Goal: Task Accomplishment & Management: Use online tool/utility

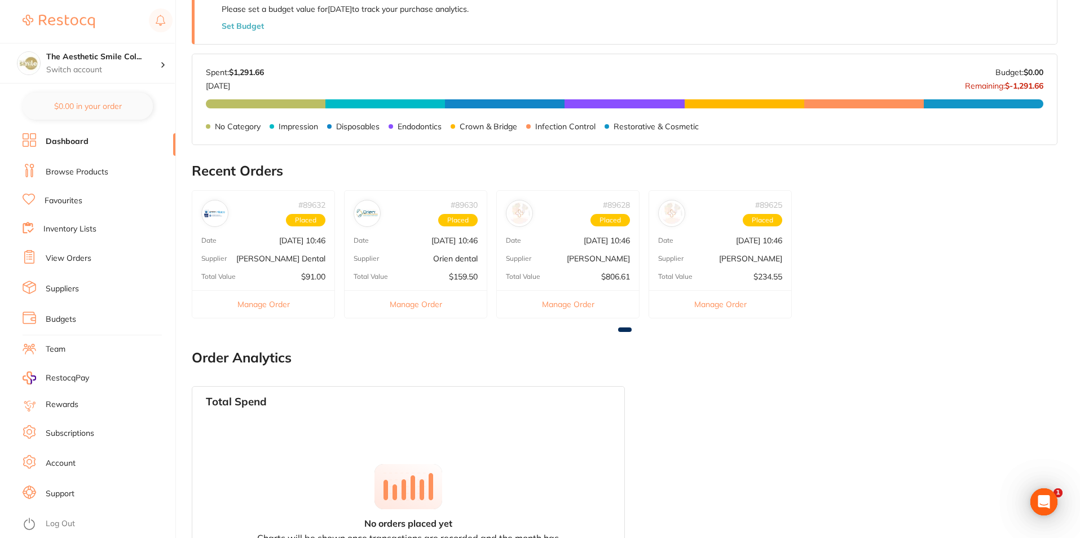
scroll to position [574, 0]
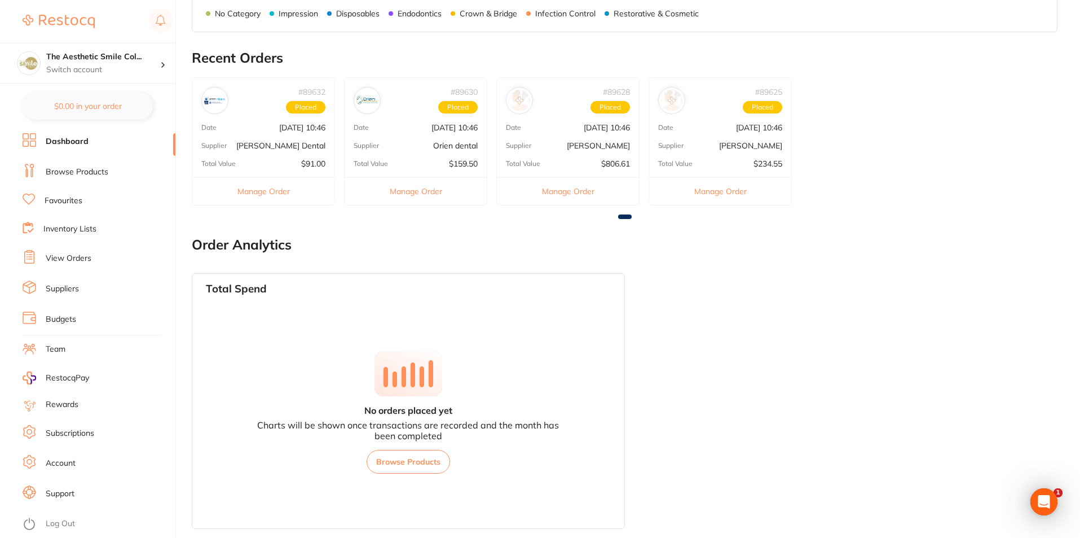
click at [266, 141] on div "Supplier Erskine Dental" at bounding box center [263, 145] width 142 height 9
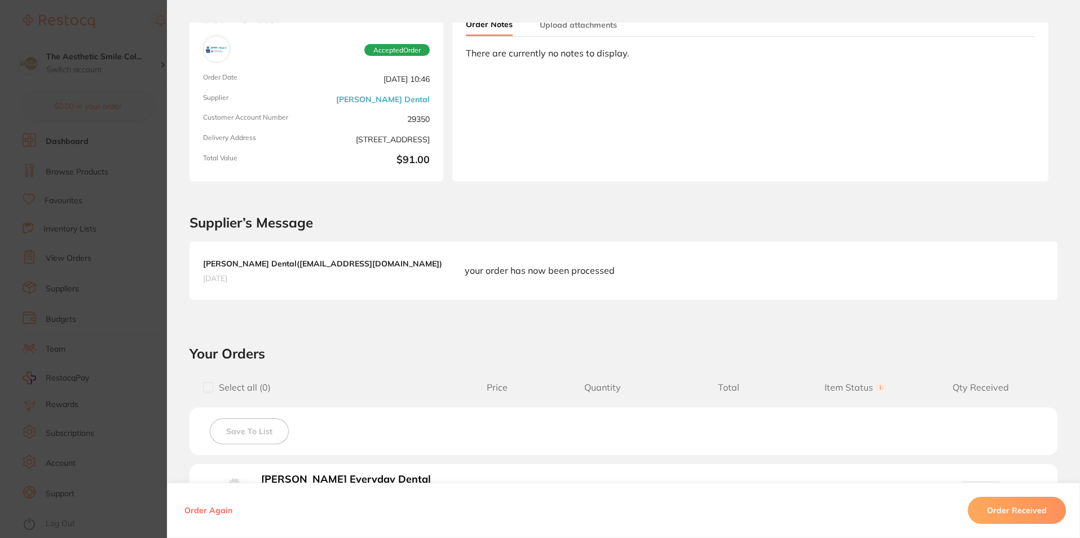
scroll to position [17, 0]
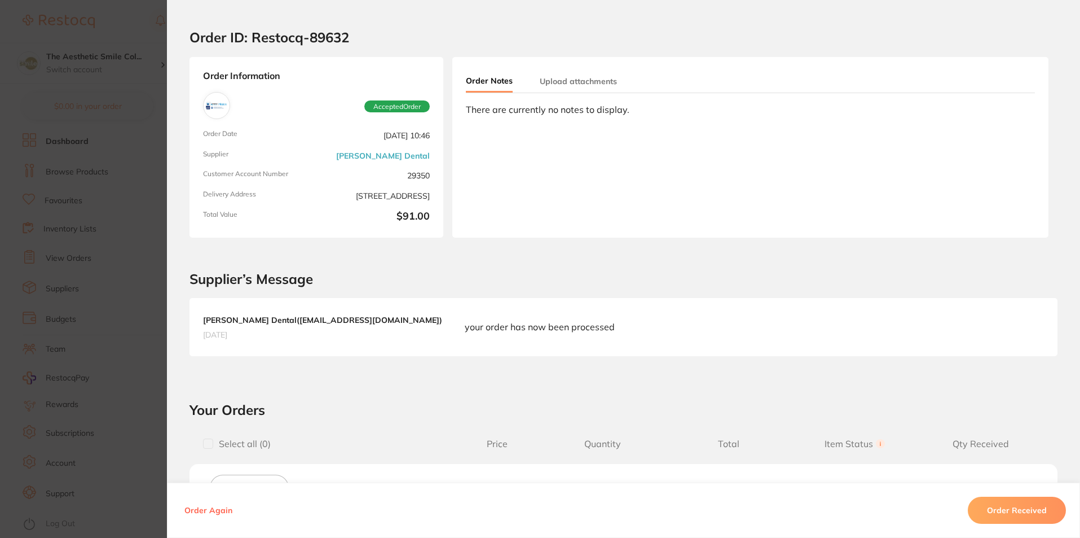
click at [125, 28] on section "Order ID: Restocq- 89632 Order Information Accepted Order Order Date Aug 8 2025…" at bounding box center [540, 269] width 1080 height 538
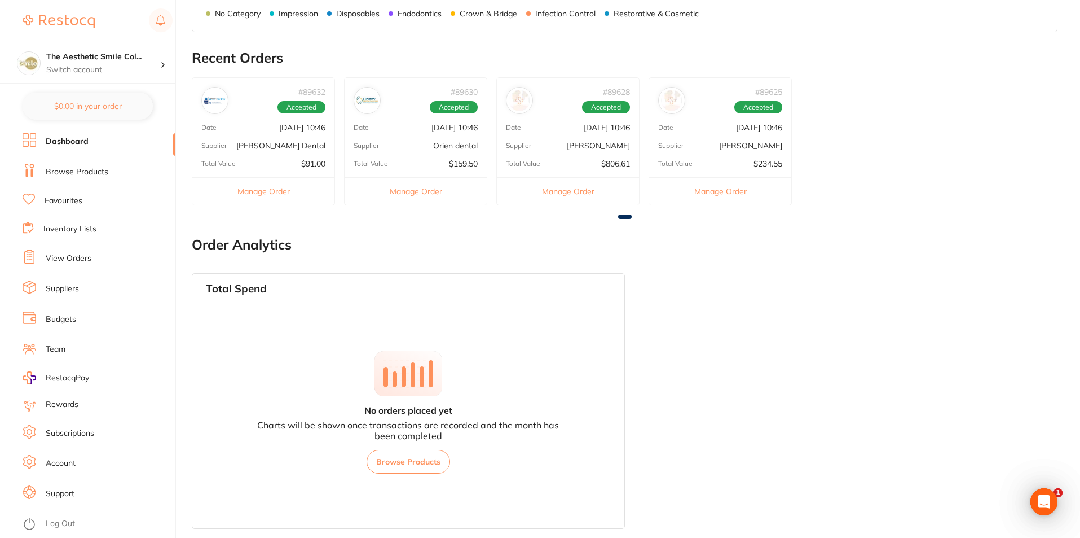
click at [456, 115] on div "# 89630 Accepted Date Aug 8 2025, 10:46 Supplier Orien dental Total Value $159.…" at bounding box center [415, 141] width 143 height 128
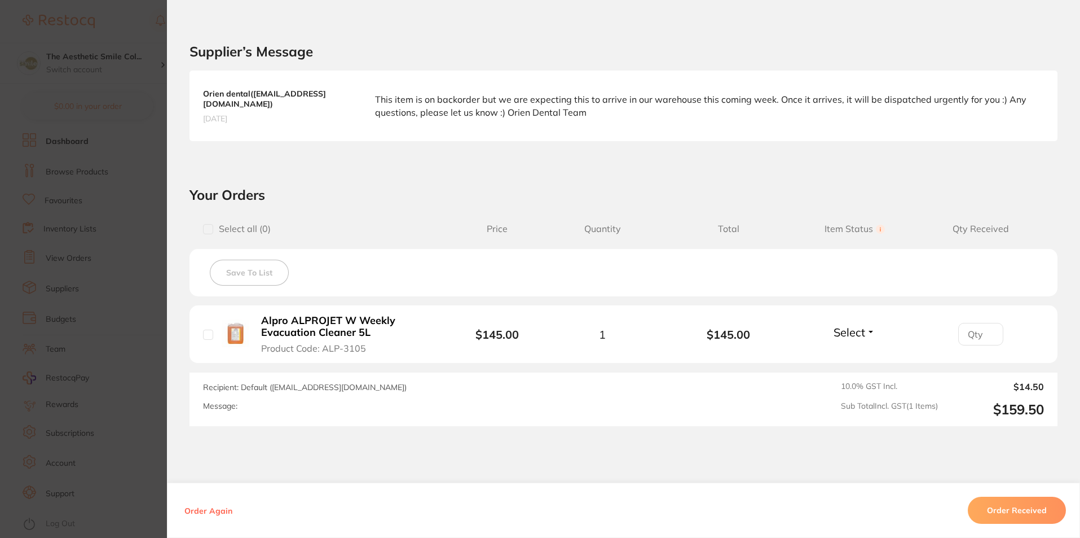
scroll to position [0, 0]
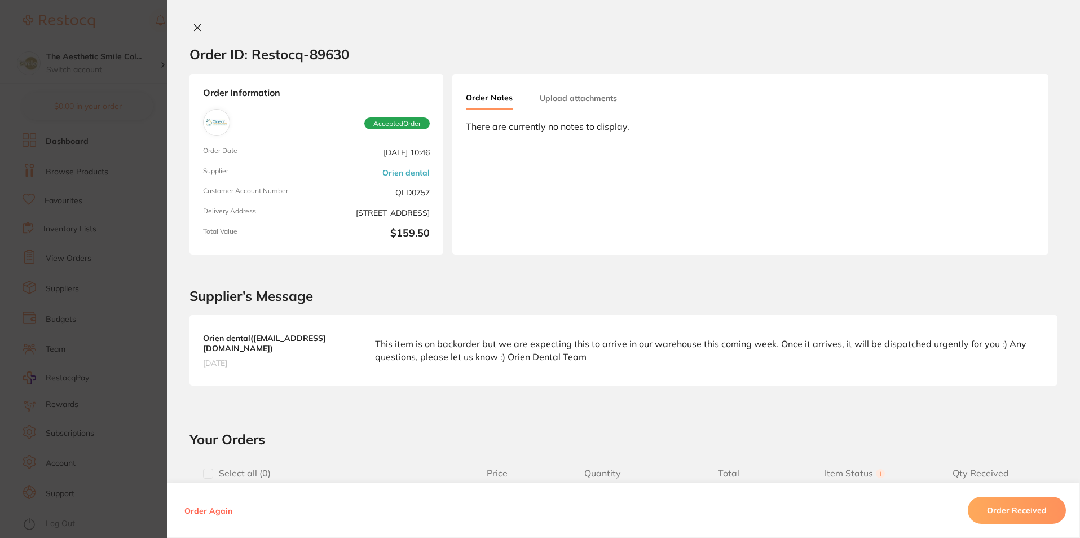
click at [128, 92] on section "Order ID: Restocq- 89630 Order Information Accepted Order Order Date Aug 8 2025…" at bounding box center [540, 269] width 1080 height 538
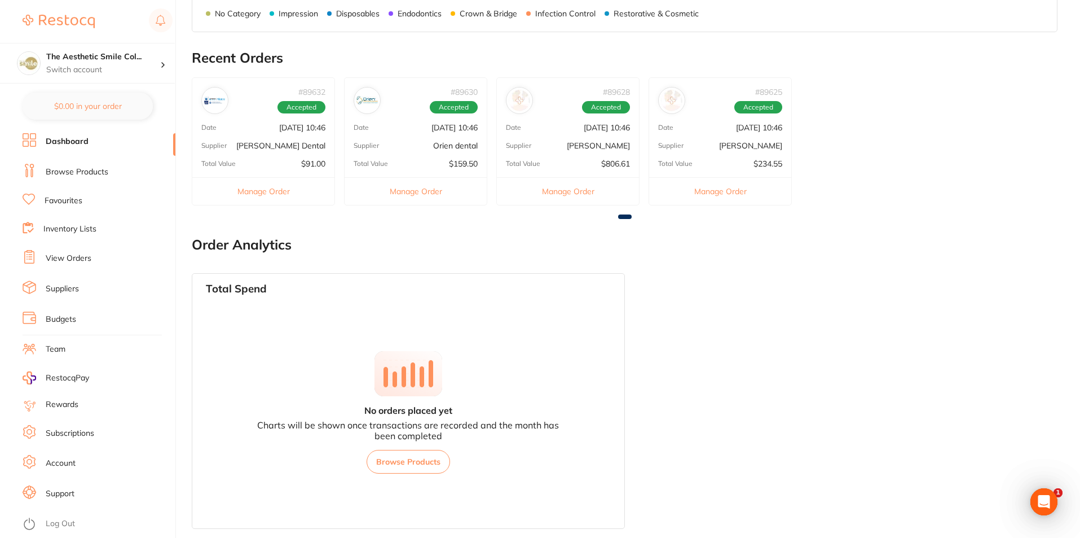
click at [611, 142] on p "[PERSON_NAME]" at bounding box center [598, 145] width 63 height 9
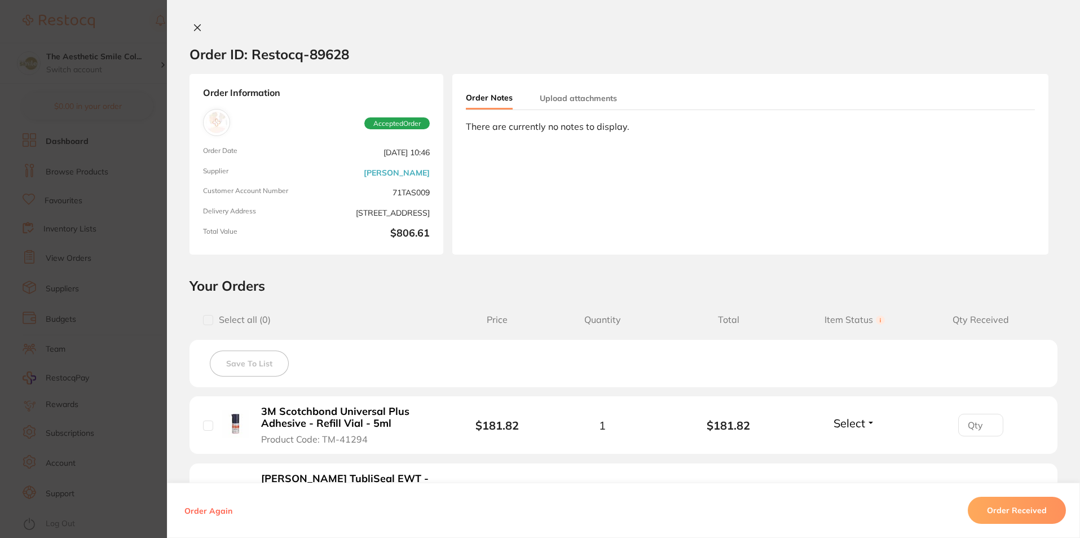
scroll to position [292, 0]
click at [142, 106] on section "Order ID: Restocq- 89628 Order Information Accepted Order Order Date Aug 8 2025…" at bounding box center [540, 269] width 1080 height 538
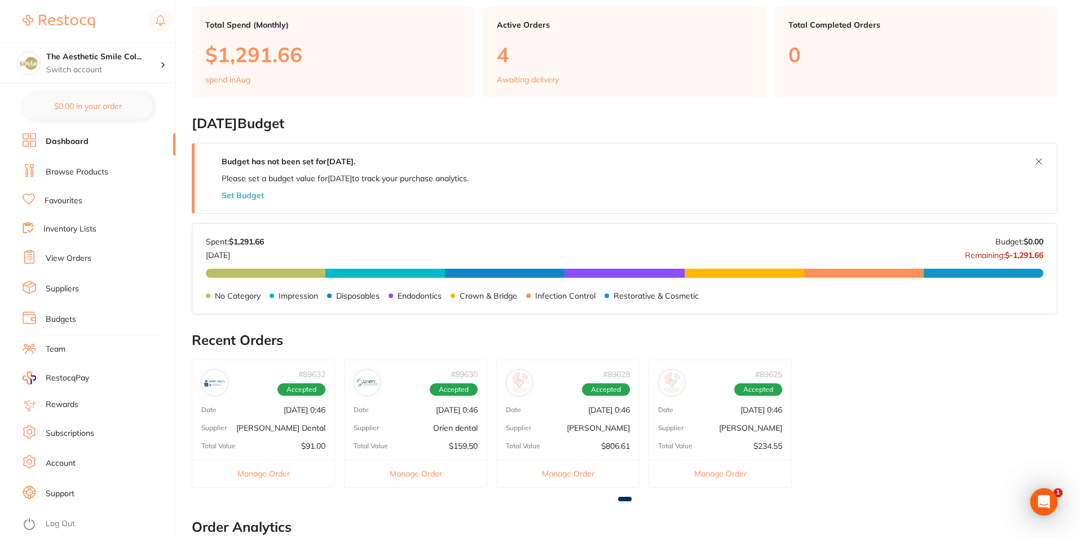
click at [726, 446] on div "Total Value $234.55" at bounding box center [720, 445] width 142 height 9
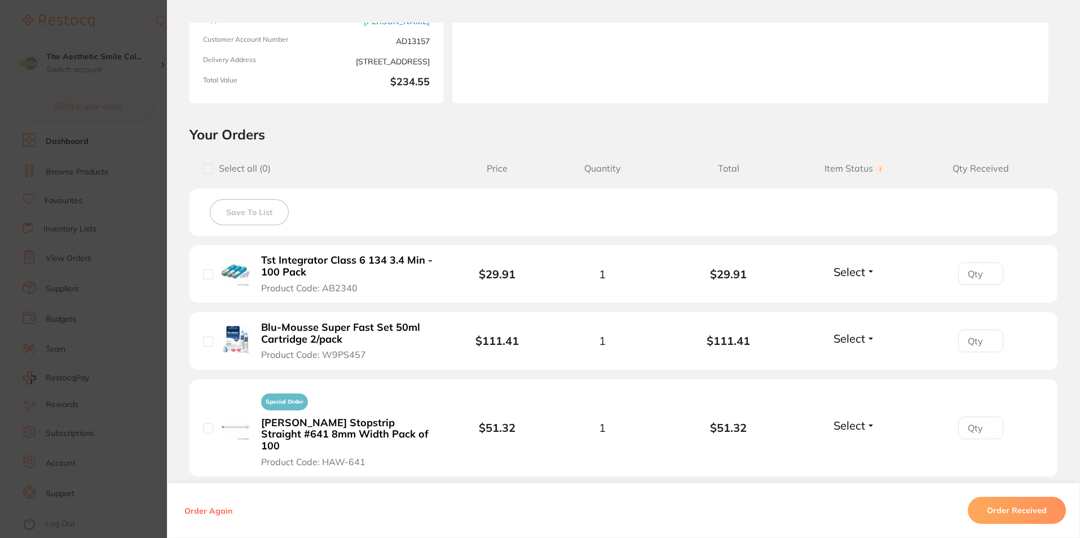
scroll to position [0, 0]
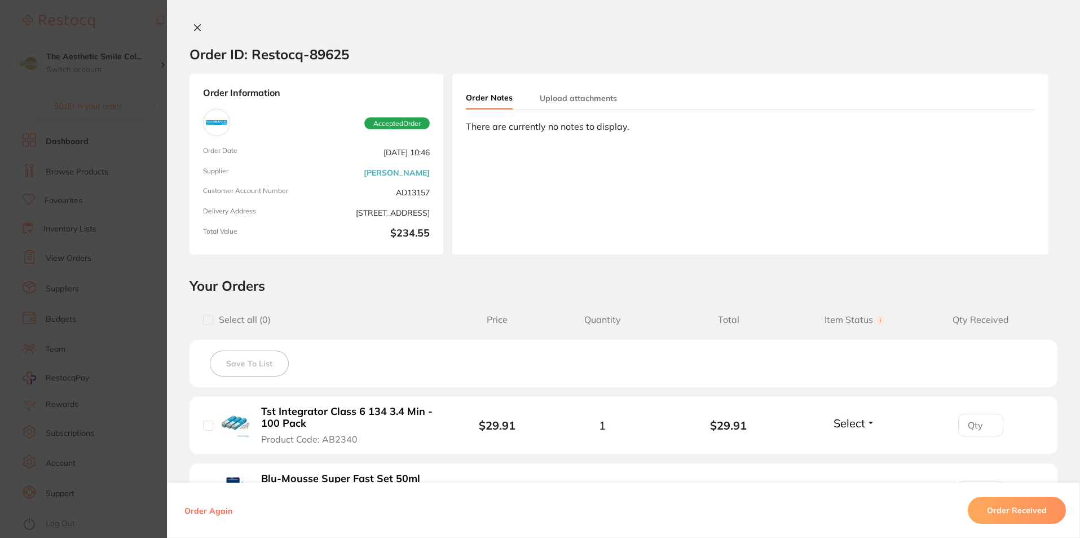
click at [110, 24] on section "Order ID: Restocq- 89625 Order Information Accepted Order Order Date Aug 8 2025…" at bounding box center [540, 269] width 1080 height 538
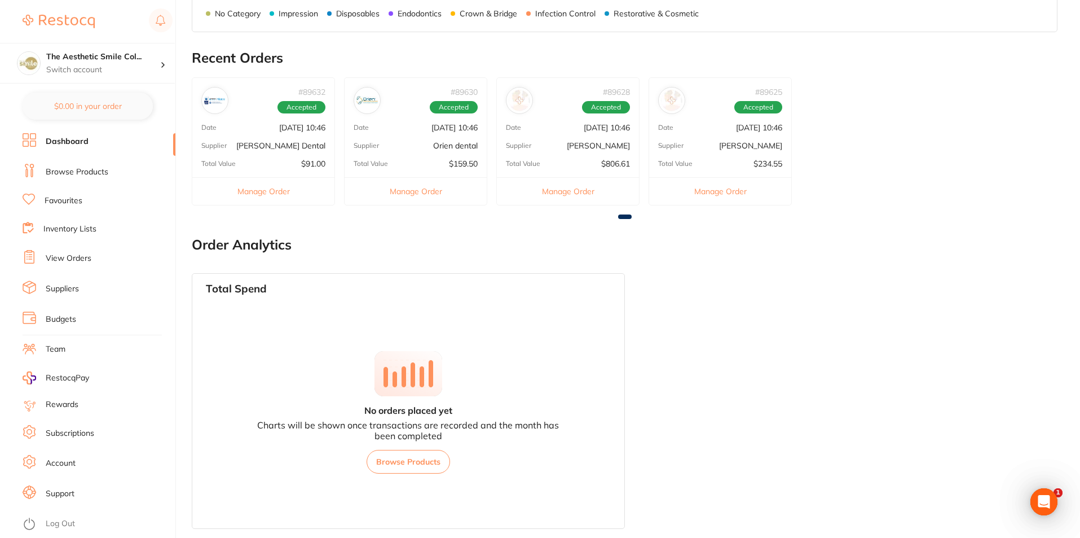
scroll to position [518, 0]
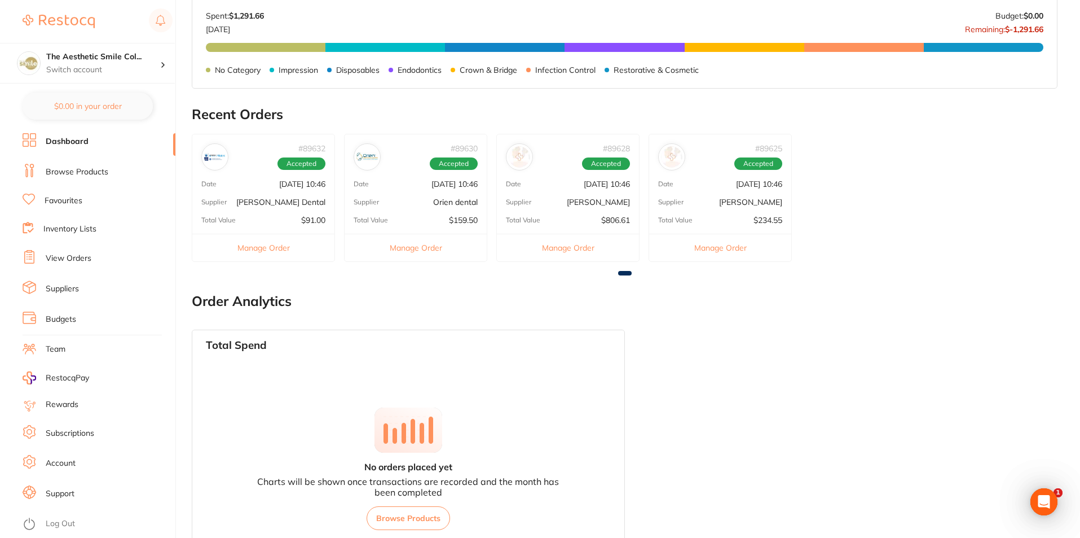
click at [59, 140] on link "Dashboard" at bounding box center [67, 141] width 43 height 11
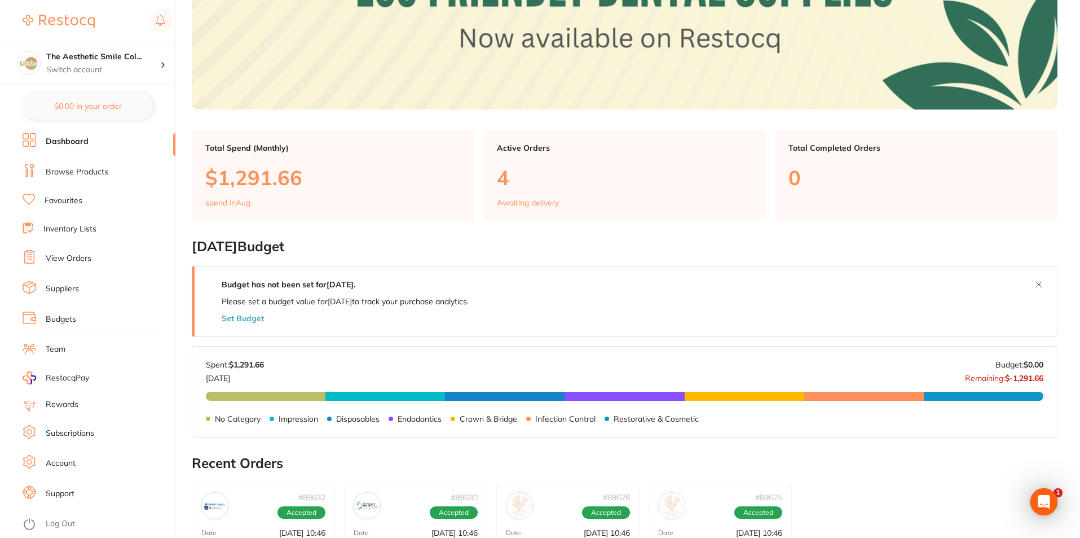
scroll to position [0, 0]
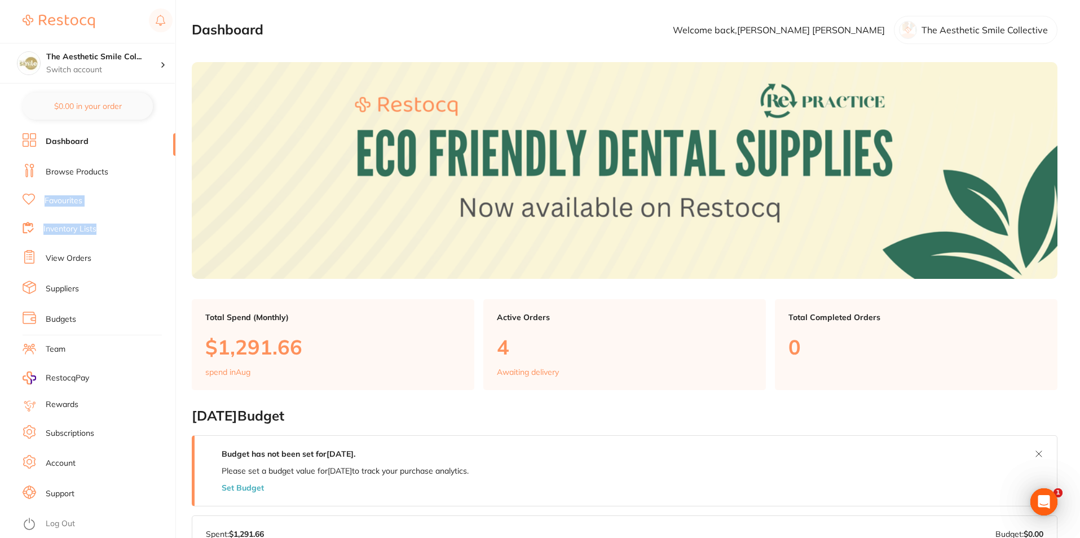
drag, startPoint x: 111, startPoint y: 175, endPoint x: 128, endPoint y: 228, distance: 56.2
click at [124, 240] on ul "Dashboard Browse Products Favourites Inventory Lists View Orders Suppliers Budg…" at bounding box center [99, 335] width 153 height 405
click at [961, 455] on div "Budget has not been set for August 2025 . Please set a budget value for August …" at bounding box center [625, 470] width 866 height 71
click at [532, 362] on div "Active Orders 4 Awaiting delivery" at bounding box center [624, 344] width 283 height 91
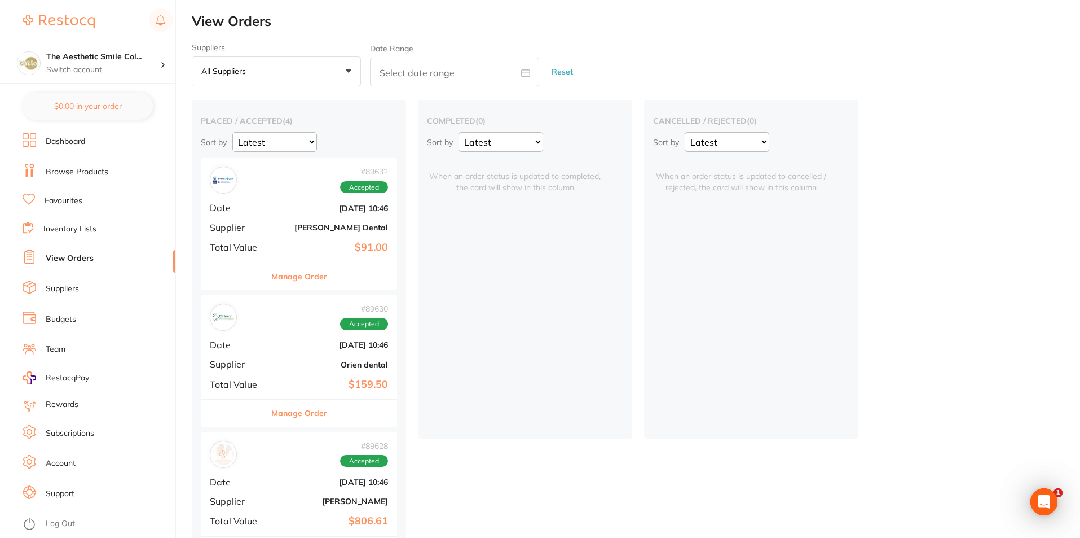
click at [92, 254] on link "View Orders" at bounding box center [70, 258] width 48 height 11
click at [89, 228] on link "Inventory Lists" at bounding box center [69, 228] width 53 height 11
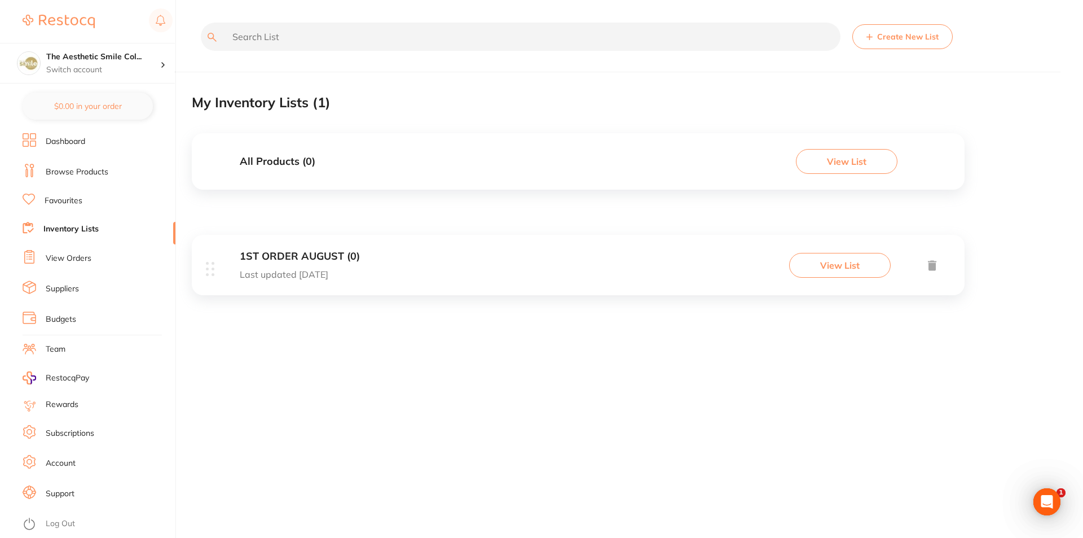
click at [278, 266] on div "1ST ORDER AUGUST (0) Last updated 4 days ago" at bounding box center [300, 264] width 120 height 29
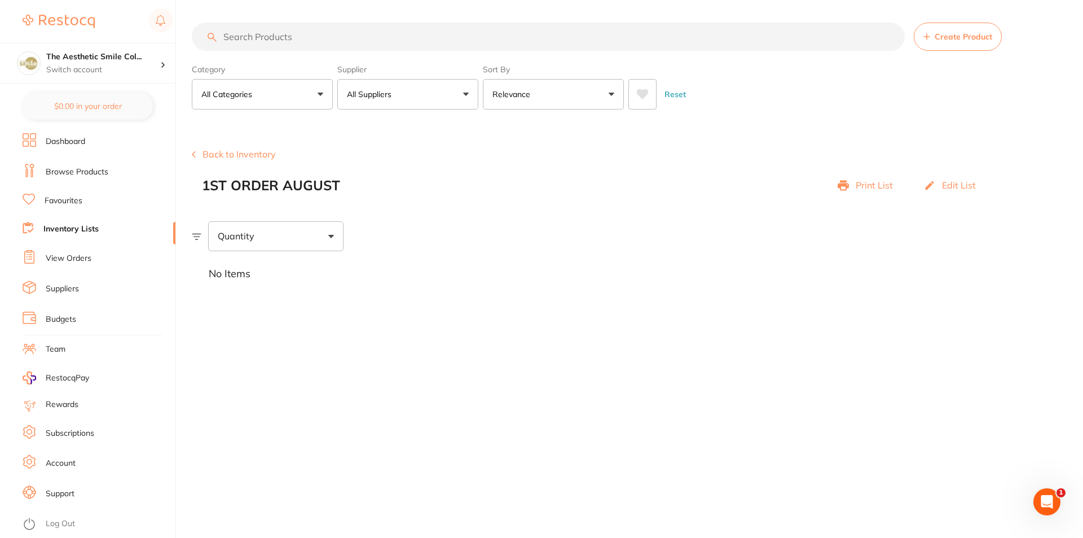
click at [331, 228] on div "Quantity" at bounding box center [275, 235] width 135 height 29
click at [599, 255] on div "No Items" at bounding box center [637, 274] width 891 height 46
click at [869, 186] on p "Print List" at bounding box center [874, 185] width 37 height 10
click at [68, 231] on link "Inventory Lists" at bounding box center [70, 228] width 55 height 11
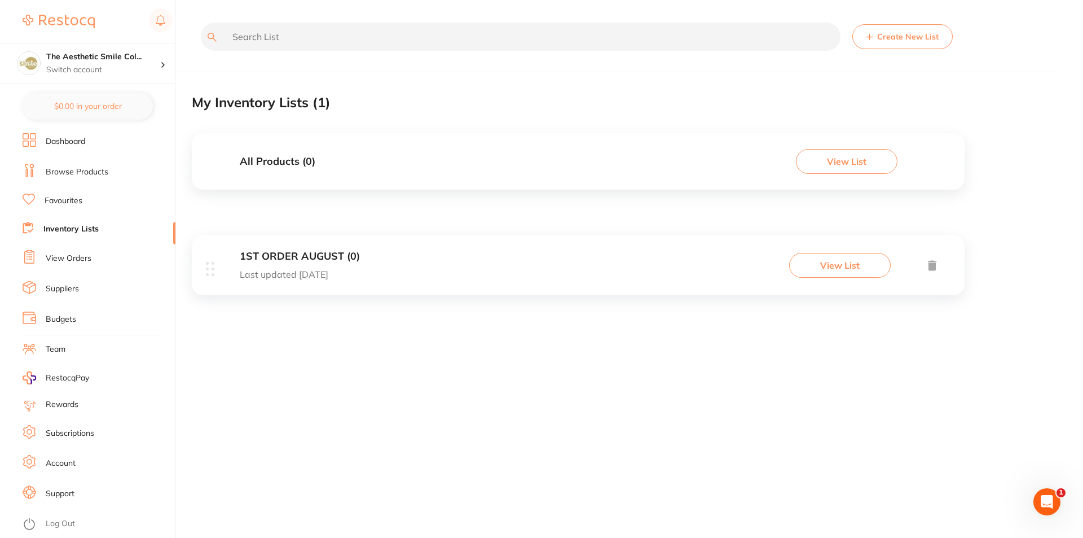
click at [865, 269] on button "View List" at bounding box center [840, 265] width 102 height 25
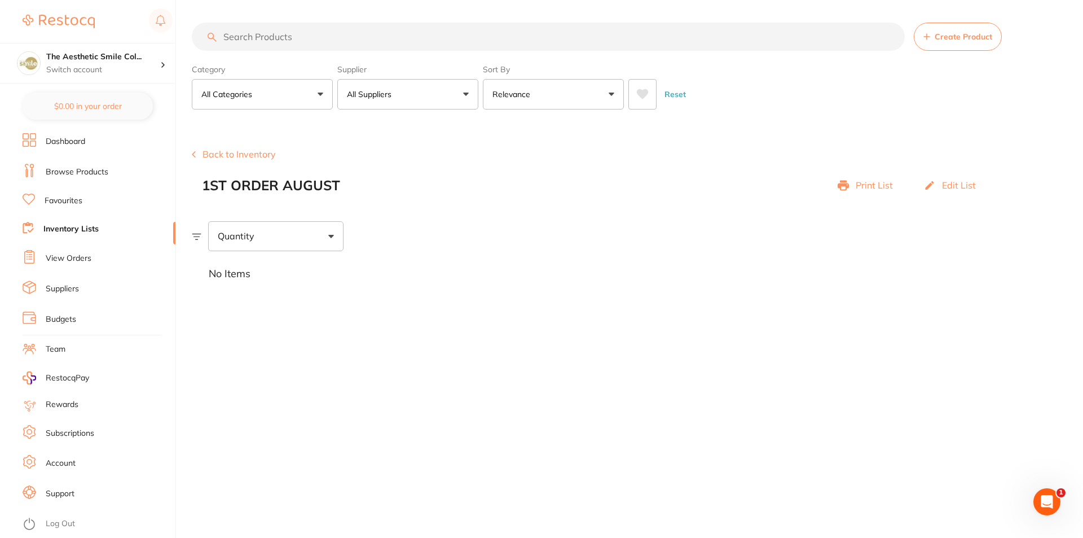
click at [76, 135] on li "Dashboard" at bounding box center [99, 141] width 153 height 17
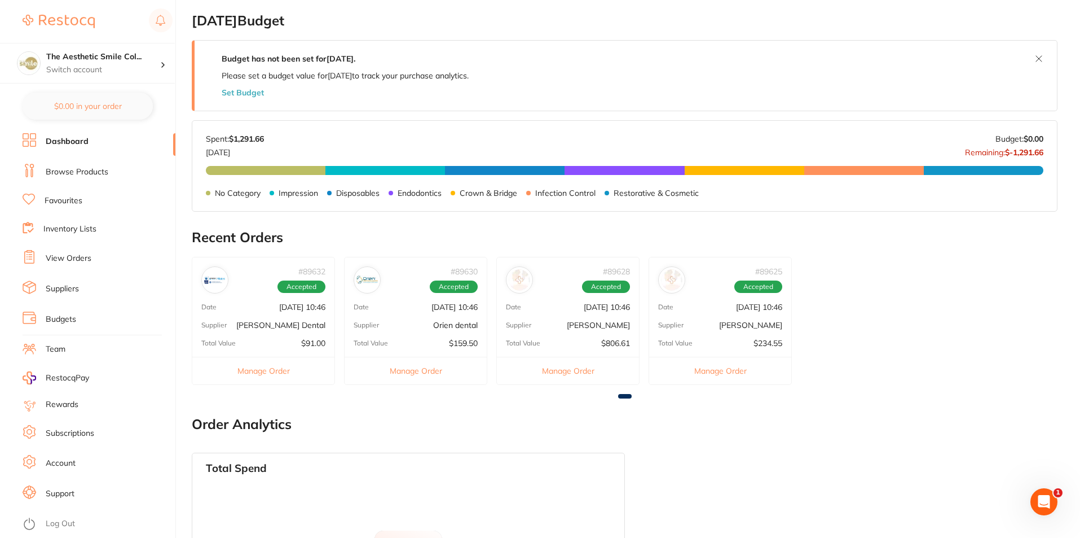
scroll to position [451, 0]
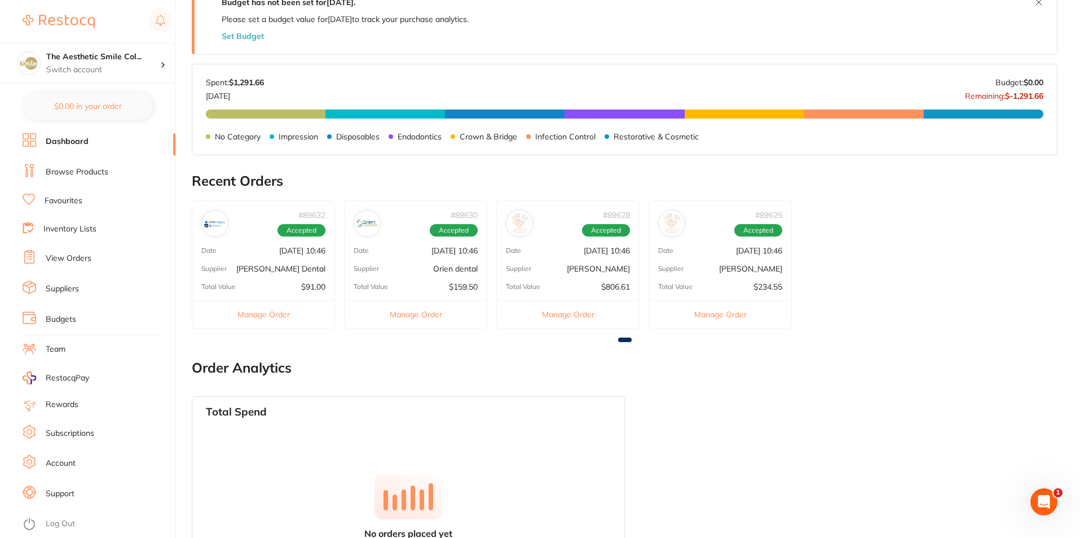
click at [236, 222] on div "# 89632 Accepted" at bounding box center [263, 219] width 142 height 36
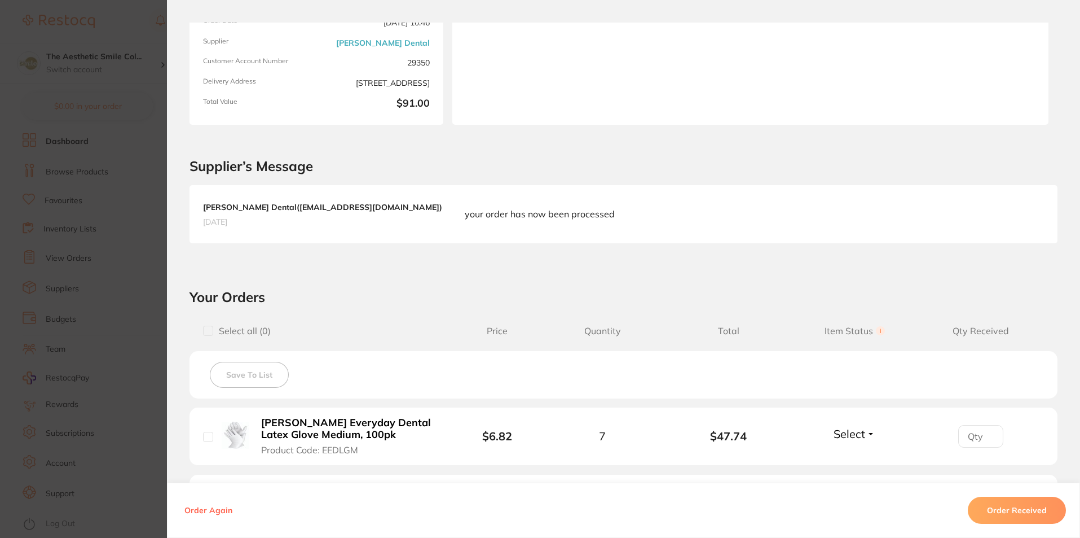
scroll to position [0, 0]
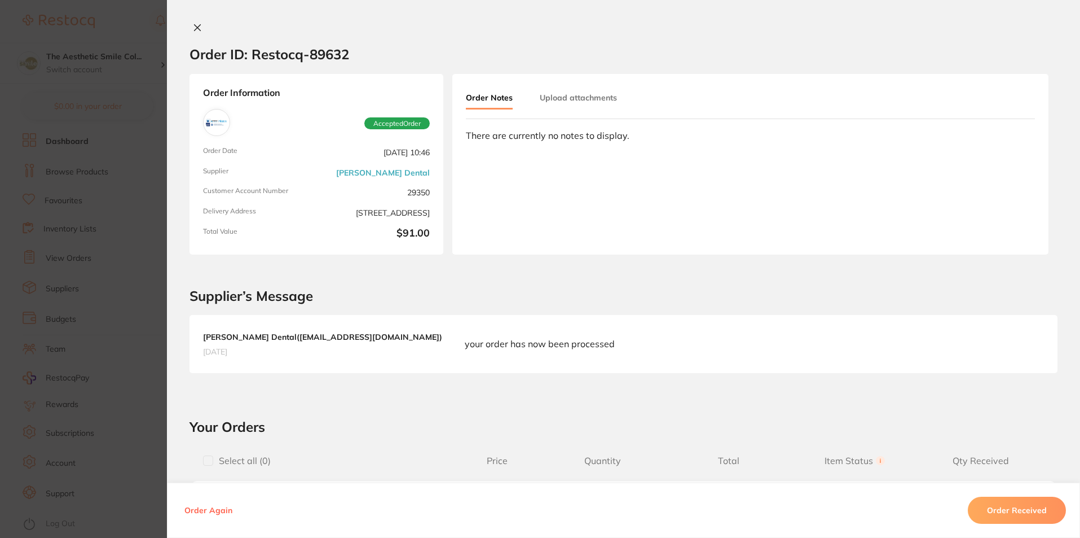
click at [195, 28] on icon at bounding box center [198, 28] width 6 height 6
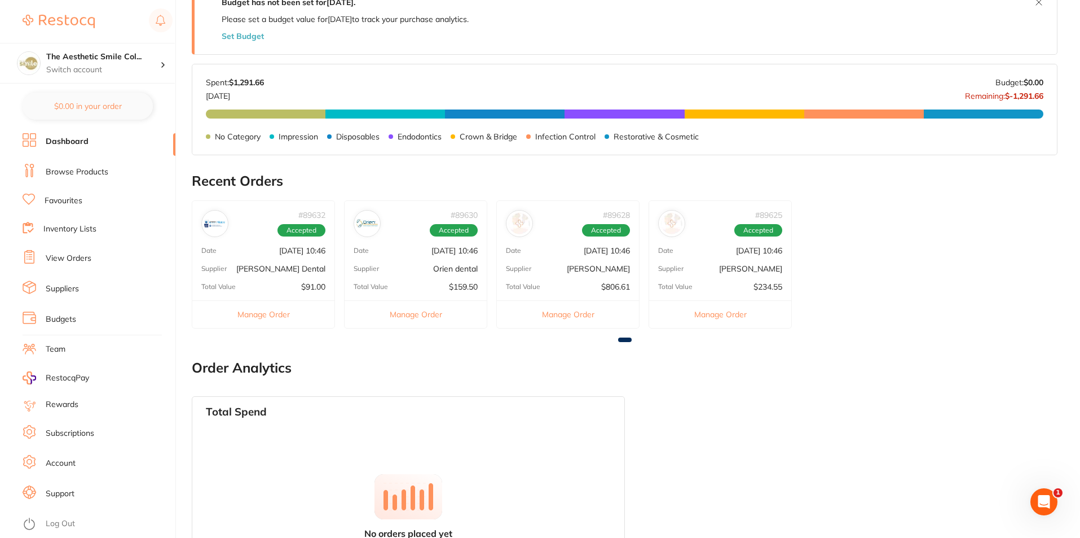
click at [370, 228] on img at bounding box center [367, 223] width 21 height 21
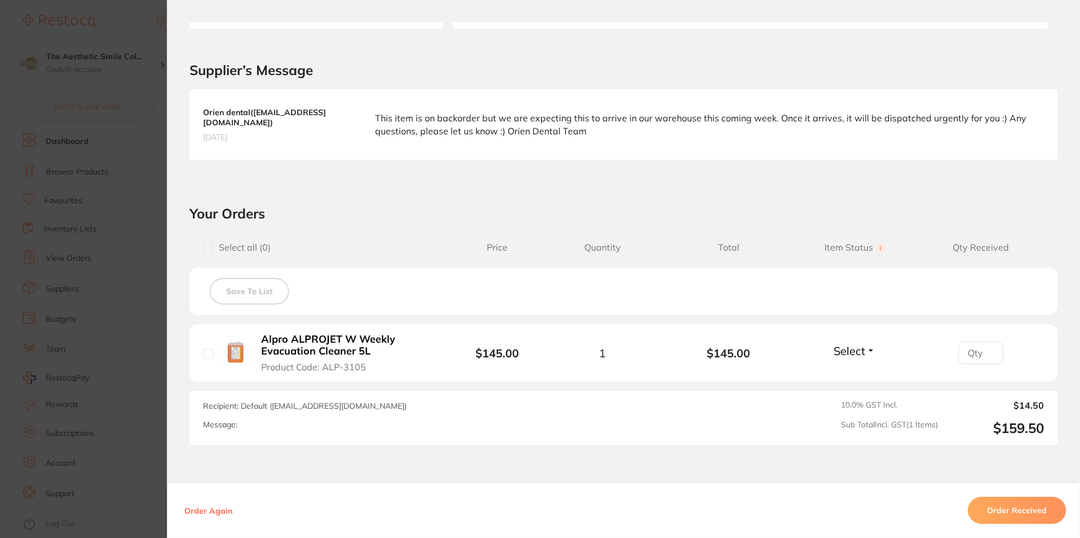
scroll to position [301, 0]
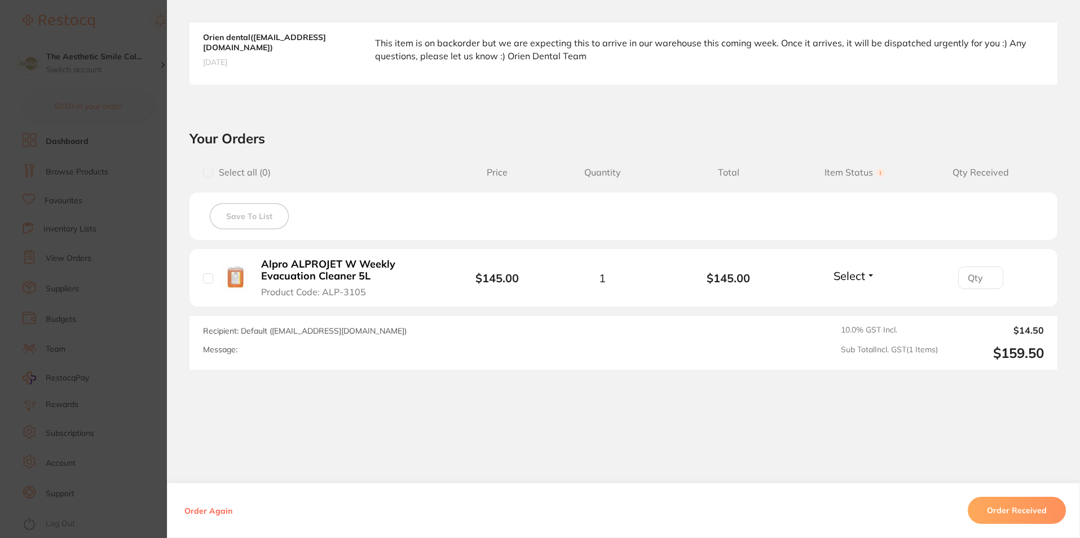
click at [277, 349] on div "Message:" at bounding box center [455, 350] width 505 height 10
click at [329, 331] on span "Recipient: Default ( sales@orien.com.au )" at bounding box center [305, 331] width 204 height 10
click at [272, 357] on div "Recipient: Default ( sales@orien.com.au ) Message:" at bounding box center [455, 343] width 505 height 36
click at [259, 353] on div "Message:" at bounding box center [455, 350] width 505 height 10
drag, startPoint x: 259, startPoint y: 353, endPoint x: 280, endPoint y: 339, distance: 25.2
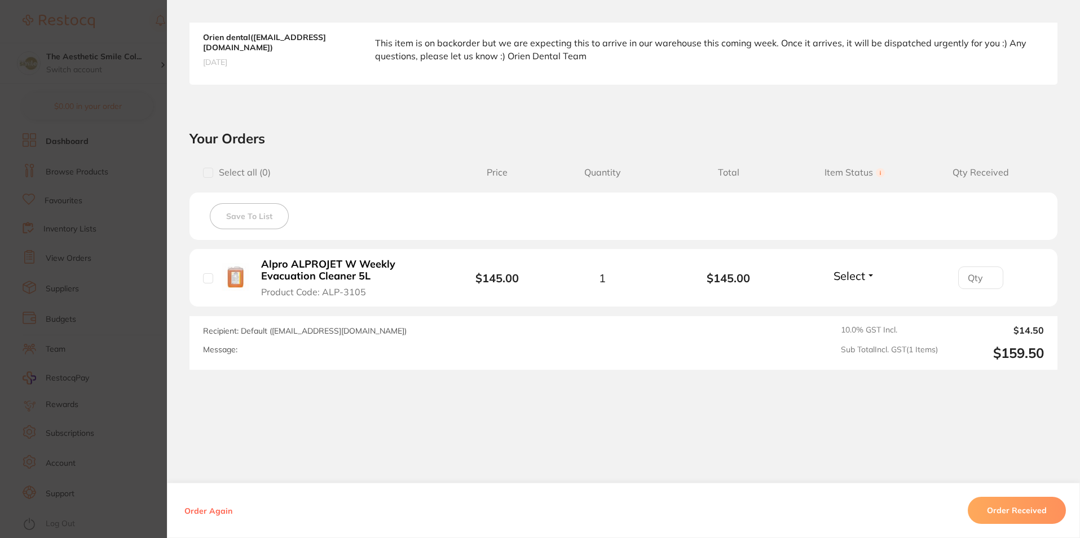
click at [263, 352] on div "Message:" at bounding box center [455, 350] width 505 height 10
click at [281, 335] on span "Recipient: Default ( sales@orien.com.au )" at bounding box center [305, 331] width 204 height 10
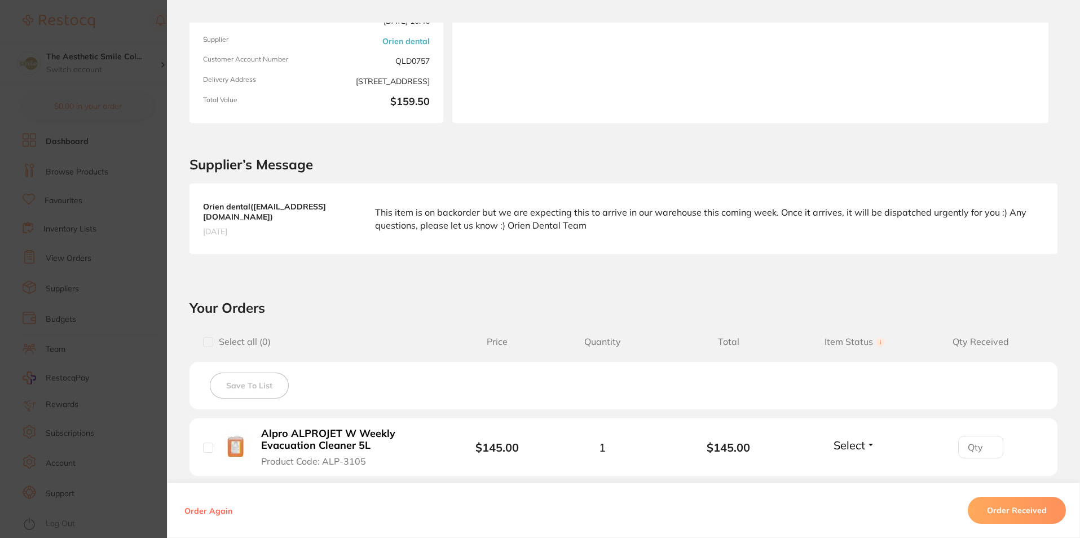
scroll to position [0, 0]
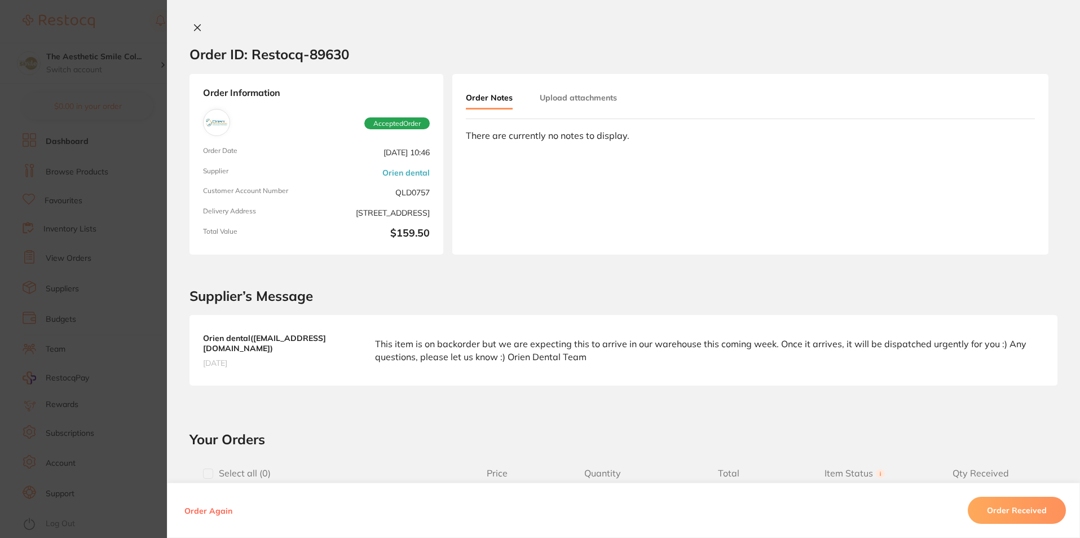
click at [557, 132] on div "There are currently no notes to display." at bounding box center [750, 135] width 569 height 10
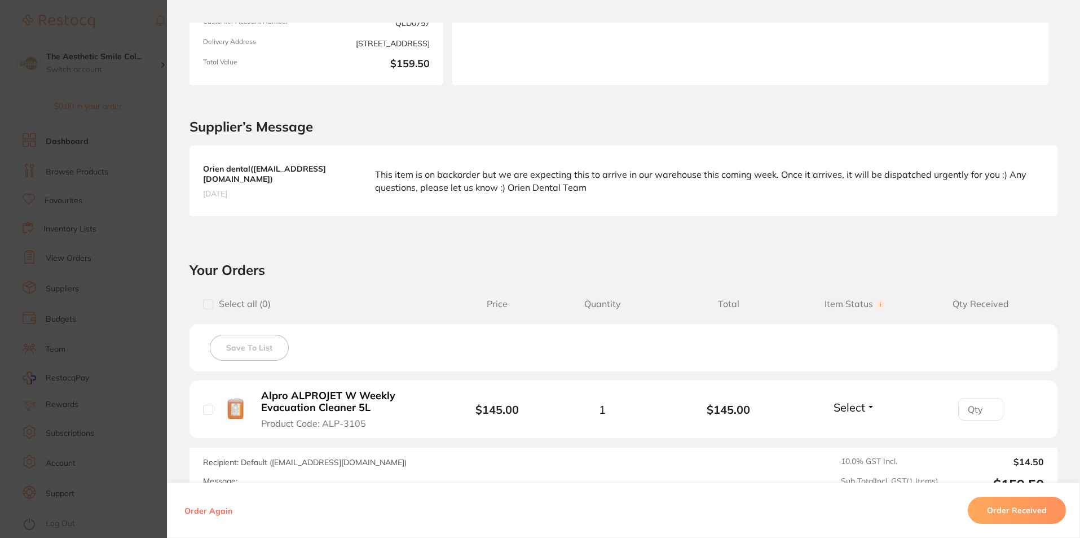
click at [206, 307] on input "checkbox" at bounding box center [208, 304] width 10 height 10
checkbox input "true"
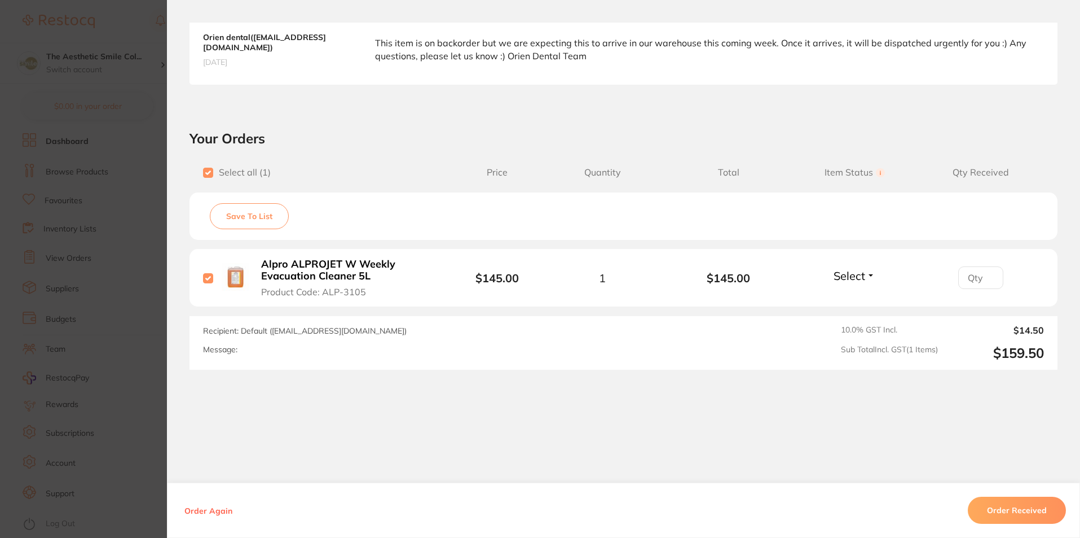
click at [282, 356] on div "Recipient: Default ( sales@orien.com.au ) Message:" at bounding box center [455, 343] width 505 height 36
click at [260, 349] on div "Message:" at bounding box center [455, 350] width 505 height 10
drag, startPoint x: 260, startPoint y: 349, endPoint x: 311, endPoint y: 331, distance: 55.1
click at [272, 342] on div "Recipient: Default ( sales@orien.com.au ) Message:" at bounding box center [455, 343] width 505 height 36
click at [333, 327] on span "Recipient: Default ( sales@orien.com.au )" at bounding box center [305, 331] width 204 height 10
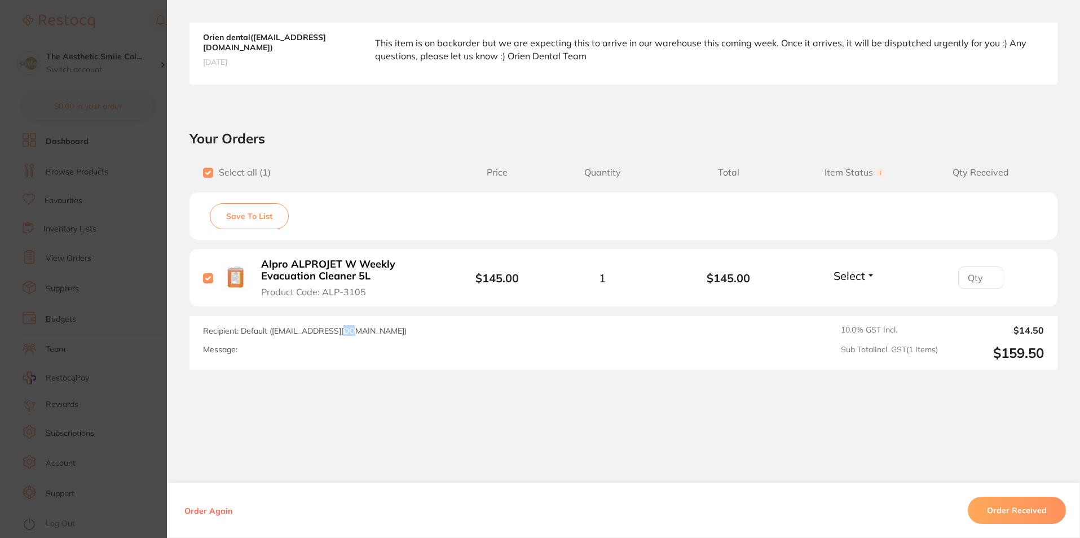
click at [332, 327] on span "Recipient: Default ( sales@orien.com.au )" at bounding box center [305, 331] width 204 height 10
click at [488, 377] on div "Order ID: Restocq- 89630 Order Information Accepted Order Order Date Aug 8 2025…" at bounding box center [623, 280] width 913 height 515
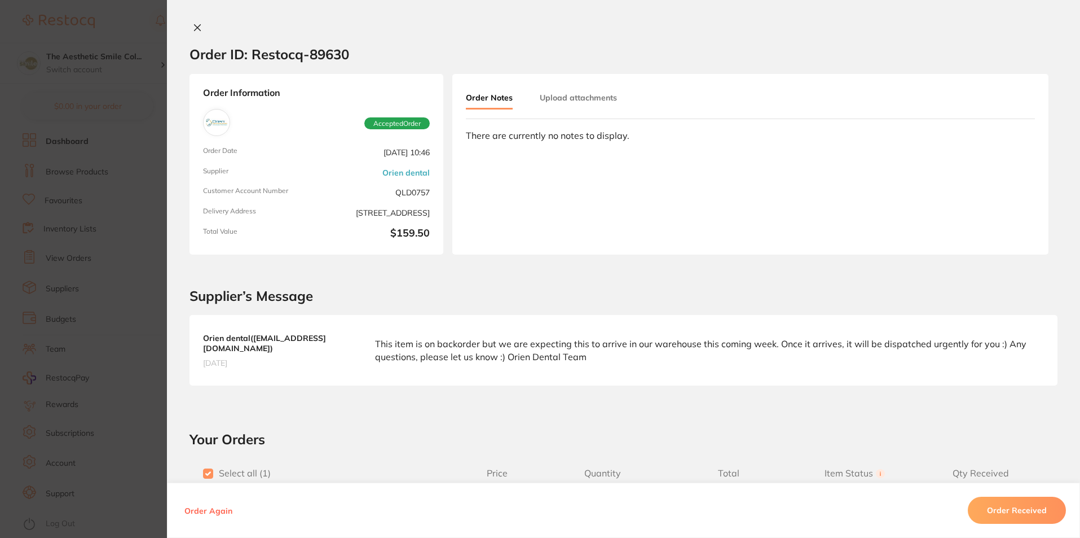
scroll to position [292, 0]
click at [194, 29] on icon at bounding box center [197, 27] width 9 height 9
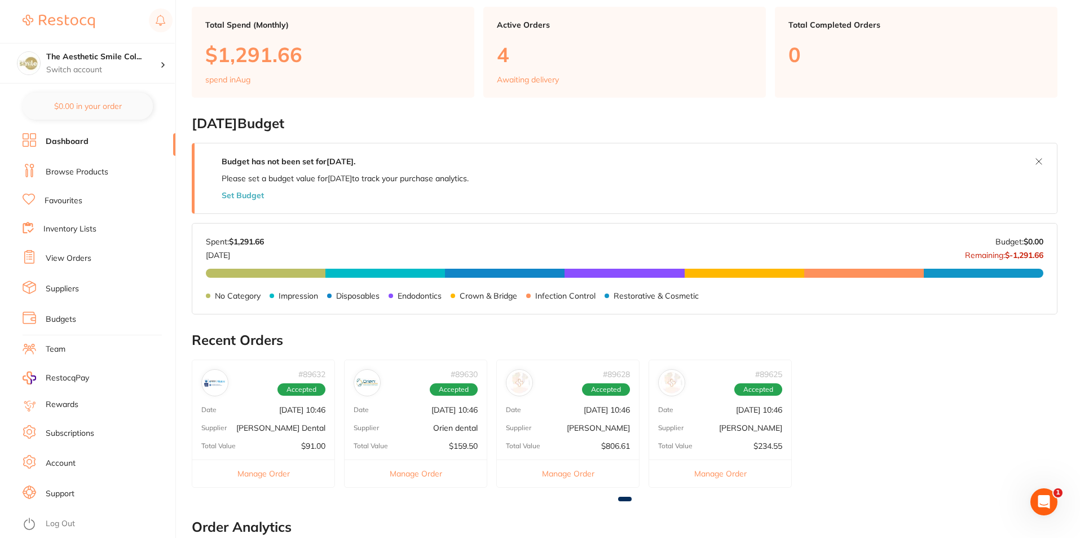
scroll to position [0, 0]
click at [565, 446] on div "Total Value $806.61" at bounding box center [568, 445] width 142 height 9
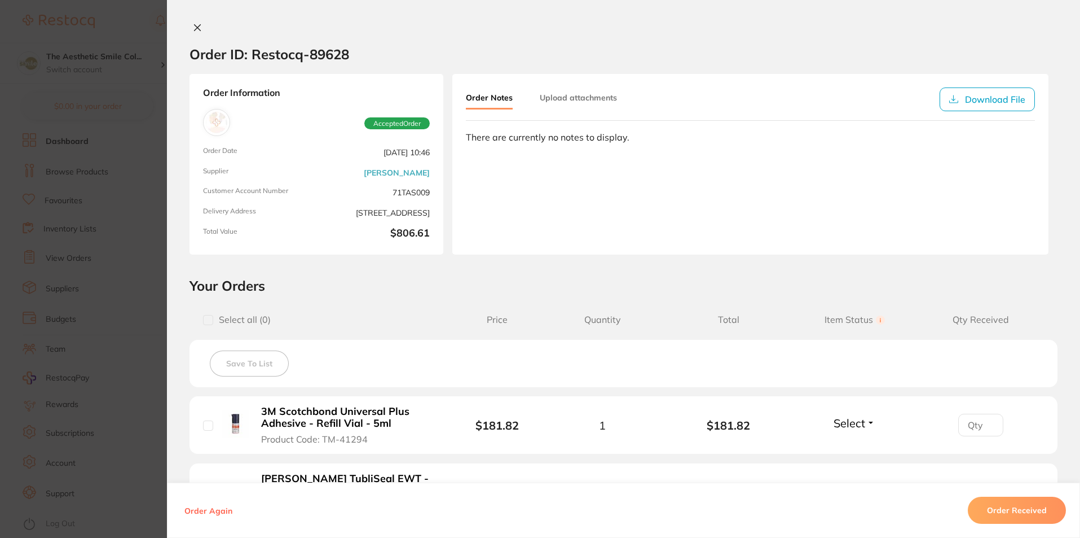
click at [194, 27] on icon at bounding box center [197, 27] width 9 height 9
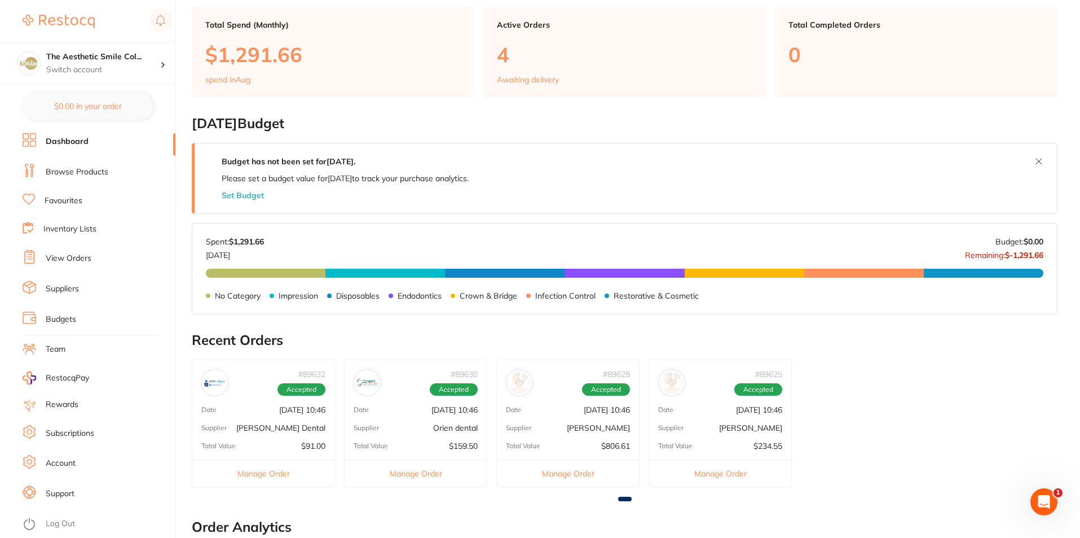
click at [749, 434] on div "# 89625 Accepted Date Aug 8 2025, 10:46 Supplier Adam Dental Total Value $234.5…" at bounding box center [720, 423] width 143 height 128
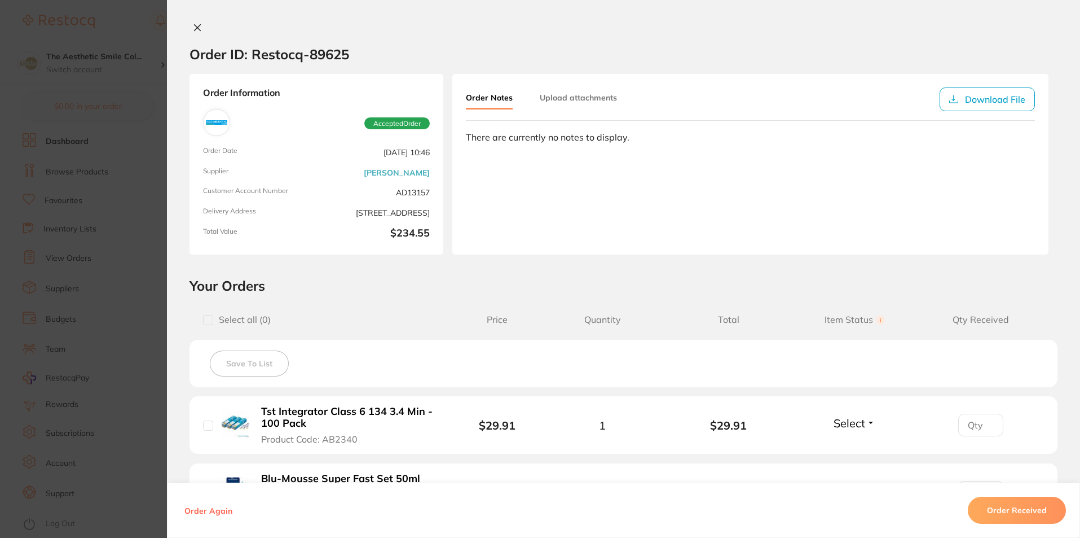
click at [193, 26] on icon at bounding box center [197, 27] width 9 height 9
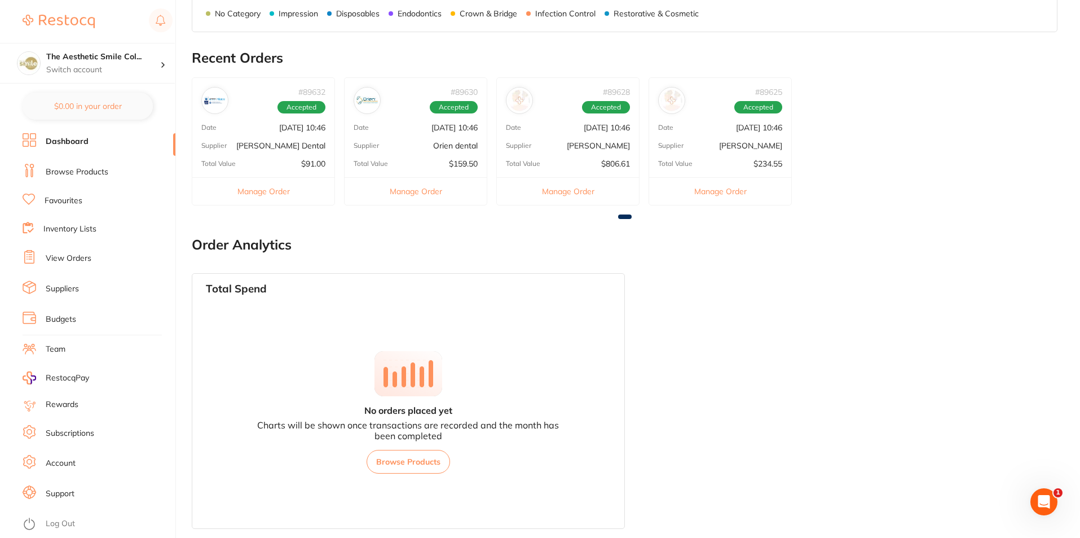
click at [449, 147] on p "Orien dental" at bounding box center [455, 145] width 45 height 9
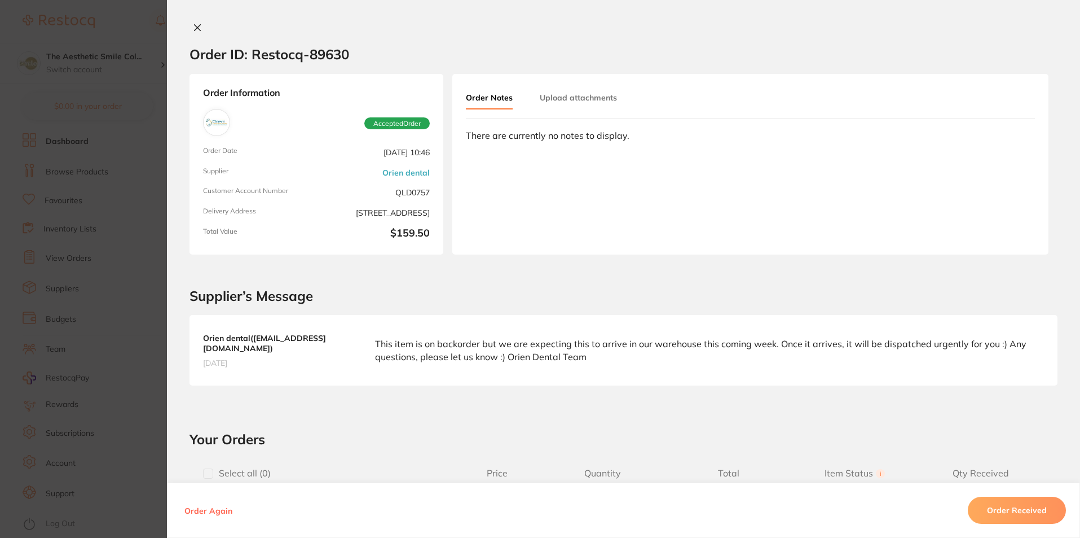
click at [193, 25] on icon at bounding box center [197, 27] width 9 height 9
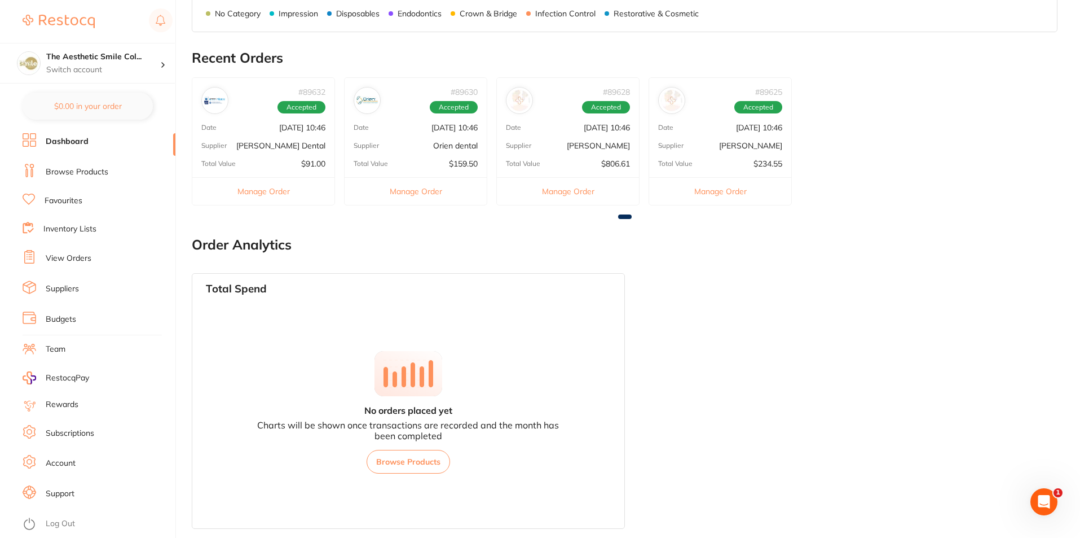
click at [420, 190] on button "Manage Order" at bounding box center [416, 191] width 142 height 28
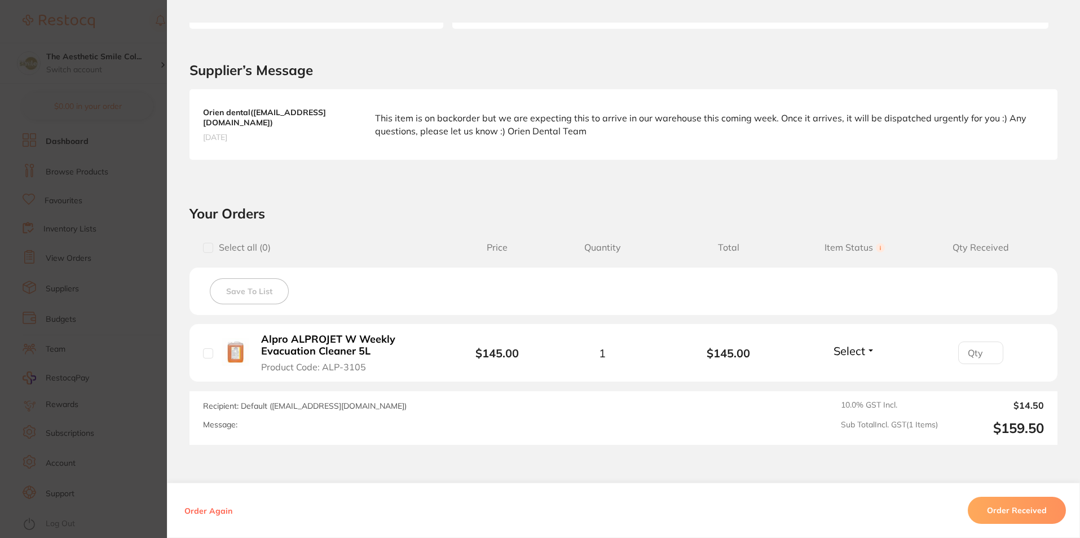
scroll to position [282, 0]
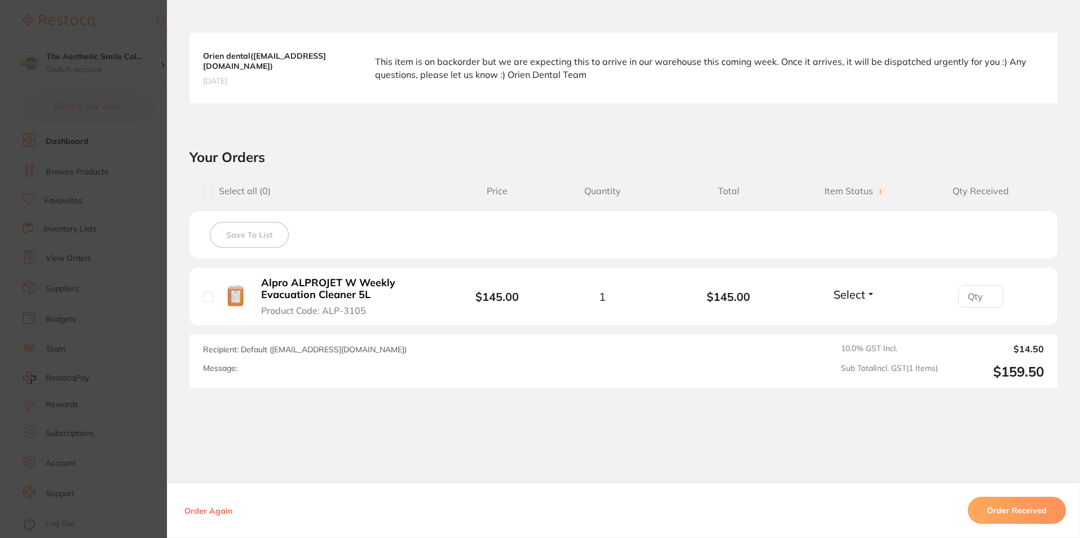
click at [204, 297] on input "checkbox" at bounding box center [208, 297] width 10 height 10
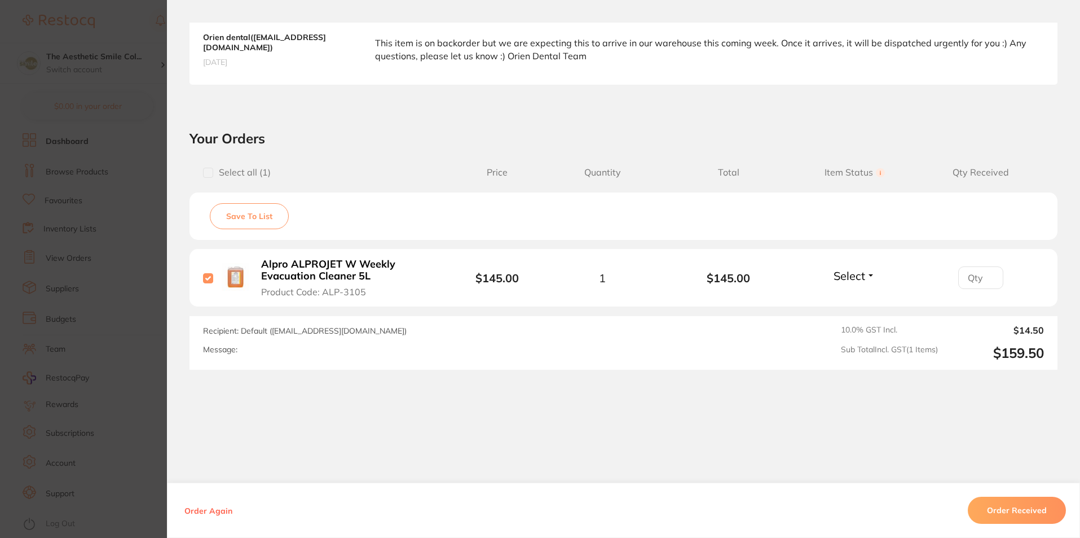
drag, startPoint x: 452, startPoint y: 402, endPoint x: 321, endPoint y: 307, distance: 161.3
click at [447, 402] on div "Order ID: Restocq- 89630 Order Information Accepted Order Order Date Aug 8 2025…" at bounding box center [623, 280] width 913 height 515
click at [203, 277] on input "checkbox" at bounding box center [208, 278] width 10 height 10
checkbox input "false"
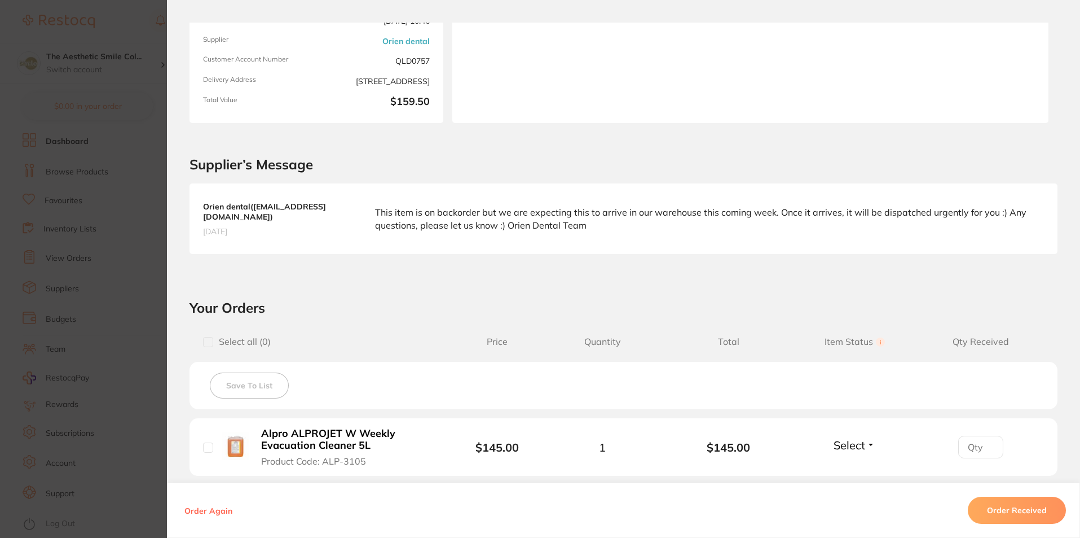
scroll to position [0, 0]
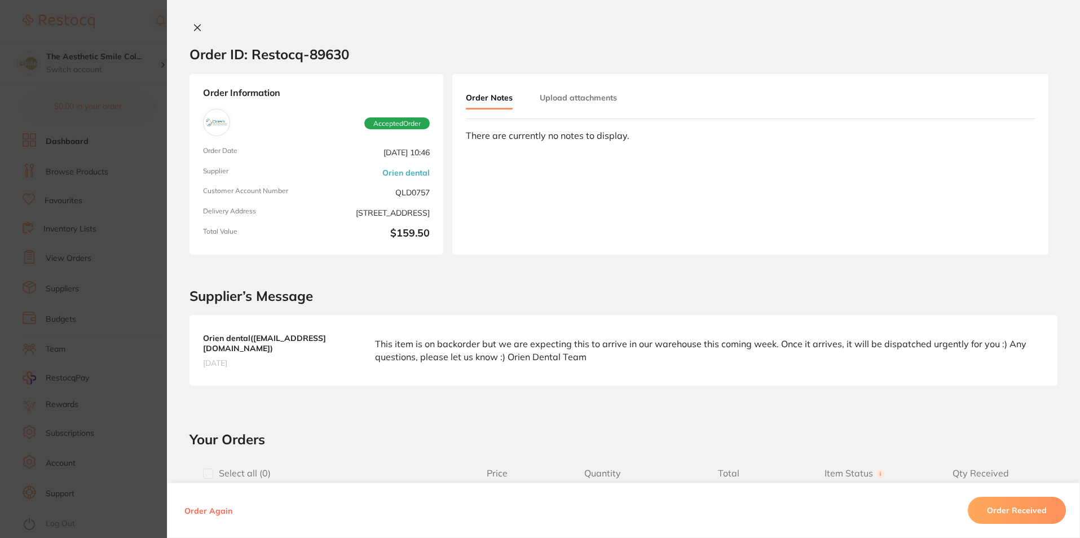
click at [194, 28] on icon at bounding box center [197, 27] width 9 height 9
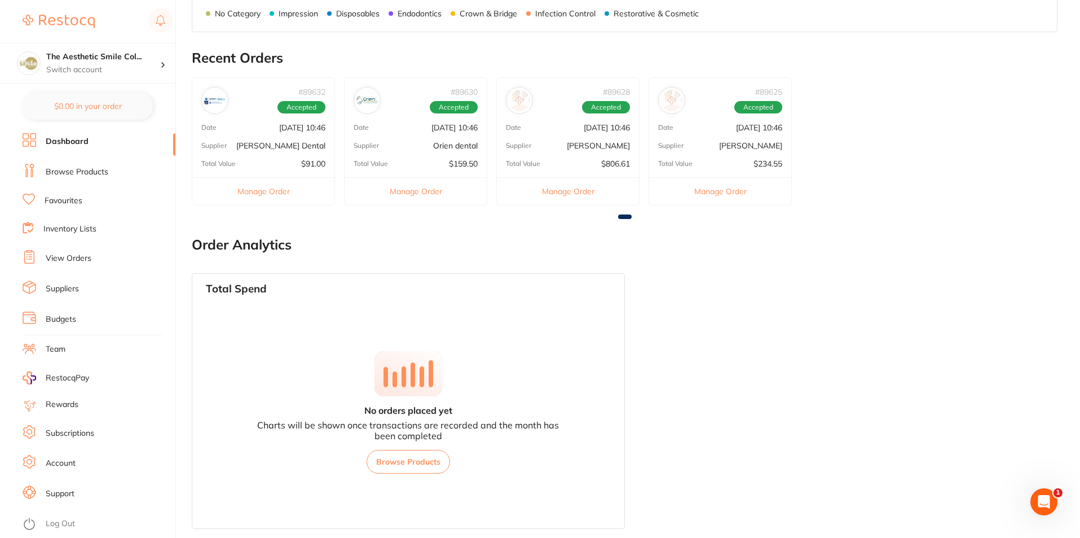
click at [77, 288] on link "Suppliers" at bounding box center [62, 288] width 33 height 11
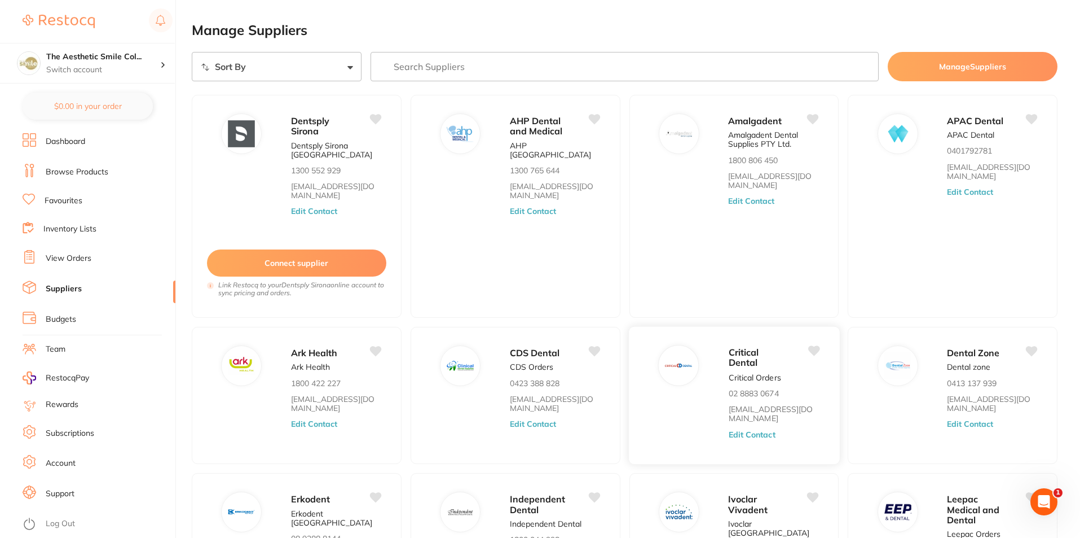
scroll to position [151, 0]
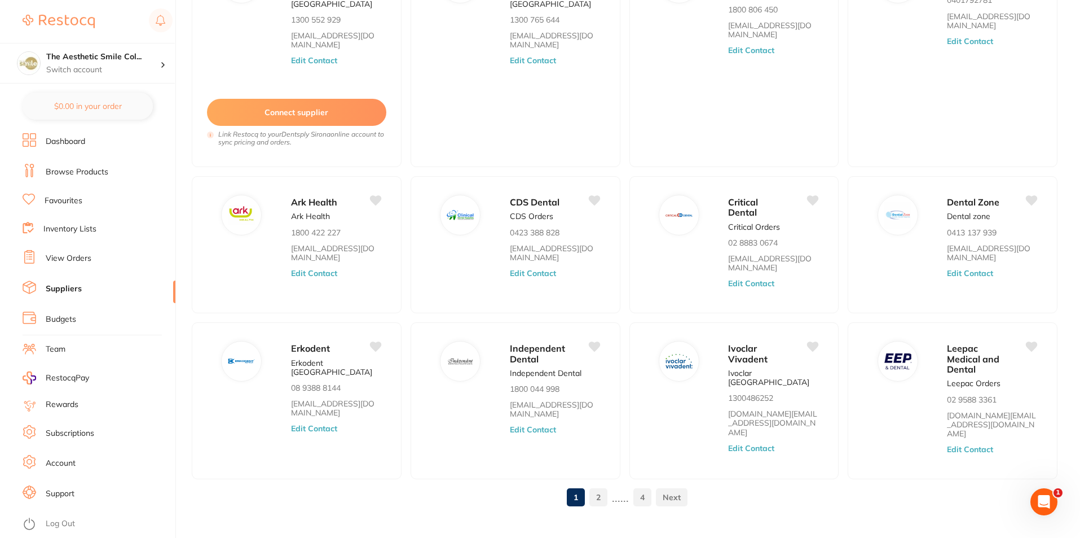
click at [603, 486] on link "2" at bounding box center [599, 497] width 18 height 23
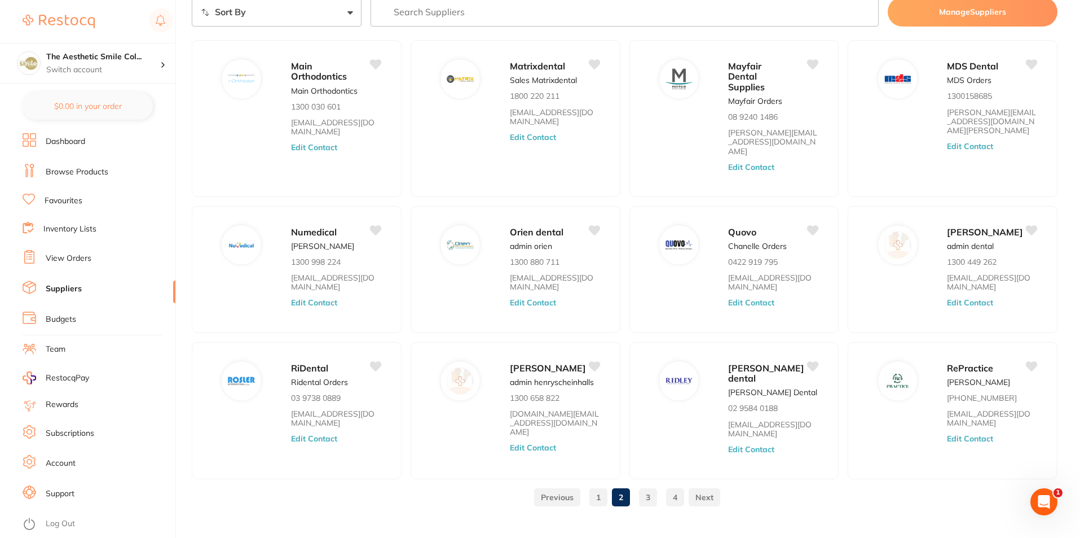
click at [539, 12] on input "search" at bounding box center [625, 11] width 509 height 29
type input "orien"
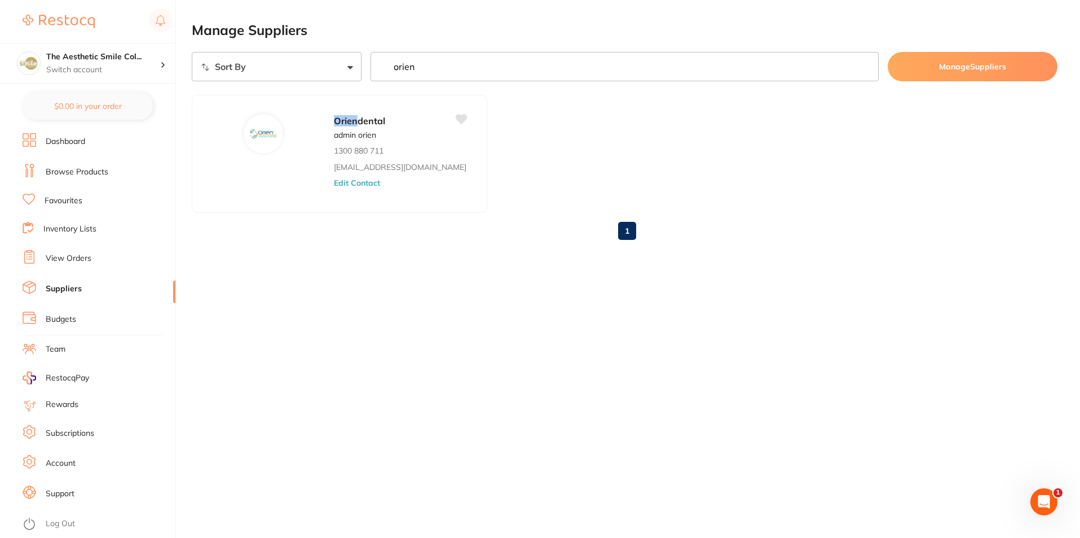
scroll to position [0, 0]
click at [334, 145] on div "Orien dental admin orien 1300 880 711 sales@orien.com.au Edit Contact" at bounding box center [405, 157] width 143 height 88
click at [334, 181] on button "Edit Contact" at bounding box center [357, 182] width 47 height 9
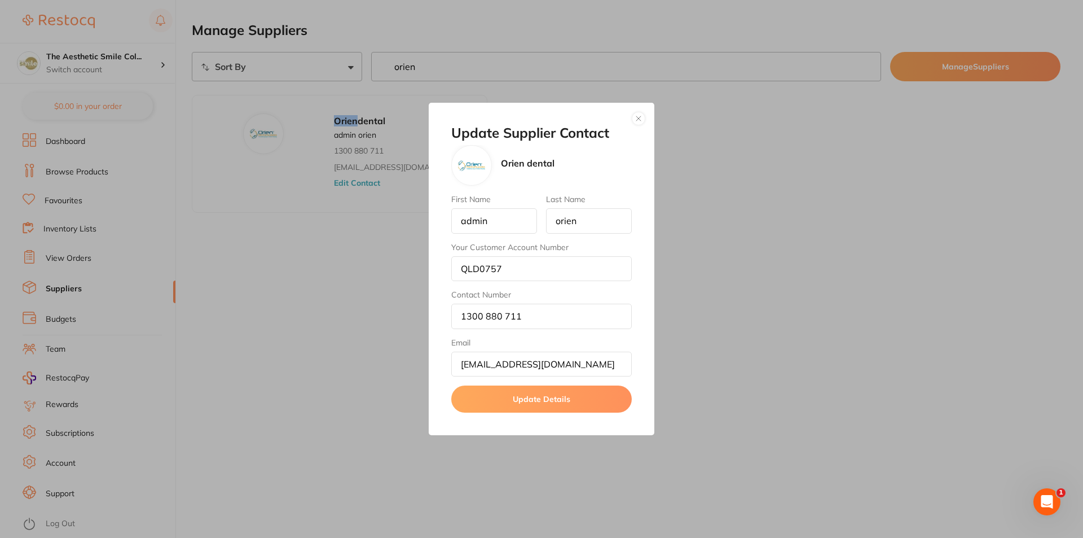
click at [638, 117] on button "button" at bounding box center [639, 119] width 14 height 14
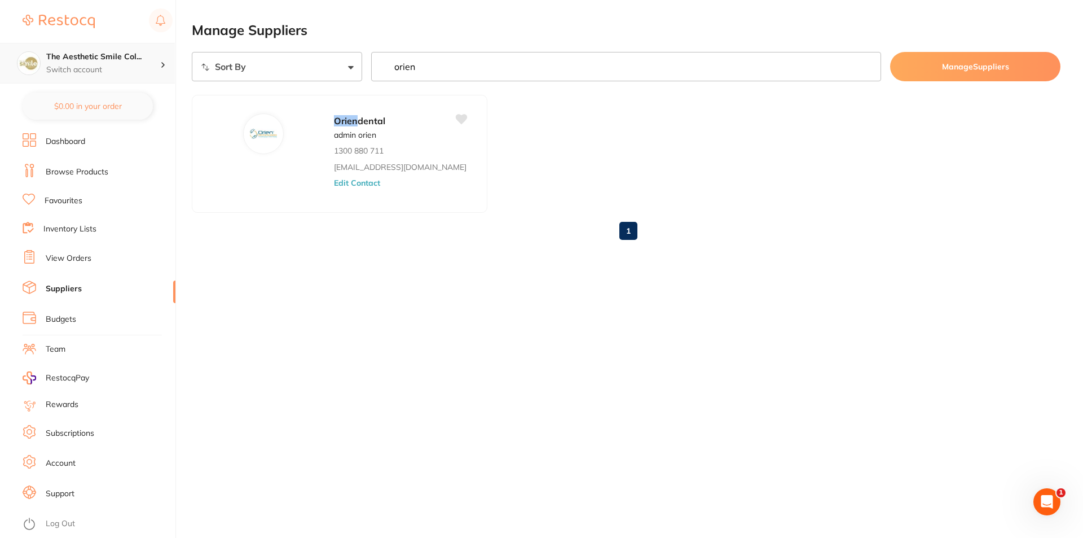
click at [83, 67] on p "Switch account" at bounding box center [103, 69] width 114 height 11
click at [525, 383] on div "Manage Suppliers Sort By A-Z Z-A orien Manage Suppliers Orien dental admin orie…" at bounding box center [637, 269] width 891 height 538
click at [113, 68] on p "Switch account" at bounding box center [103, 69] width 114 height 11
click at [79, 258] on link "View Orders" at bounding box center [69, 258] width 46 height 11
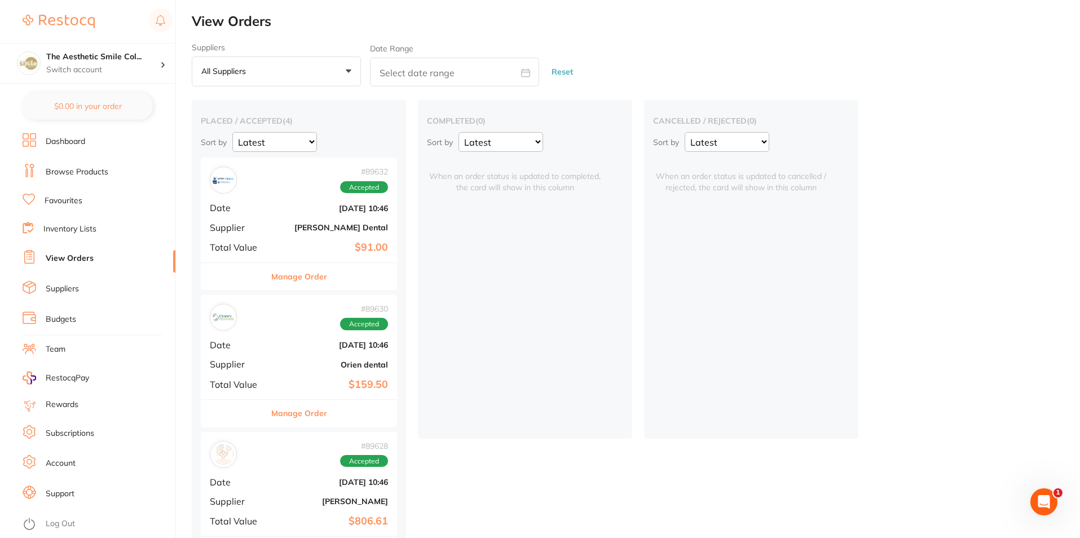
scroll to position [179, 0]
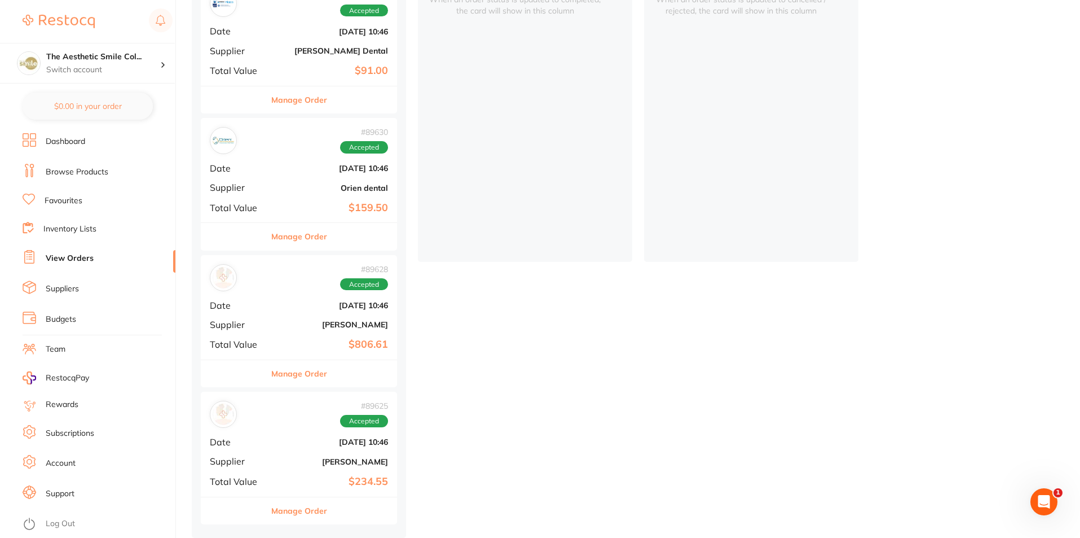
click at [219, 312] on div "# 89628 Accepted Date Aug 8 2025, 10:46 Supplier Henry Schein Halas Total Value…" at bounding box center [299, 307] width 196 height 104
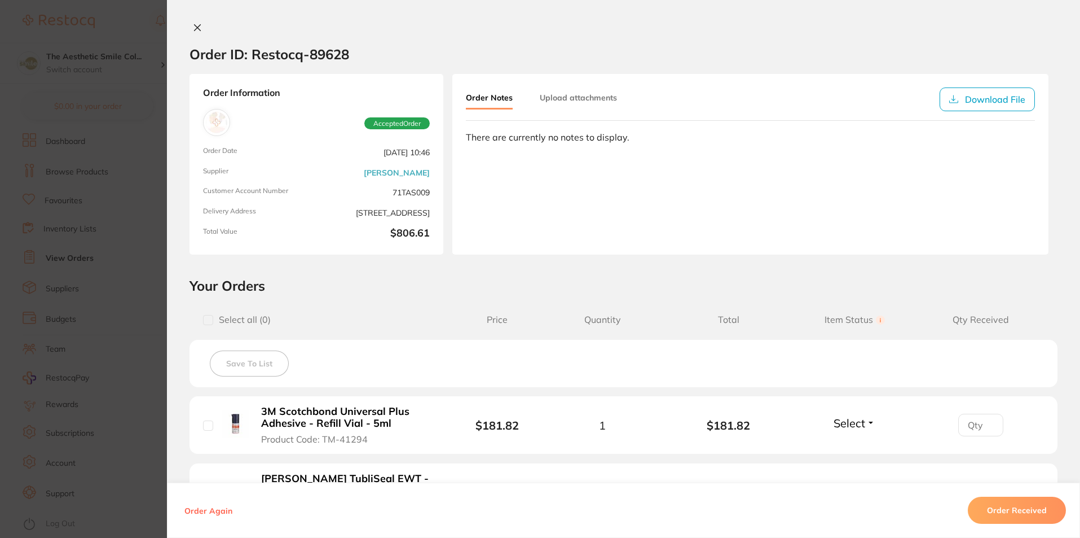
click at [195, 27] on icon at bounding box center [198, 28] width 6 height 6
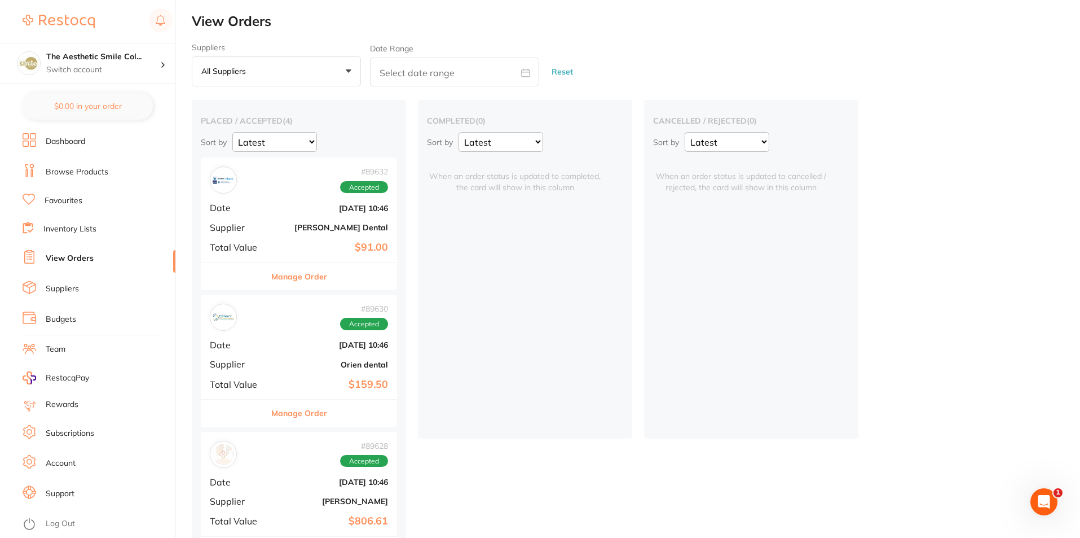
click at [59, 231] on link "Inventory Lists" at bounding box center [69, 228] width 53 height 11
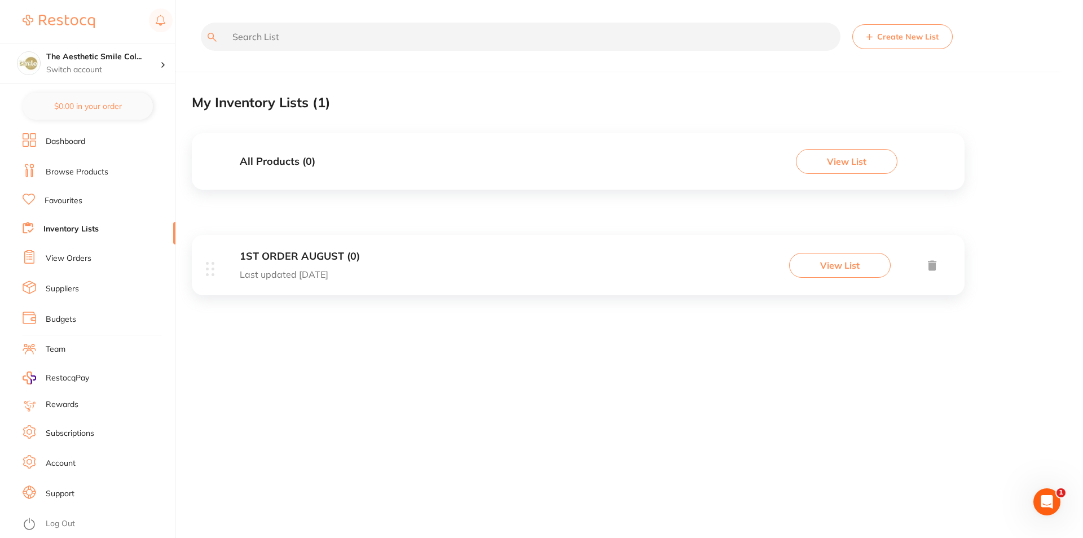
click at [500, 404] on div "Create New List My Inventory Lists ( 1 ) All Products ( 0 ) View List 1ST ORDER…" at bounding box center [637, 269] width 891 height 538
click at [60, 288] on link "Suppliers" at bounding box center [62, 288] width 33 height 11
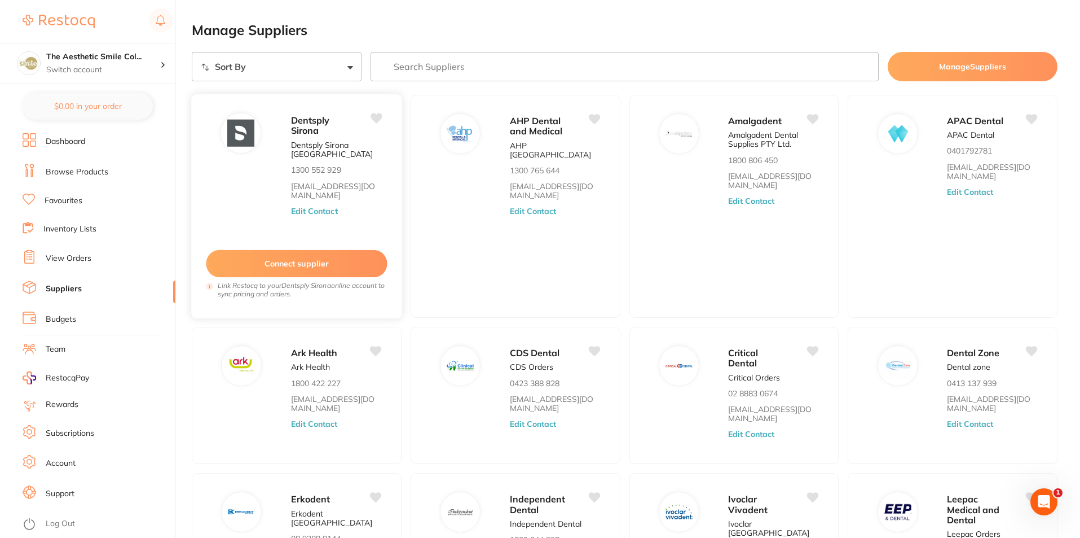
click at [305, 259] on button "Connect supplier" at bounding box center [296, 264] width 181 height 28
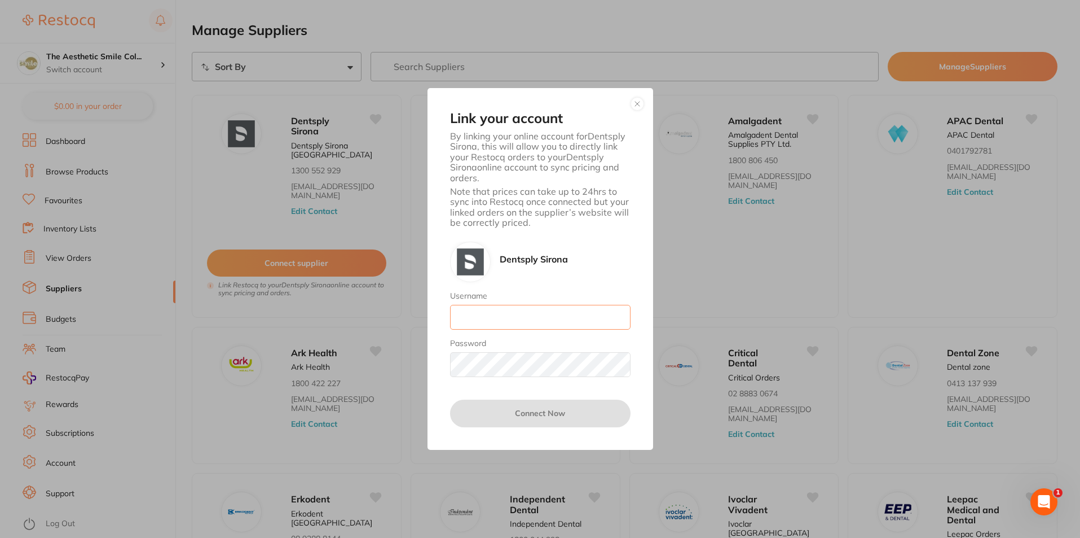
type input "[EMAIL_ADDRESS][DOMAIN_NAME]"
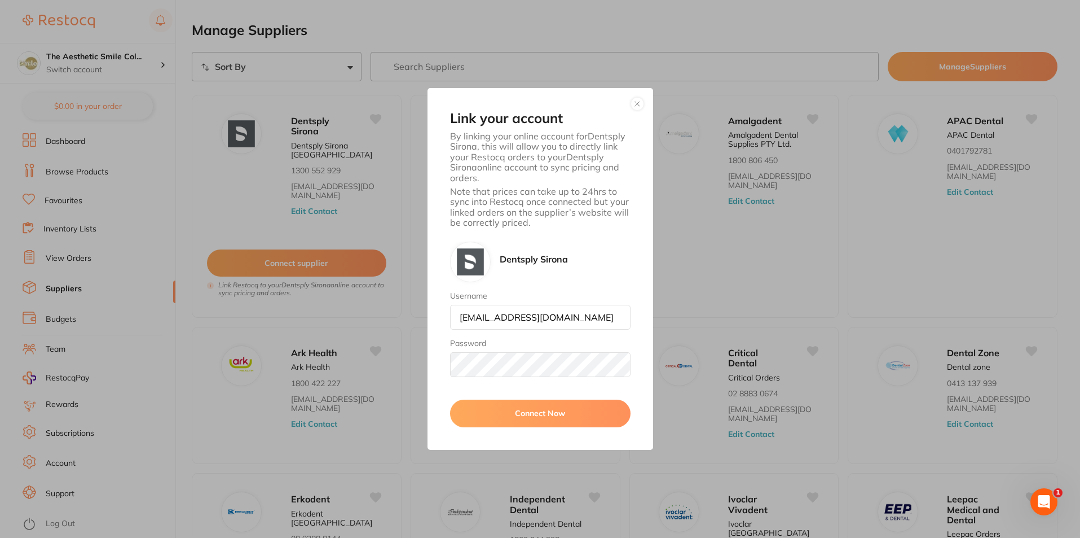
click at [553, 412] on button "Connect Now" at bounding box center [540, 412] width 181 height 27
drag, startPoint x: 638, startPoint y: 103, endPoint x: 589, endPoint y: 438, distance: 338.7
click at [605, 428] on div "Link your account By linking your online account for Dentsply Sirona , this wil…" at bounding box center [541, 268] width 226 height 361
click at [638, 100] on button "button" at bounding box center [638, 104] width 14 height 14
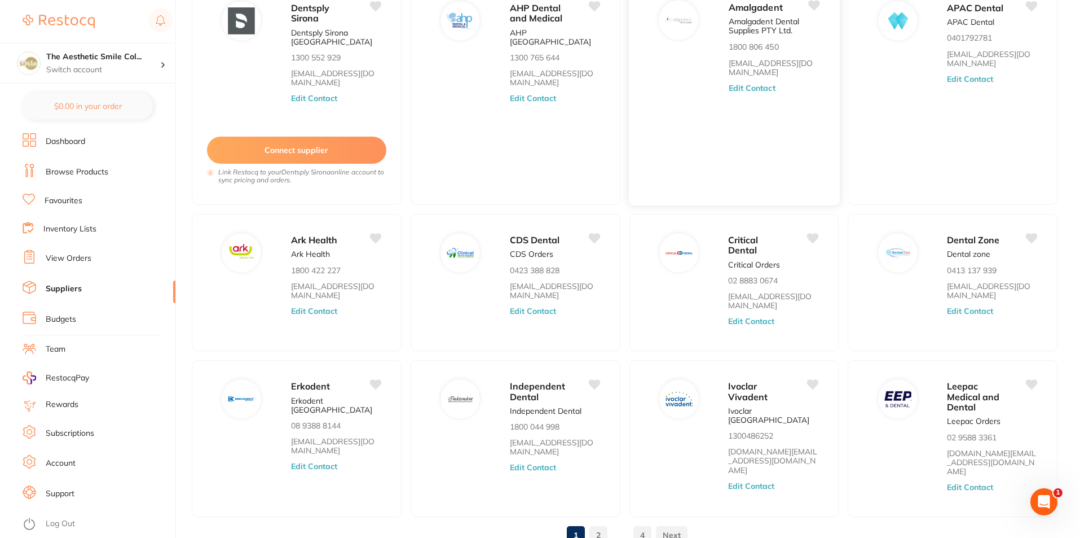
scroll to position [151, 0]
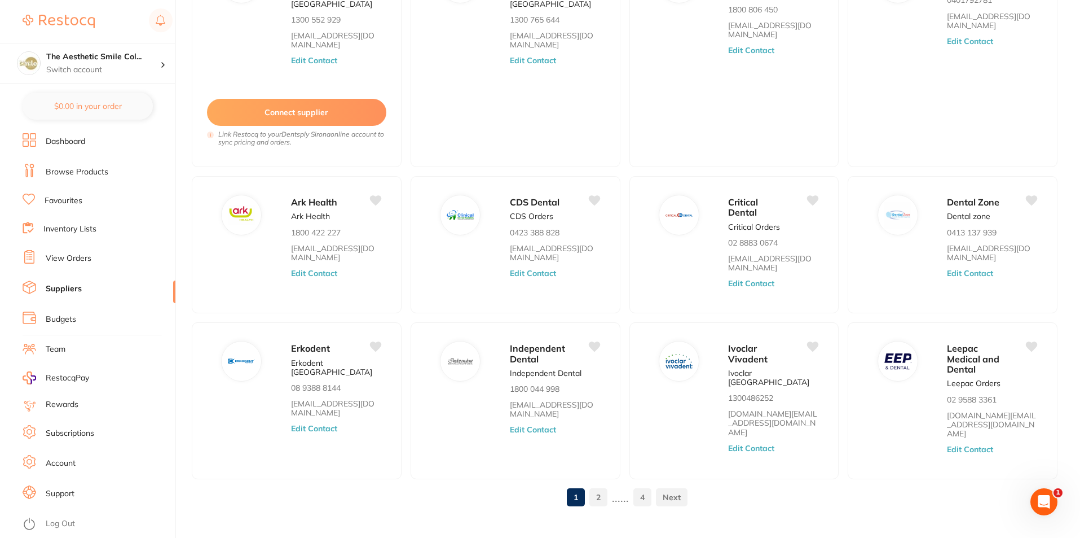
click at [595, 486] on link "2" at bounding box center [599, 497] width 18 height 23
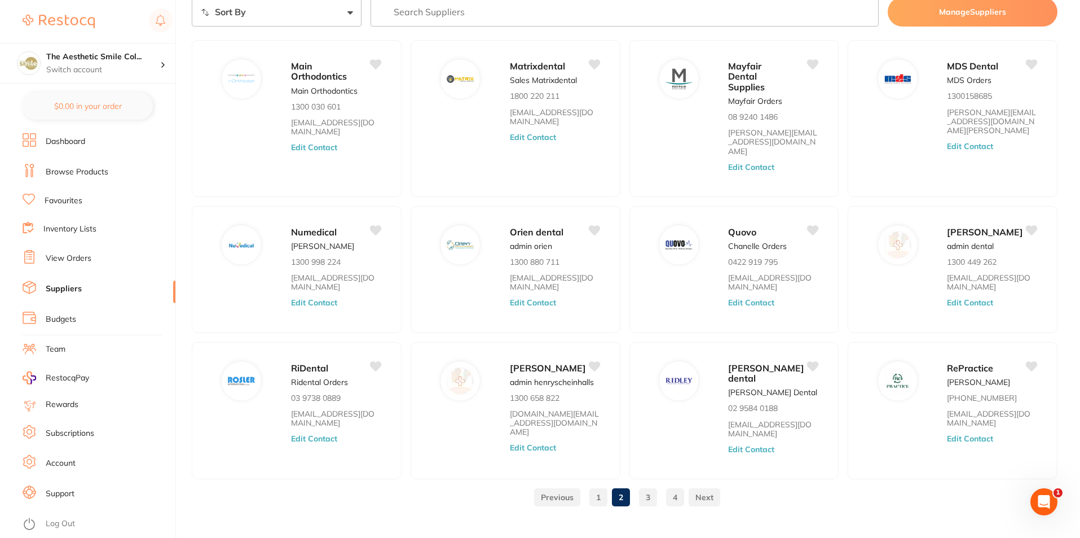
scroll to position [0, 0]
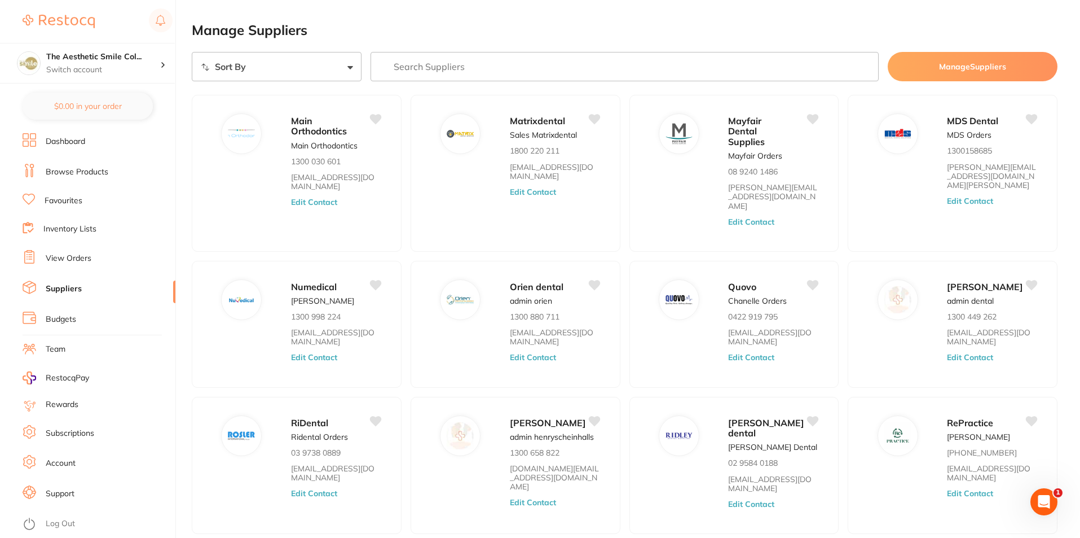
click at [427, 72] on input "search" at bounding box center [625, 66] width 509 height 29
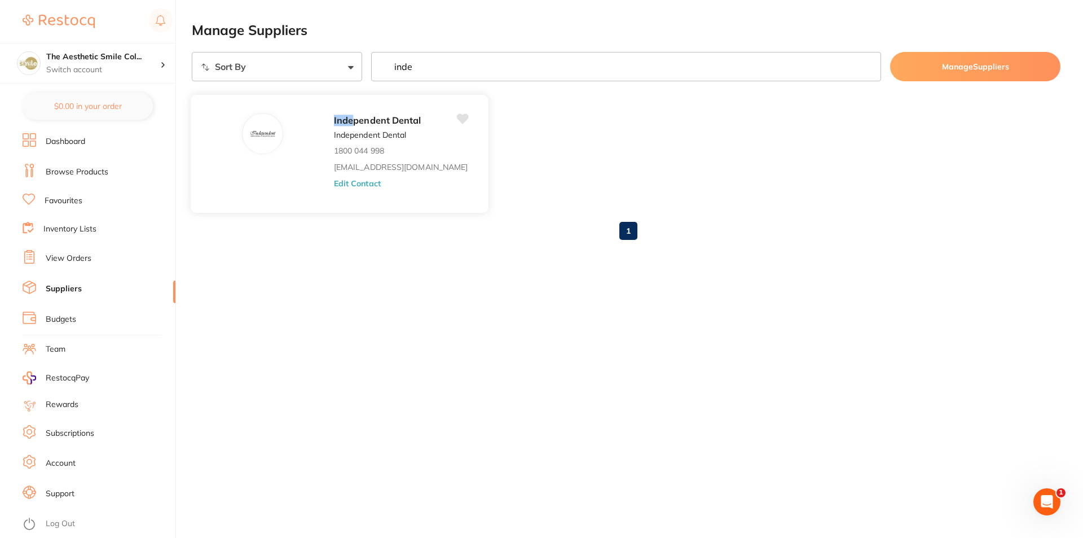
type input "inde"
click at [260, 128] on img at bounding box center [262, 133] width 27 height 27
click at [403, 352] on div "Manage Suppliers Sort By A-Z Z-A inde Manage Suppliers Inde pendent Dental Inde…" at bounding box center [637, 269] width 891 height 538
click at [80, 143] on link "Dashboard" at bounding box center [65, 141] width 39 height 11
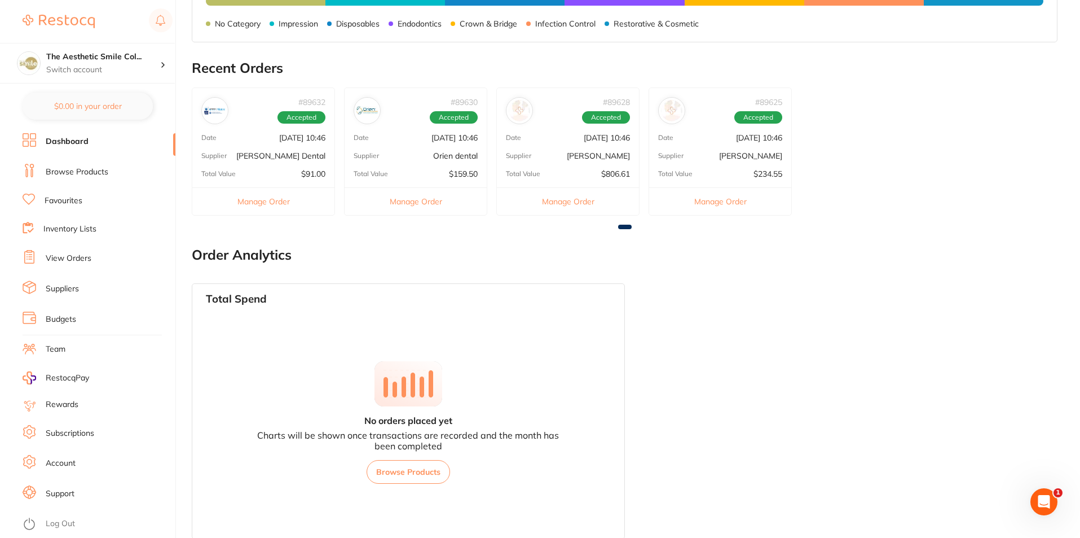
scroll to position [574, 0]
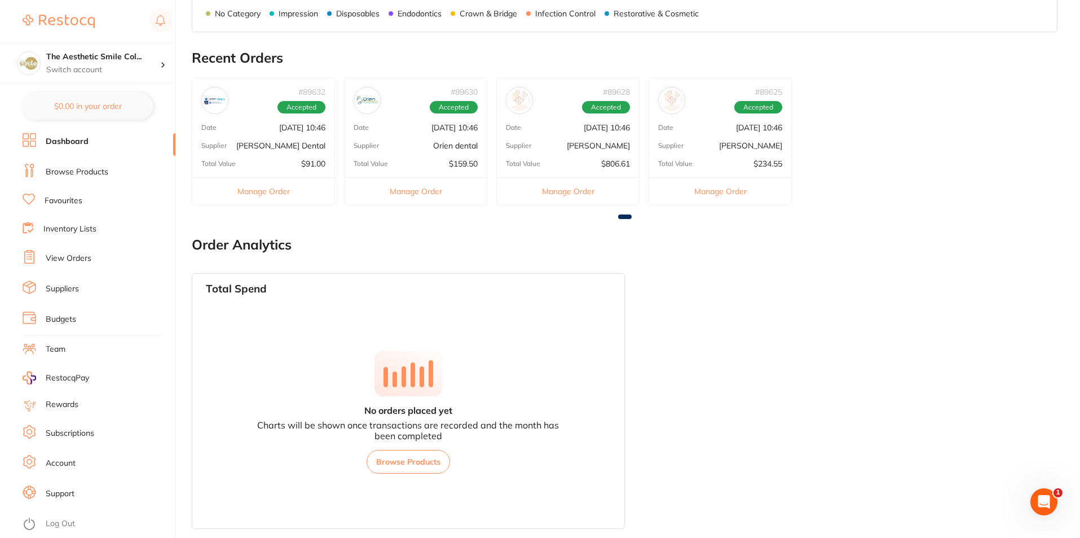
click at [801, 345] on div "Total Spend No orders placed yet Charts will be shown once transactions are rec…" at bounding box center [625, 401] width 866 height 274
click at [564, 46] on div "No Category $159.50 Impression $122.55 Disposables $305.26 Endodontics $119.00 …" at bounding box center [625, 17] width 838 height 63
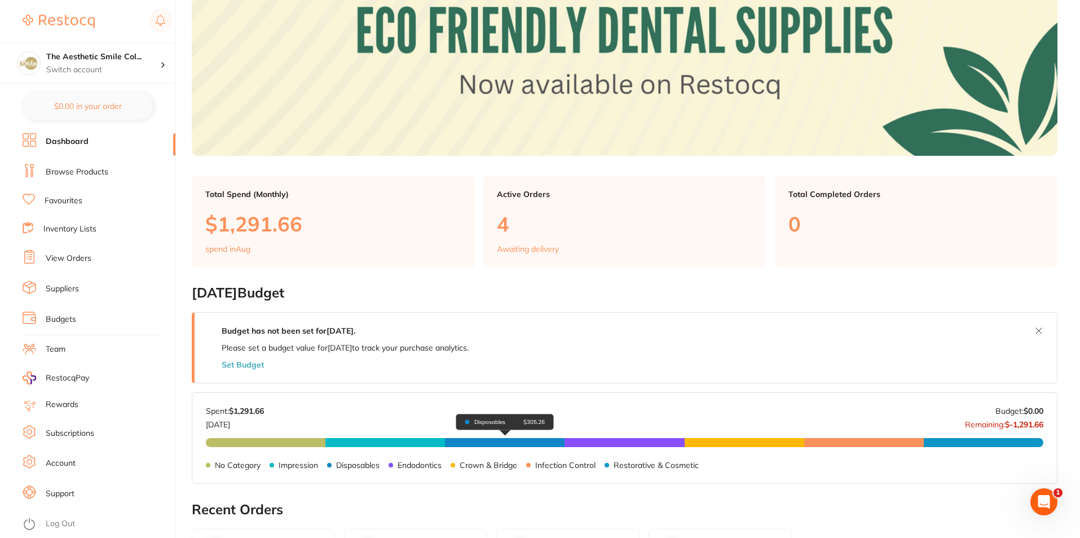
scroll to position [405, 0]
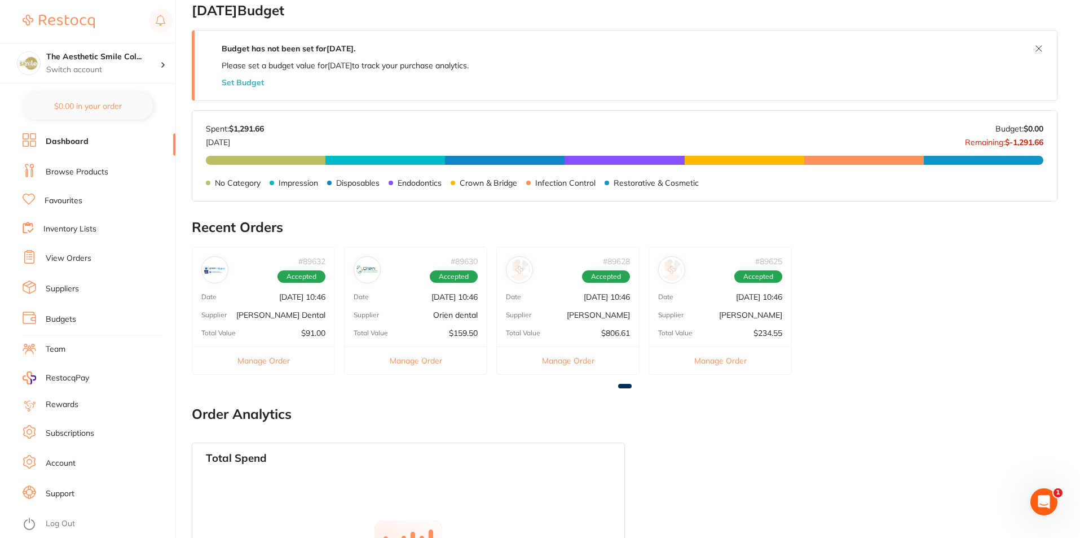
click at [958, 311] on div "# 89632 Accepted Date Aug 8 2025, 10:46 Supplier Erskine Dental Total Value $91…" at bounding box center [625, 318] width 866 height 142
click at [89, 260] on link "View Orders" at bounding box center [69, 258] width 46 height 11
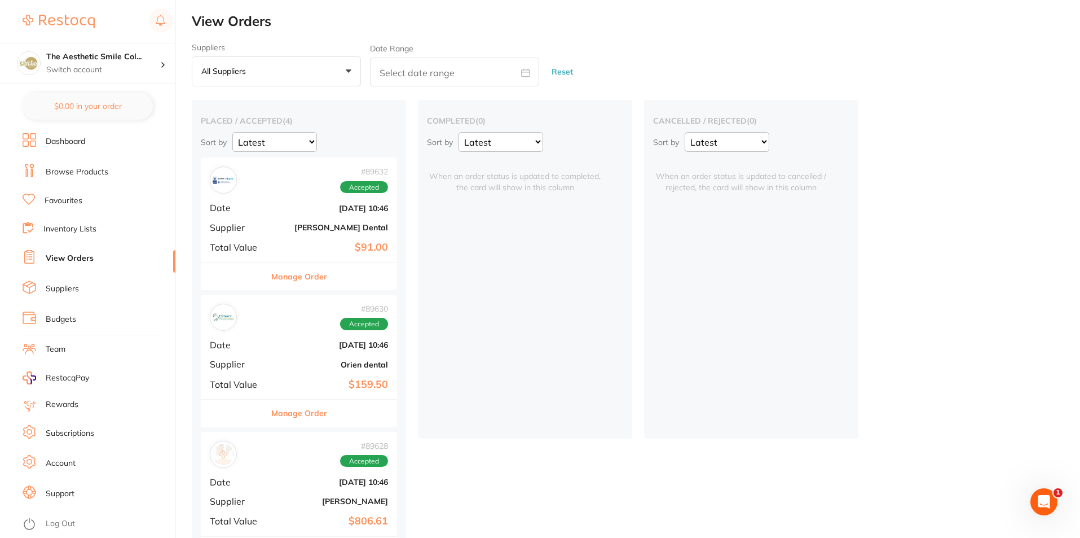
click at [85, 380] on span "RestocqPay" at bounding box center [67, 377] width 43 height 11
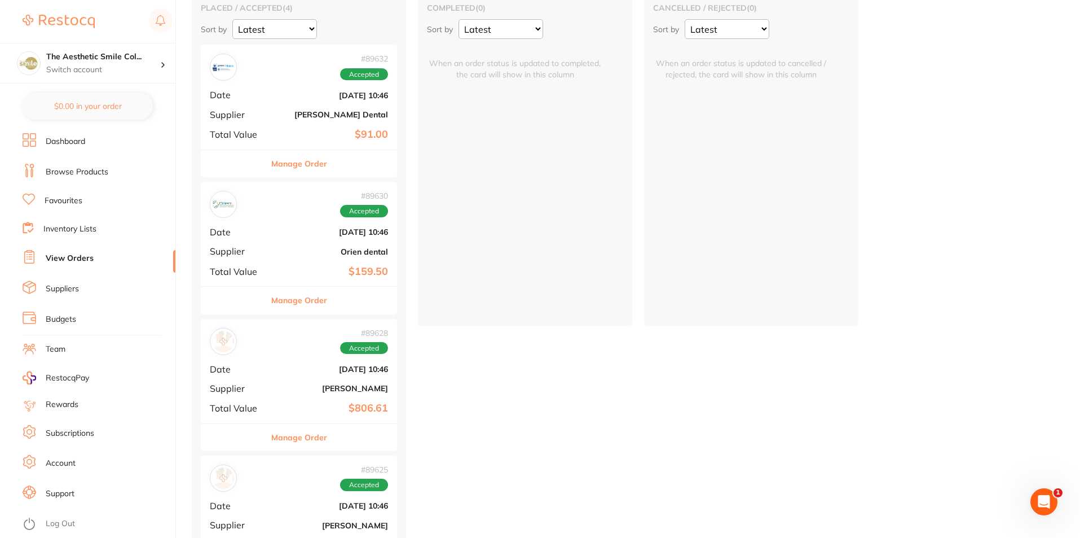
scroll to position [56, 0]
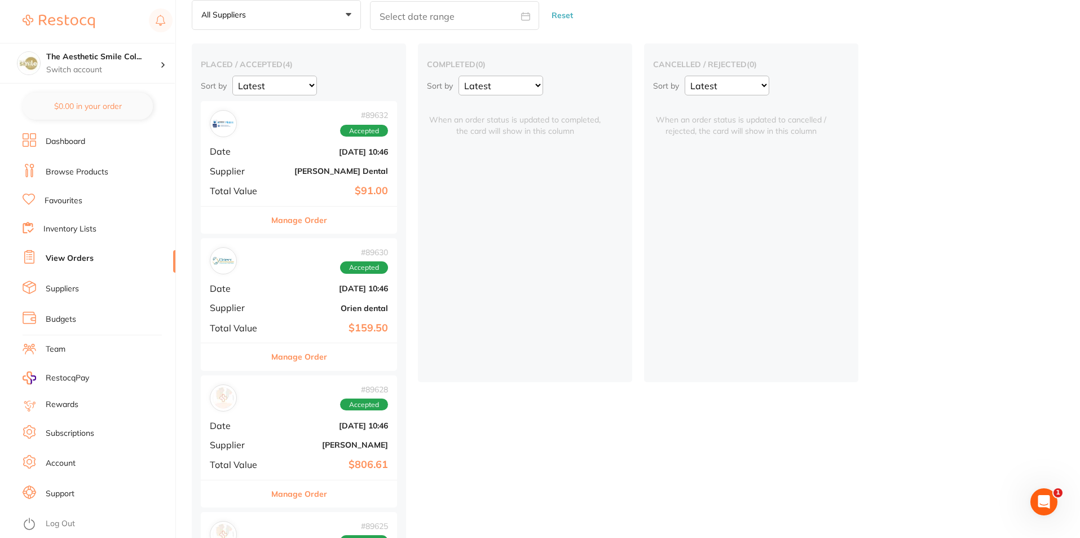
click at [288, 14] on button "All suppliers +0" at bounding box center [276, 15] width 169 height 30
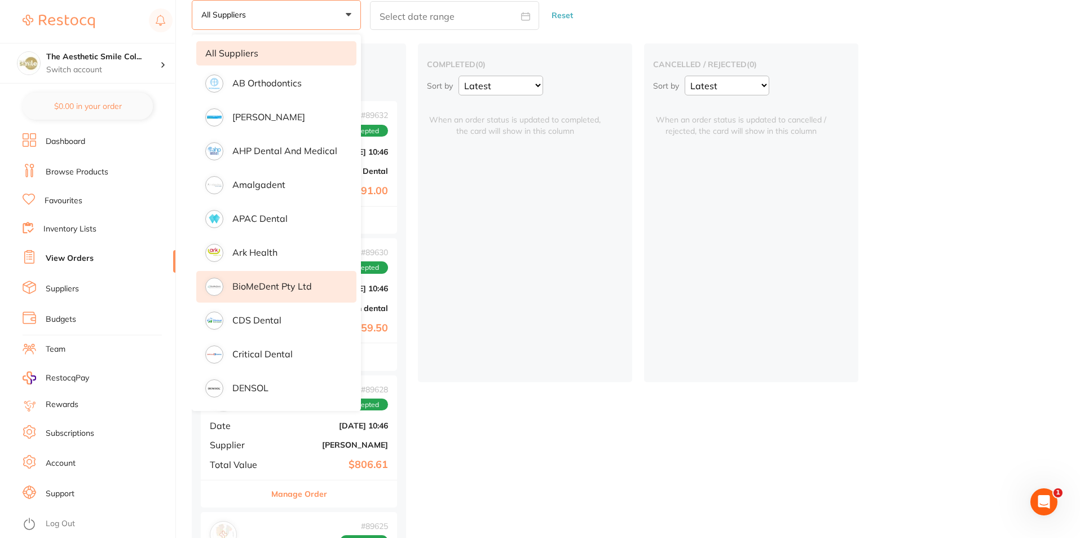
scroll to position [226, 0]
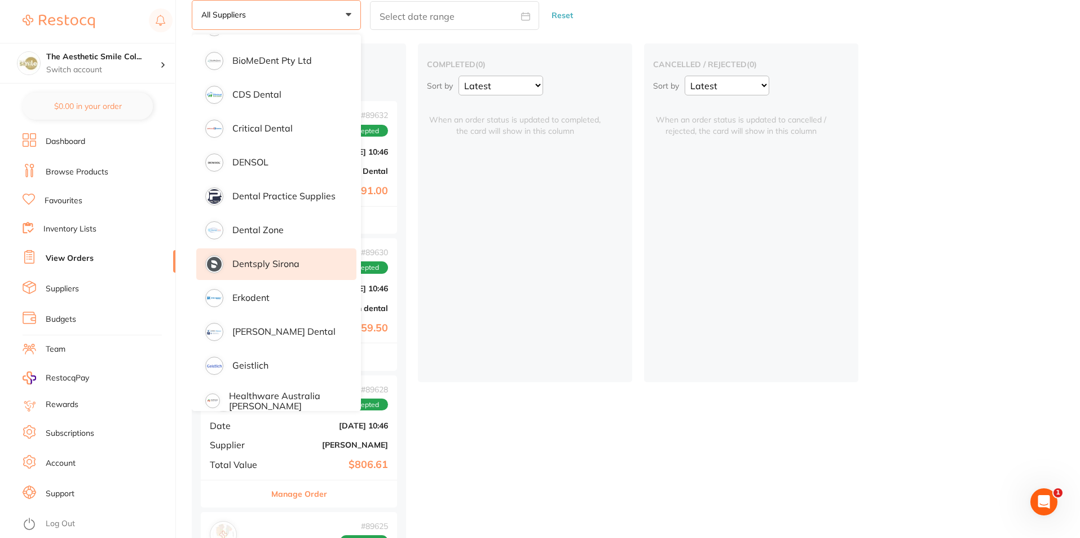
click at [280, 265] on p "Dentsply Sirona" at bounding box center [265, 263] width 67 height 10
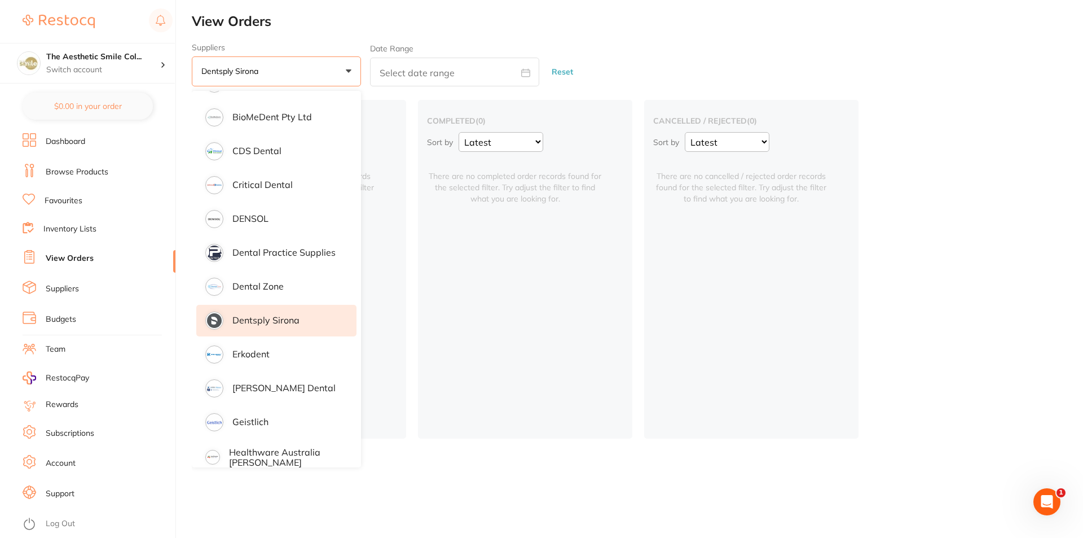
click at [271, 325] on p "Dentsply Sirona" at bounding box center [265, 320] width 67 height 10
click at [147, 64] on p "Switch account" at bounding box center [103, 69] width 114 height 11
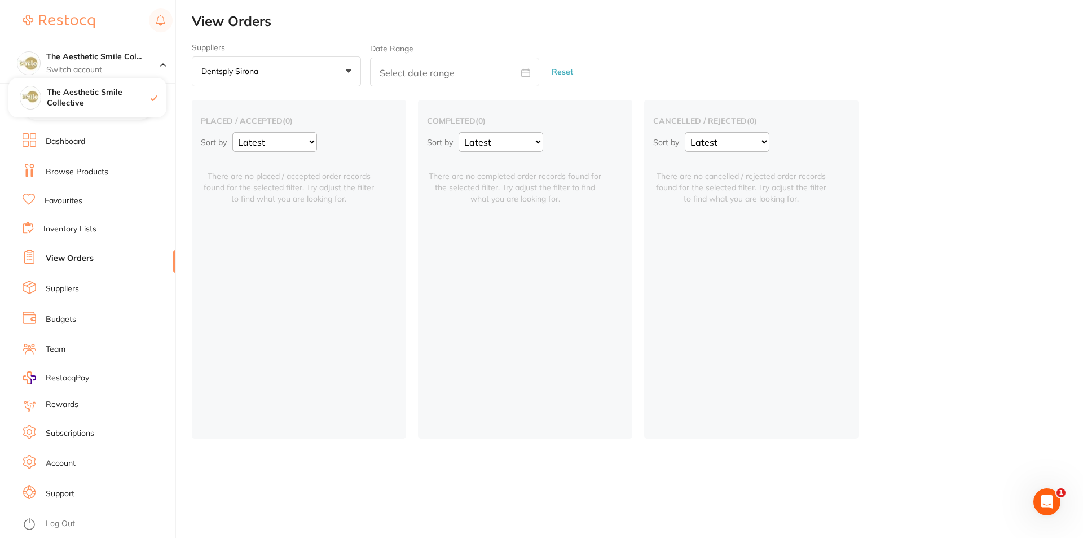
click at [64, 169] on link "Browse Products" at bounding box center [77, 171] width 63 height 11
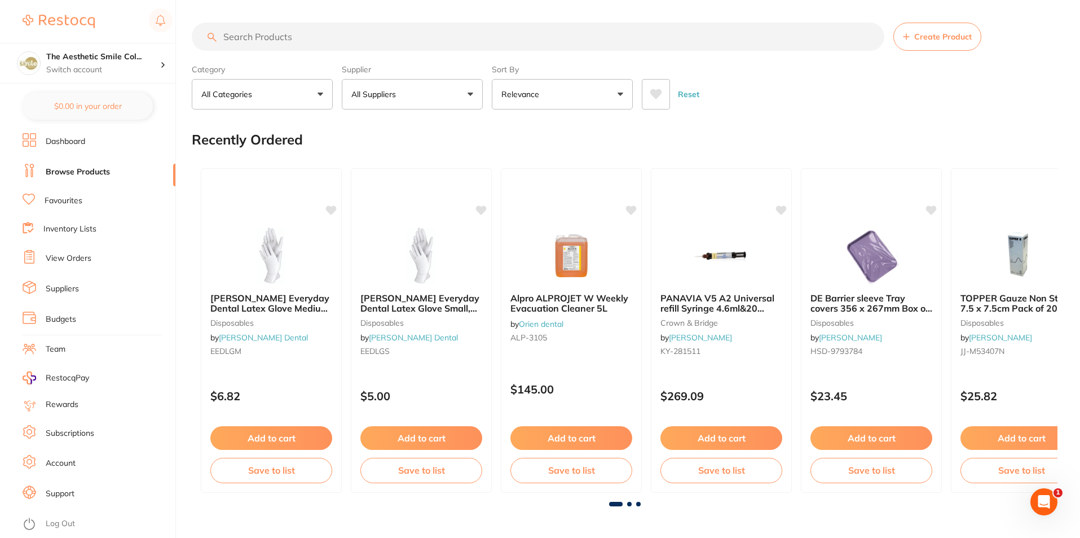
click at [296, 42] on input "search" at bounding box center [538, 37] width 693 height 28
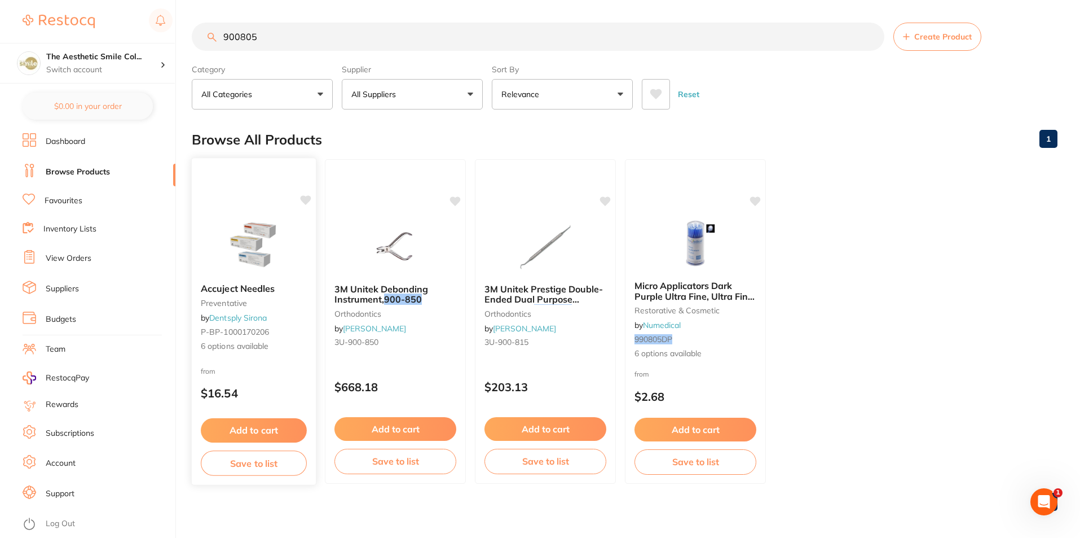
type input "900805"
click at [238, 288] on span "Accuject Needles" at bounding box center [238, 288] width 74 height 11
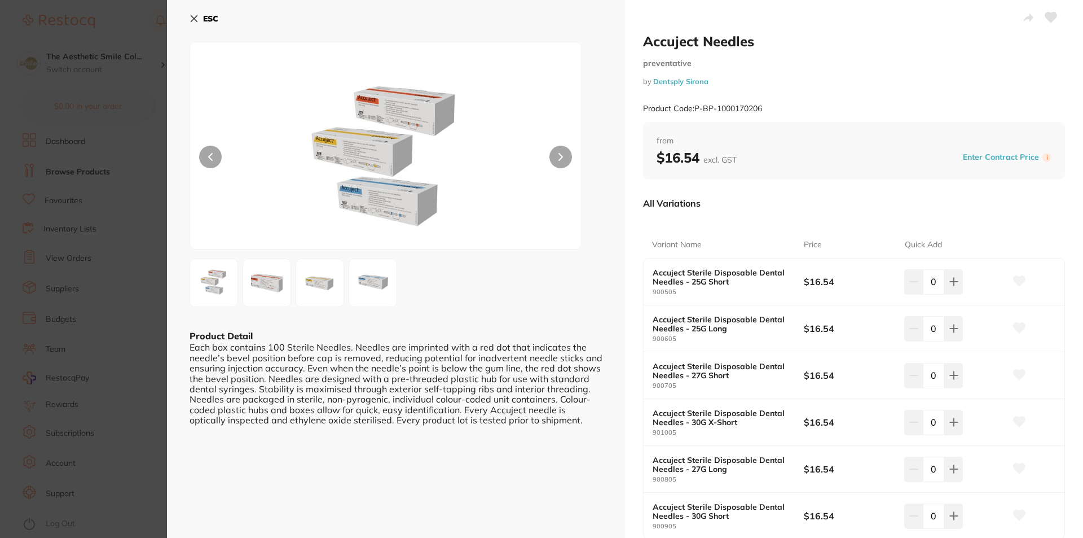
scroll to position [56, 0]
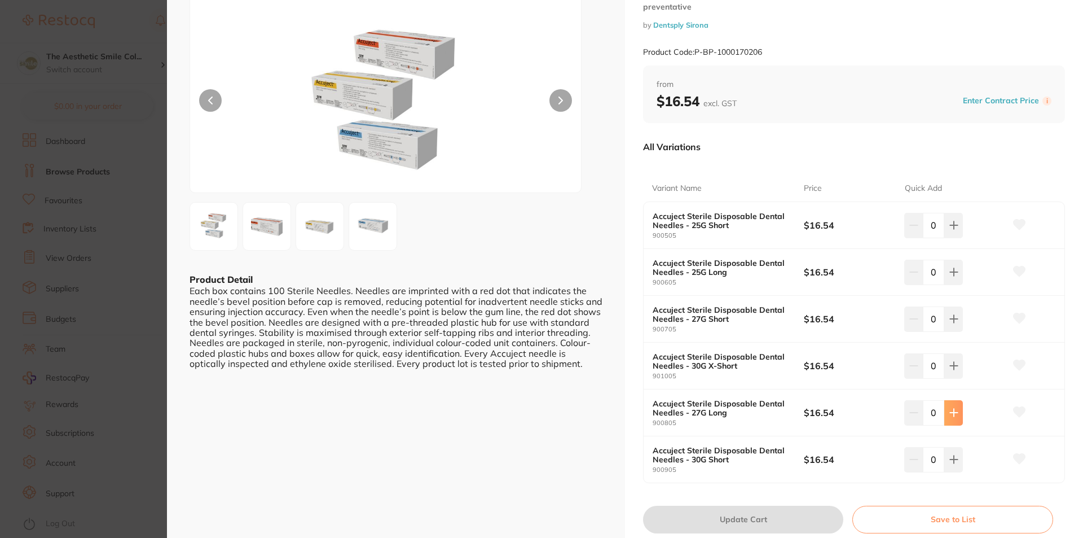
click at [952, 230] on icon at bounding box center [953, 225] width 9 height 9
type input "1"
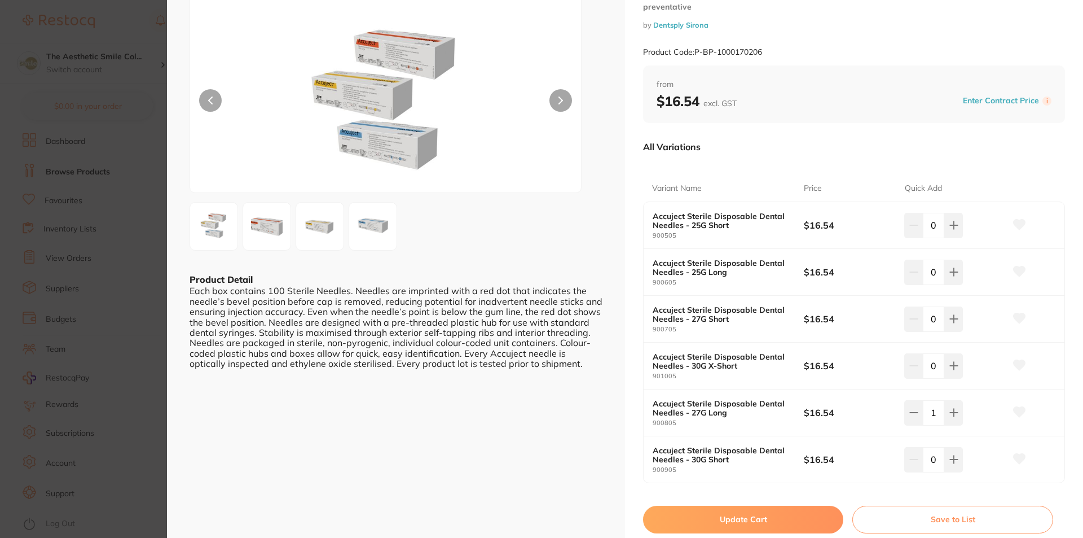
scroll to position [0, 0]
click at [765, 517] on button "Update Cart" at bounding box center [743, 518] width 200 height 27
checkbox input "false"
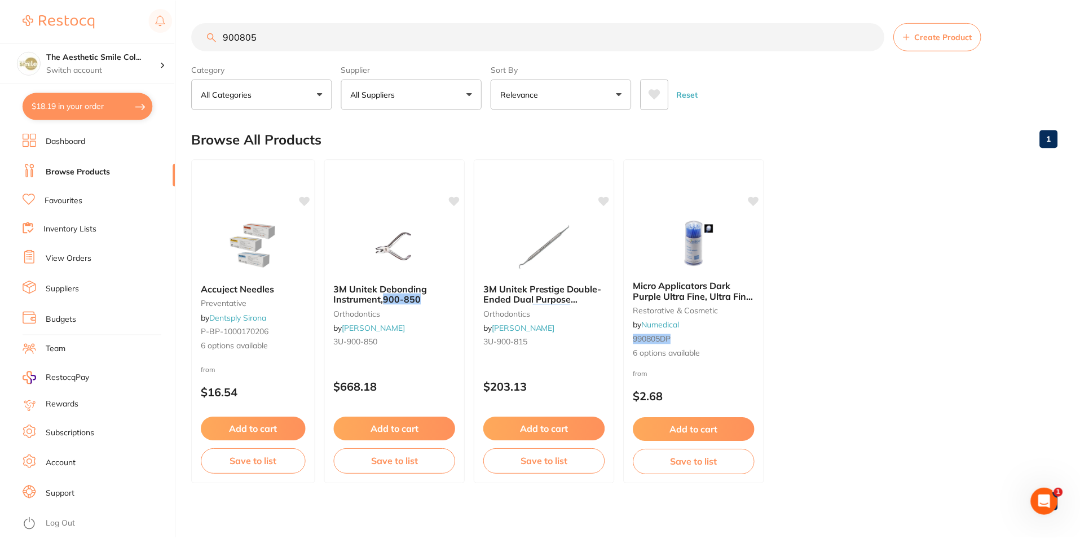
scroll to position [5, 0]
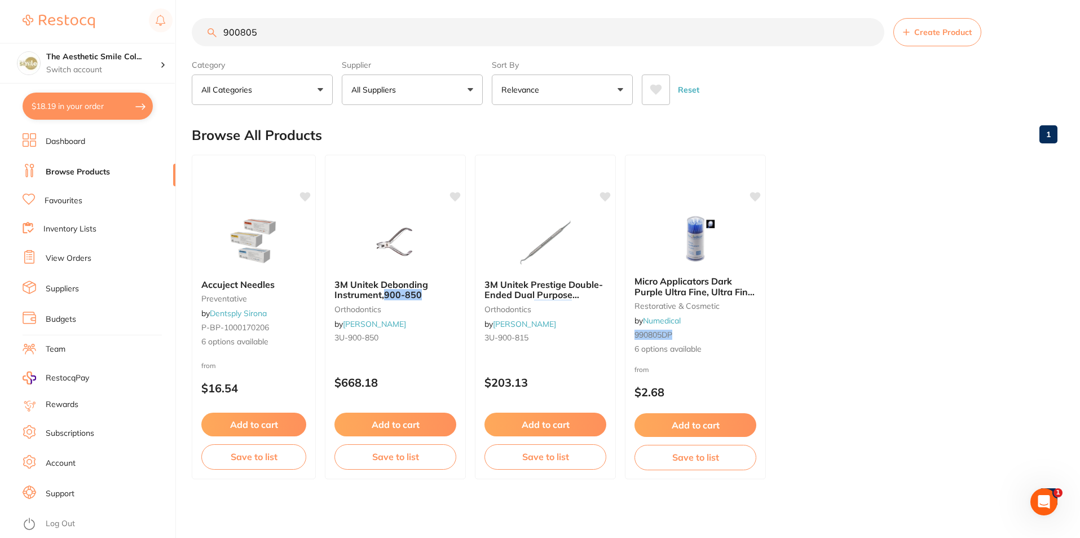
drag, startPoint x: 268, startPoint y: 33, endPoint x: 201, endPoint y: 31, distance: 67.2
click at [201, 31] on input "900805" at bounding box center [538, 32] width 693 height 28
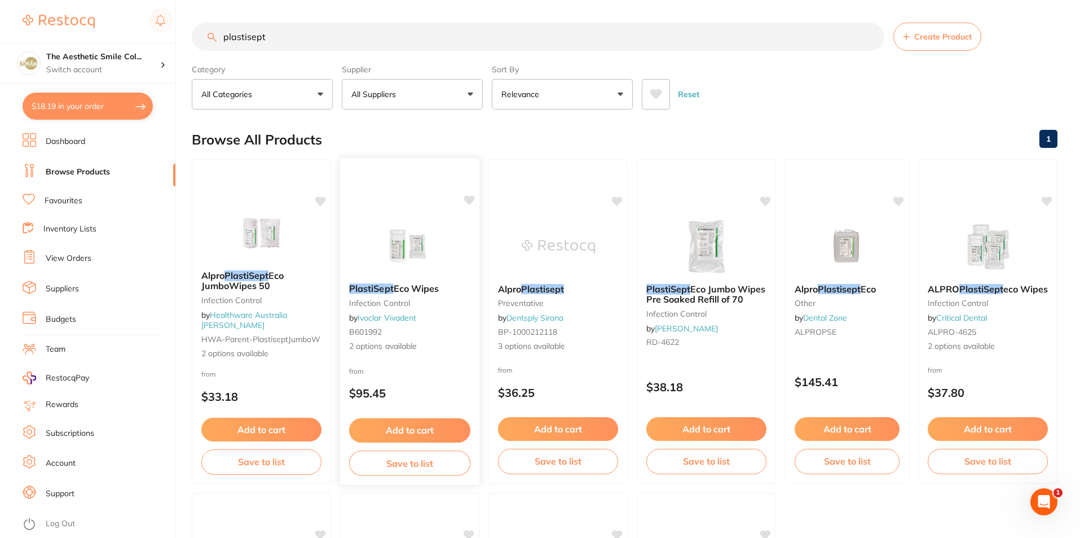
scroll to position [0, 0]
type input "plastisept"
click at [568, 428] on button "Add to cart" at bounding box center [558, 430] width 121 height 24
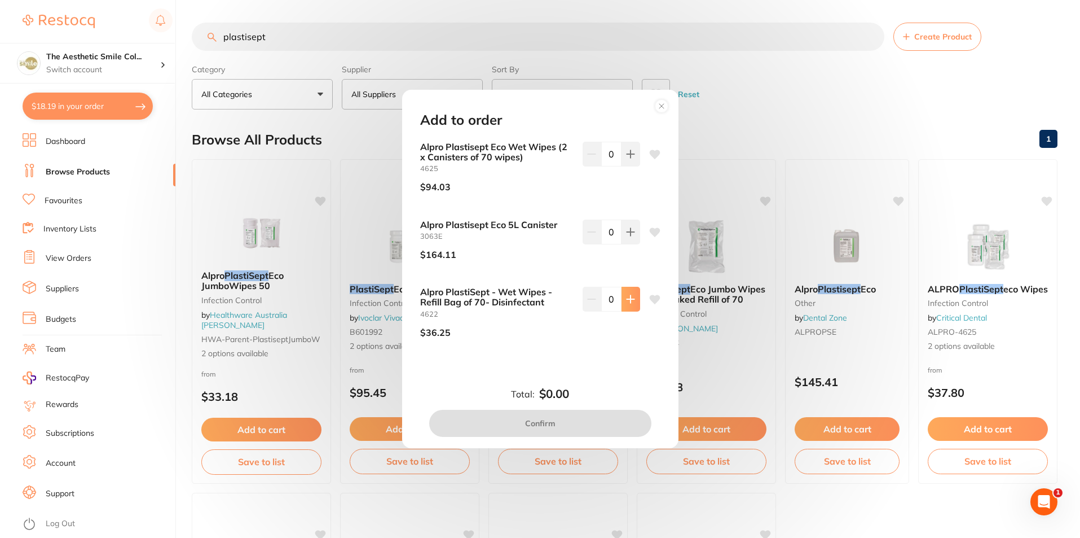
click at [626, 159] on icon at bounding box center [630, 154] width 9 height 9
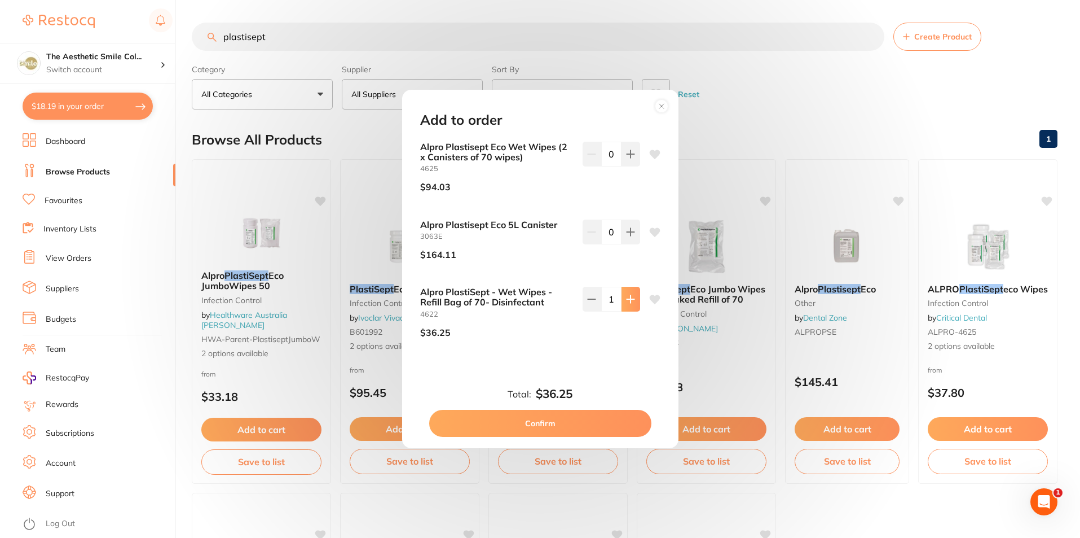
click at [626, 159] on icon at bounding box center [630, 154] width 9 height 9
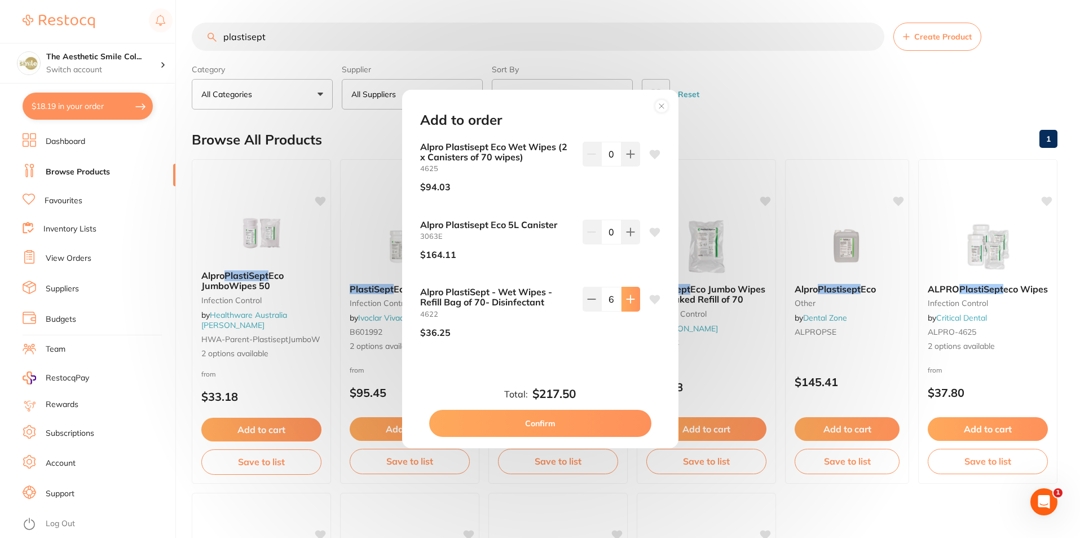
click at [626, 159] on icon at bounding box center [630, 154] width 9 height 9
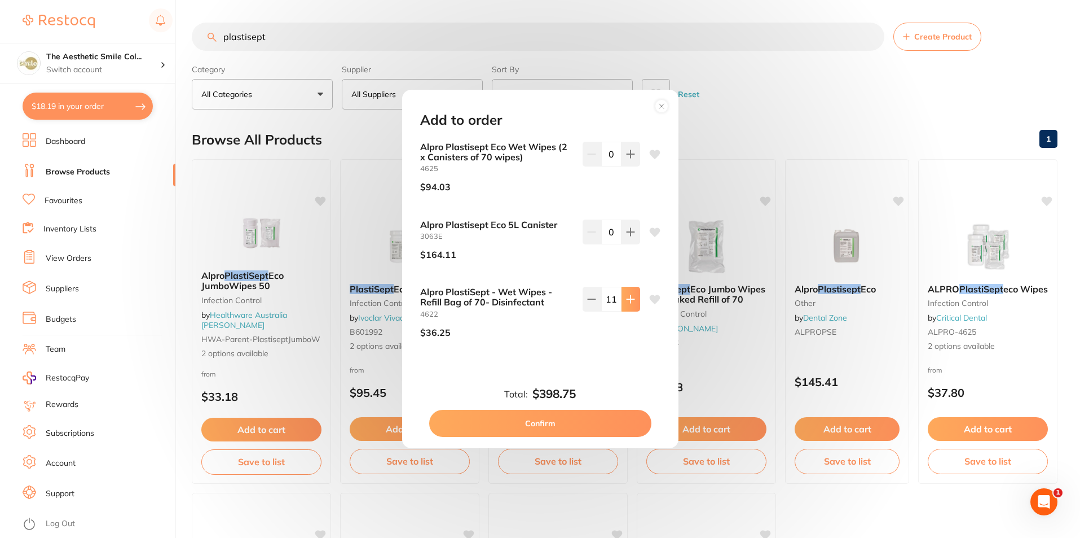
click at [626, 159] on icon at bounding box center [630, 154] width 9 height 9
type input "12"
click at [562, 421] on button "Confirm" at bounding box center [540, 423] width 222 height 27
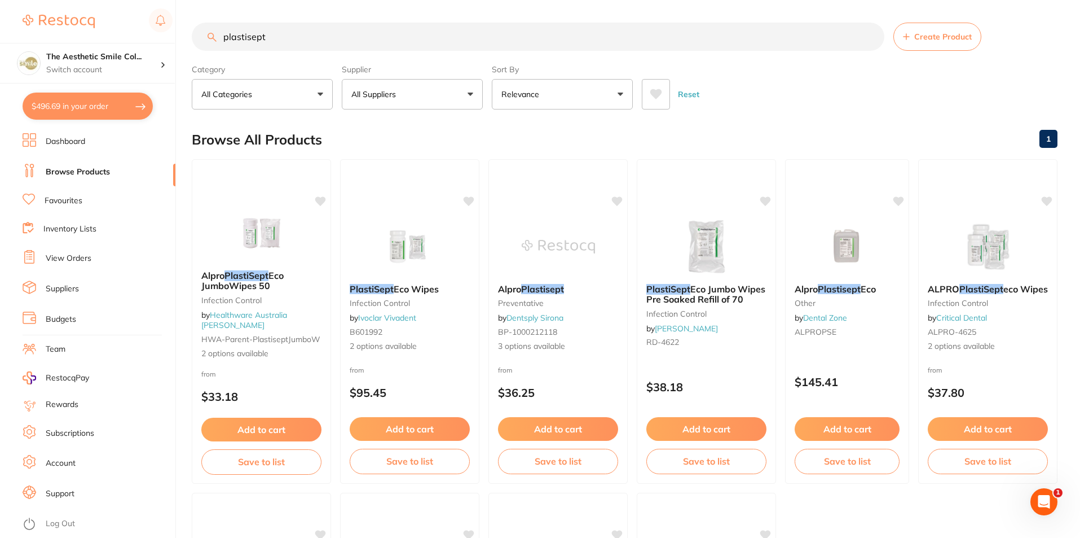
drag, startPoint x: 271, startPoint y: 37, endPoint x: 222, endPoint y: 41, distance: 49.2
click at [222, 41] on input "plastisept" at bounding box center [538, 37] width 693 height 28
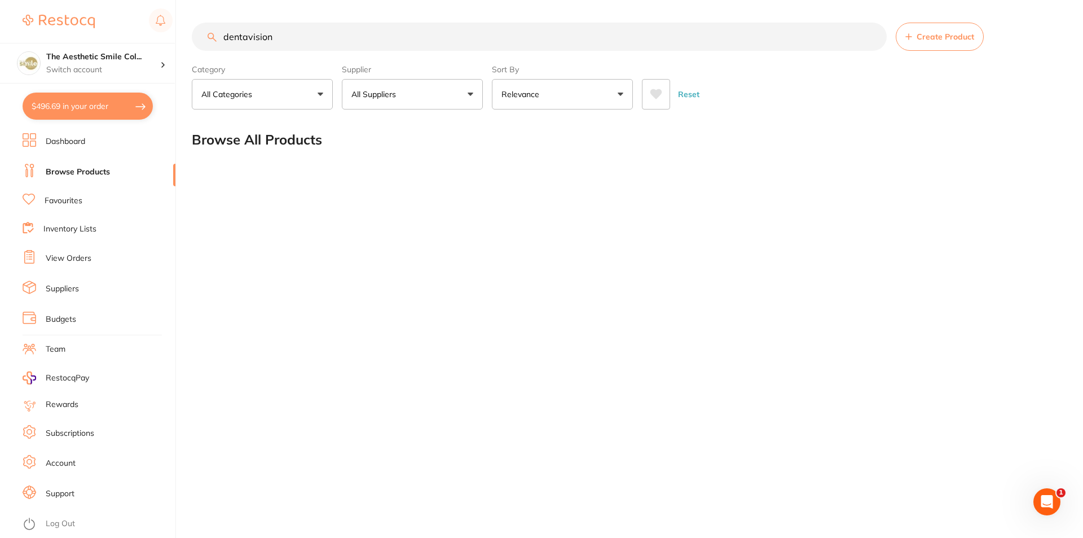
type input "dentavision"
click at [425, 95] on button "All Suppliers" at bounding box center [412, 94] width 141 height 30
click at [386, 158] on strong "All Suppliers" at bounding box center [382, 162] width 54 height 10
click at [396, 166] on strong "All Suppliers" at bounding box center [382, 162] width 54 height 10
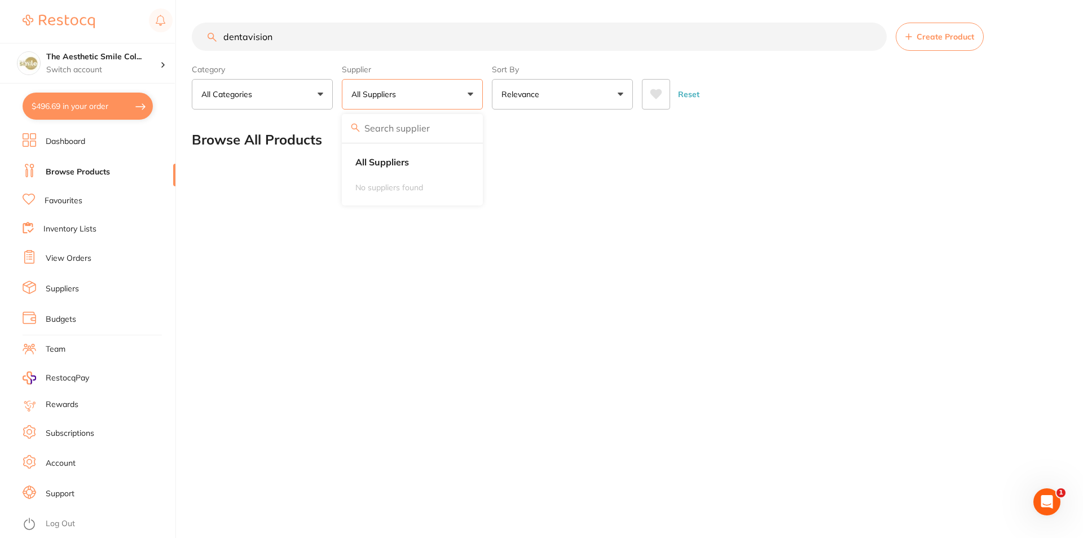
click at [418, 99] on button "All Suppliers" at bounding box center [412, 94] width 141 height 30
click at [387, 100] on p "All Suppliers" at bounding box center [375, 94] width 49 height 11
type input "nunu"
click at [461, 130] on input "nunu" at bounding box center [412, 128] width 141 height 28
click at [467, 127] on input "nunu" at bounding box center [412, 128] width 141 height 28
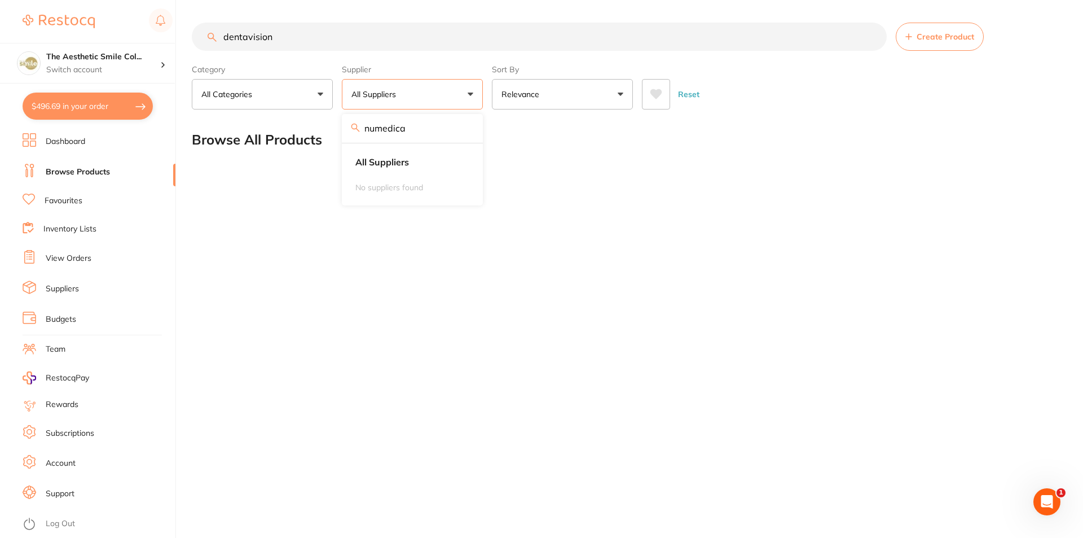
type input "numedical"
click at [468, 129] on input "numedical" at bounding box center [412, 128] width 141 height 28
click at [462, 130] on input "numedical" at bounding box center [412, 128] width 141 height 28
click at [464, 130] on input "numedical" at bounding box center [412, 128] width 141 height 28
click at [67, 285] on link "Suppliers" at bounding box center [62, 288] width 33 height 11
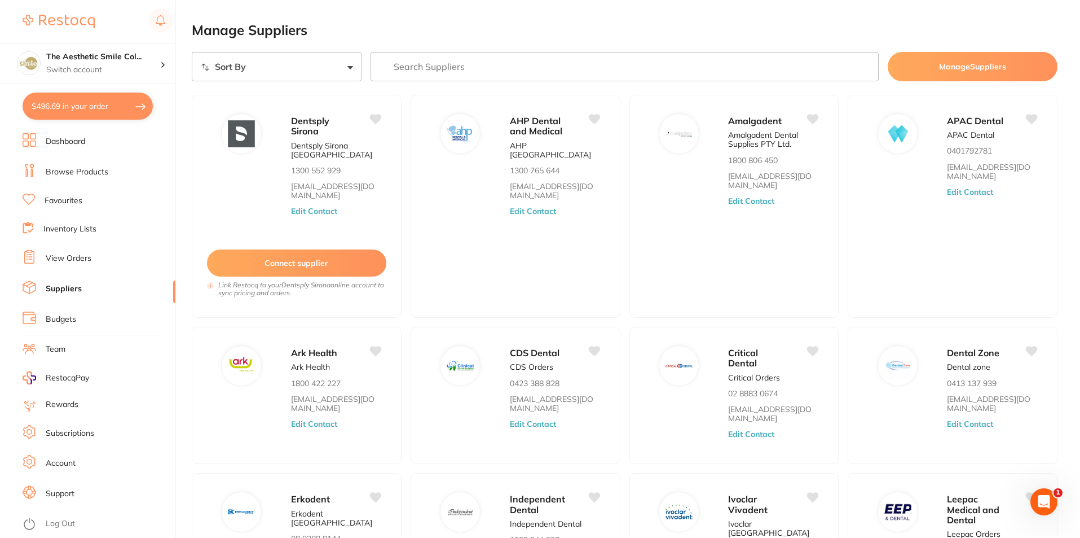
click at [430, 61] on input "search" at bounding box center [625, 66] width 509 height 29
type input "matrix"
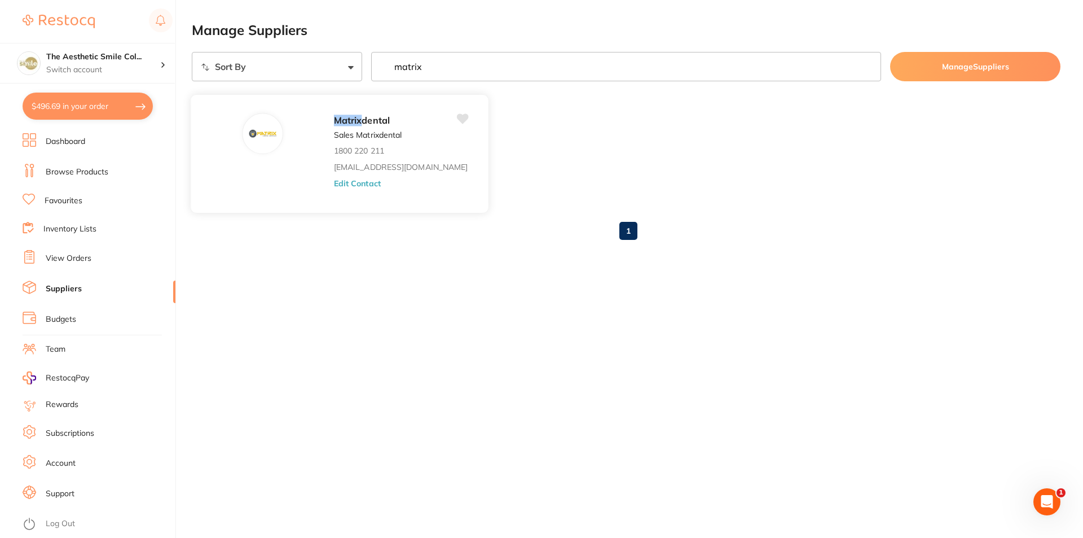
click at [249, 138] on img at bounding box center [262, 133] width 27 height 27
click at [334, 124] on em "Matrix" at bounding box center [348, 120] width 28 height 11
click at [251, 137] on img at bounding box center [262, 133] width 27 height 27
click at [334, 168] on link "sales@matrixdental.com.au" at bounding box center [401, 166] width 134 height 9
click at [249, 127] on img at bounding box center [262, 133] width 27 height 27
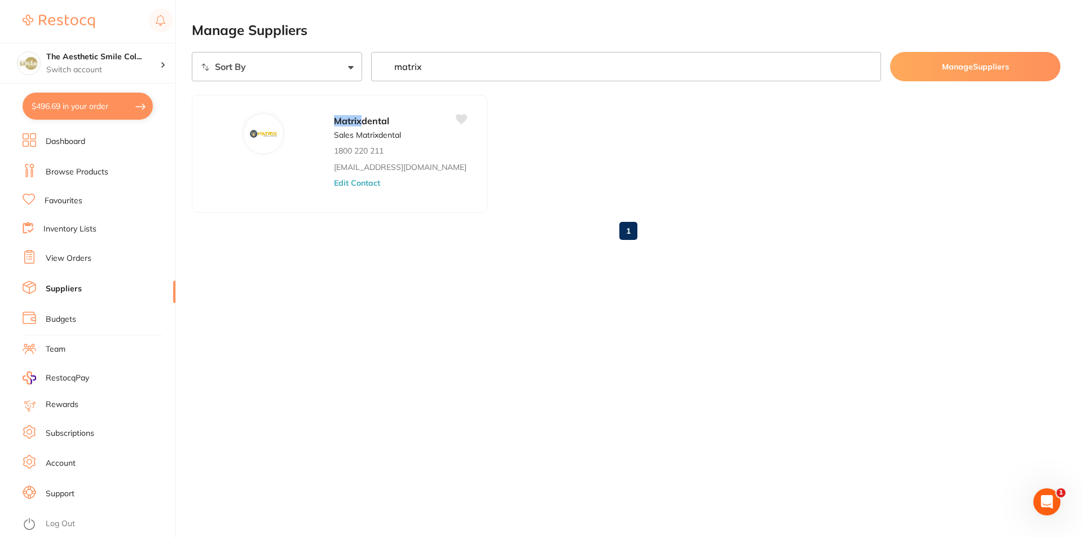
click at [94, 103] on button "$496.69 in your order" at bounding box center [88, 106] width 130 height 27
checkbox input "true"
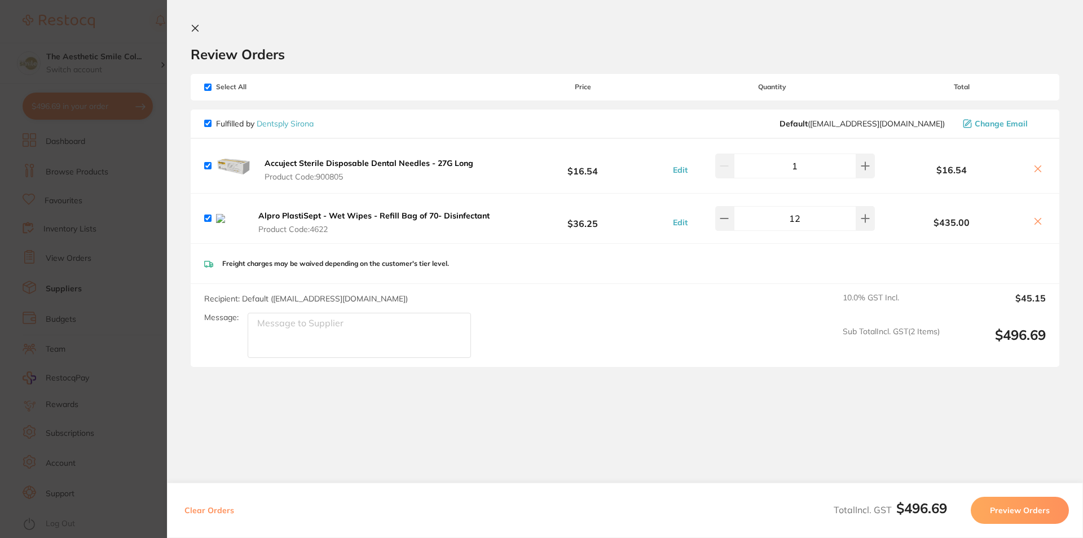
click at [194, 27] on icon at bounding box center [195, 28] width 6 height 6
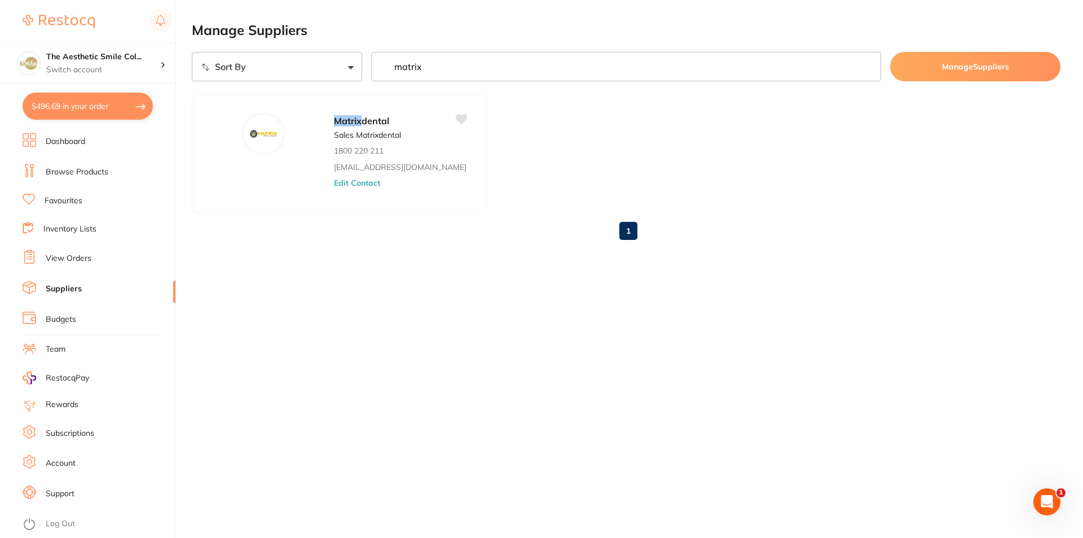
click at [462, 68] on input "matrix" at bounding box center [626, 66] width 511 height 29
drag, startPoint x: 459, startPoint y: 68, endPoint x: 386, endPoint y: 73, distance: 73.0
click at [387, 73] on input "matrix" at bounding box center [626, 66] width 511 height 29
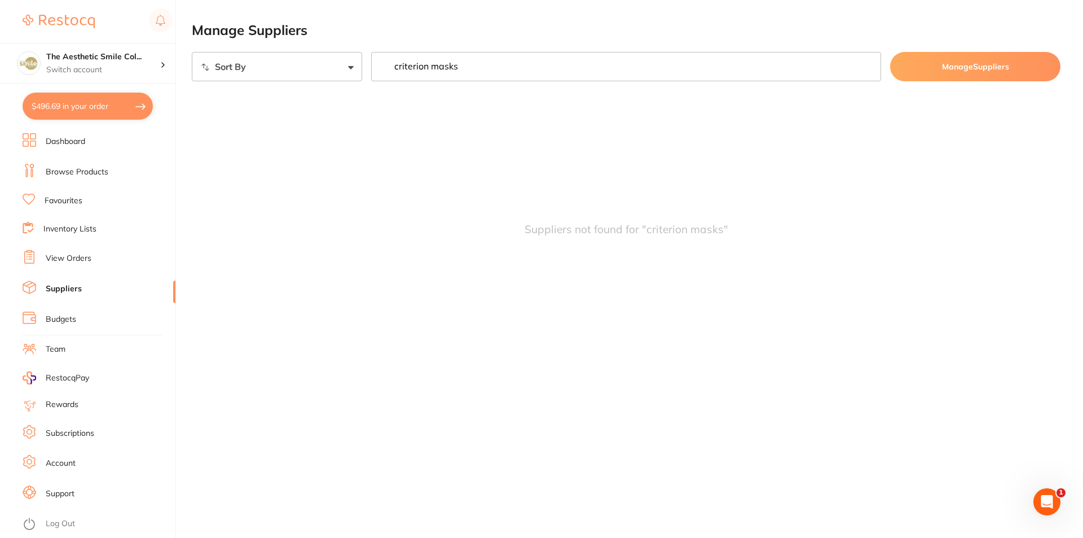
click at [483, 60] on input "criterion masks" at bounding box center [626, 66] width 511 height 29
drag, startPoint x: 477, startPoint y: 74, endPoint x: 394, endPoint y: 69, distance: 83.1
click at [394, 69] on input "criterion masks" at bounding box center [626, 66] width 511 height 29
type input "c"
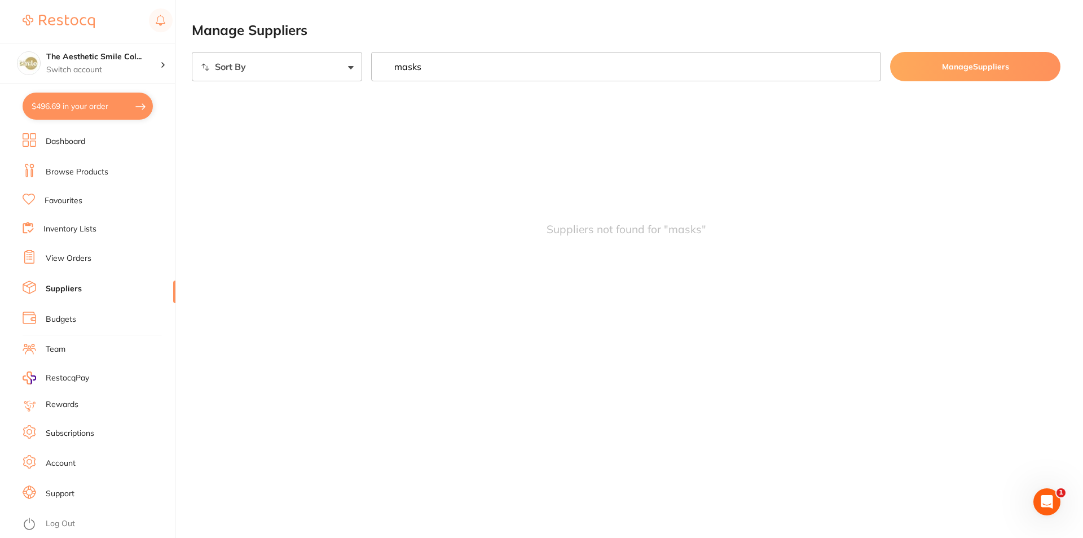
type input "masks"
click at [342, 168] on div "Suppliers not found for " masks "" at bounding box center [626, 229] width 869 height 269
click at [115, 108] on button "$496.69 in your order" at bounding box center [88, 106] width 130 height 27
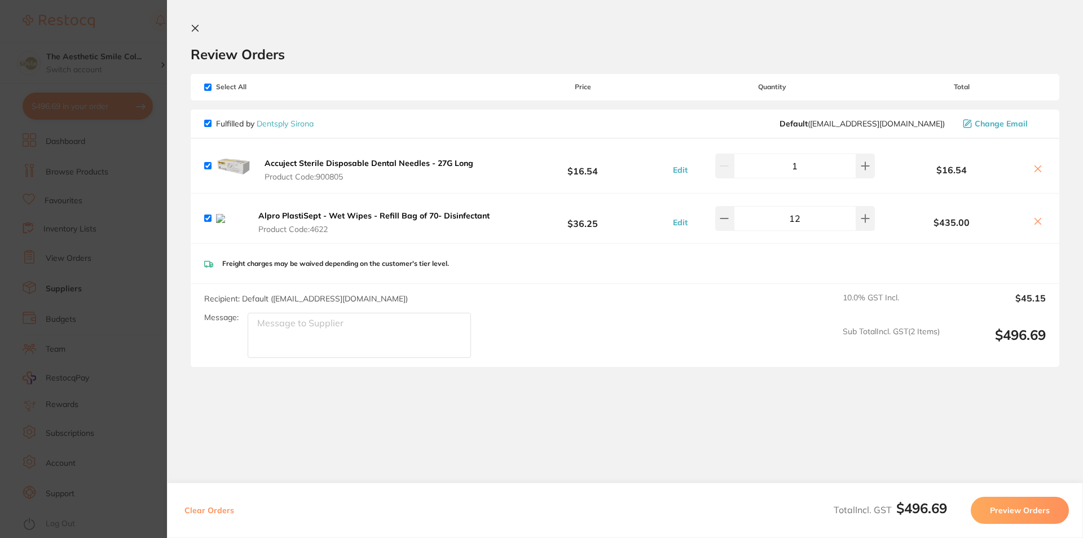
click at [379, 433] on section "Review Orders Your orders are being processed and we will notify you once we ha…" at bounding box center [625, 269] width 916 height 538
click at [147, 86] on section "Update RRP Set your pre negotiated price for this item. Item Agreed RRP (excl. …" at bounding box center [541, 269] width 1083 height 538
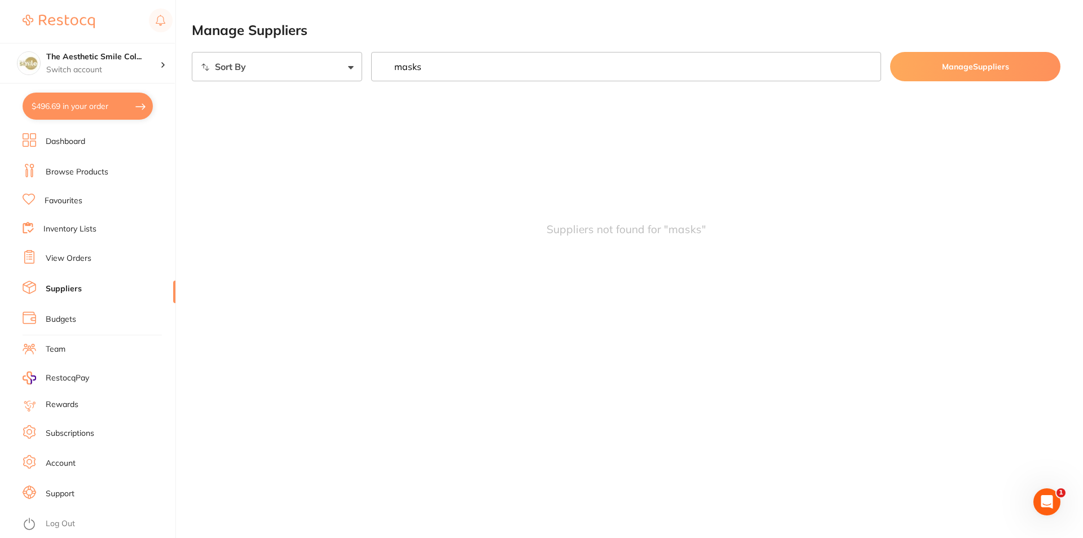
click at [92, 165] on li "Browse Products" at bounding box center [99, 172] width 153 height 17
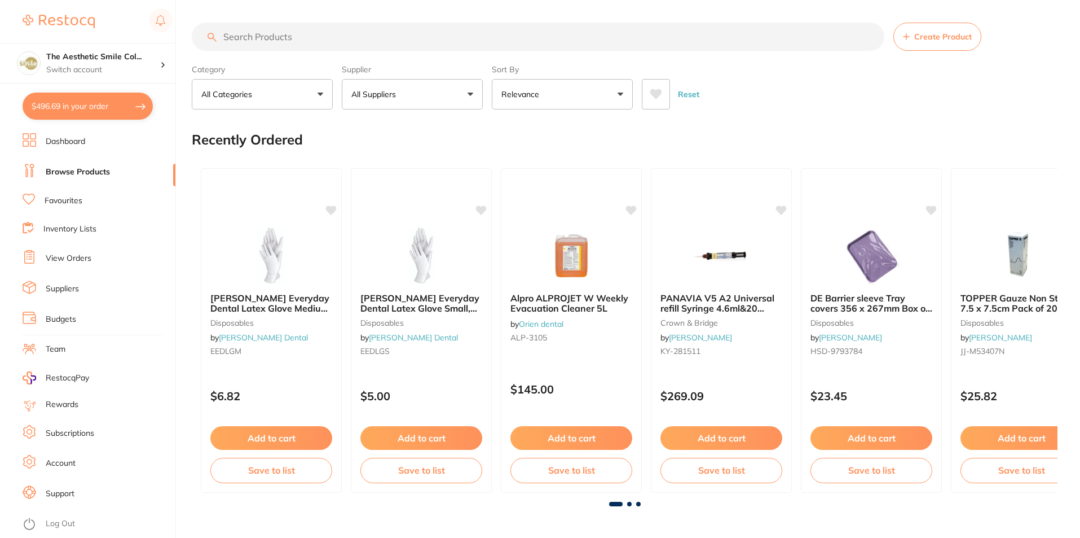
click at [322, 32] on input "search" at bounding box center [538, 37] width 693 height 28
click at [267, 38] on input "search" at bounding box center [538, 37] width 693 height 28
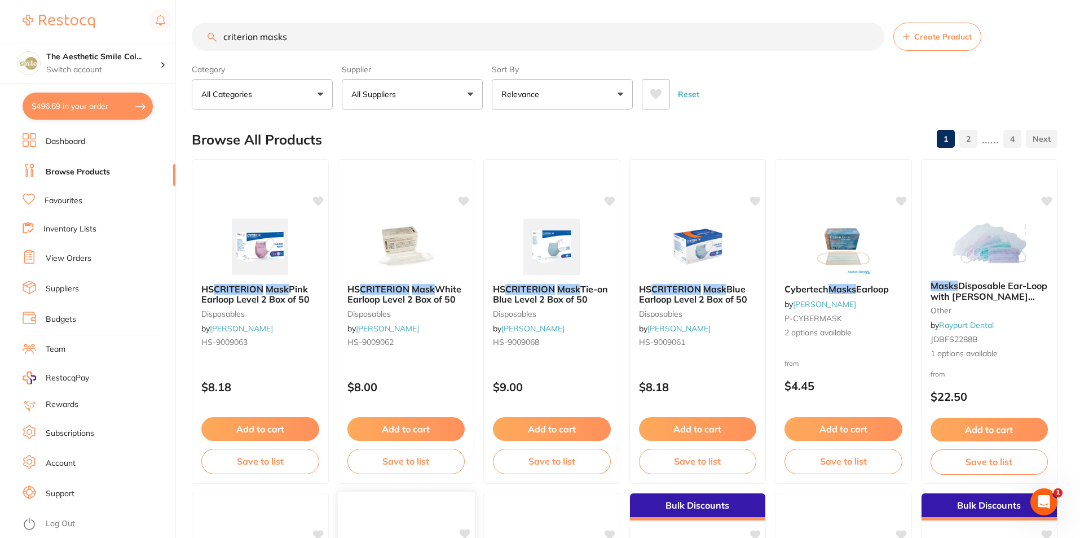
scroll to position [113, 0]
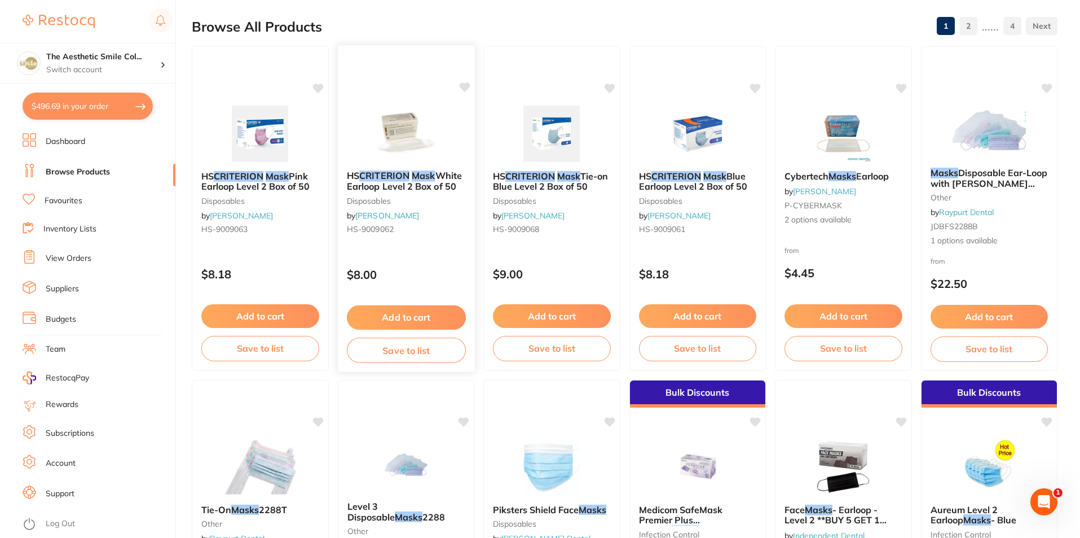
click at [407, 314] on button "Add to cart" at bounding box center [405, 317] width 119 height 24
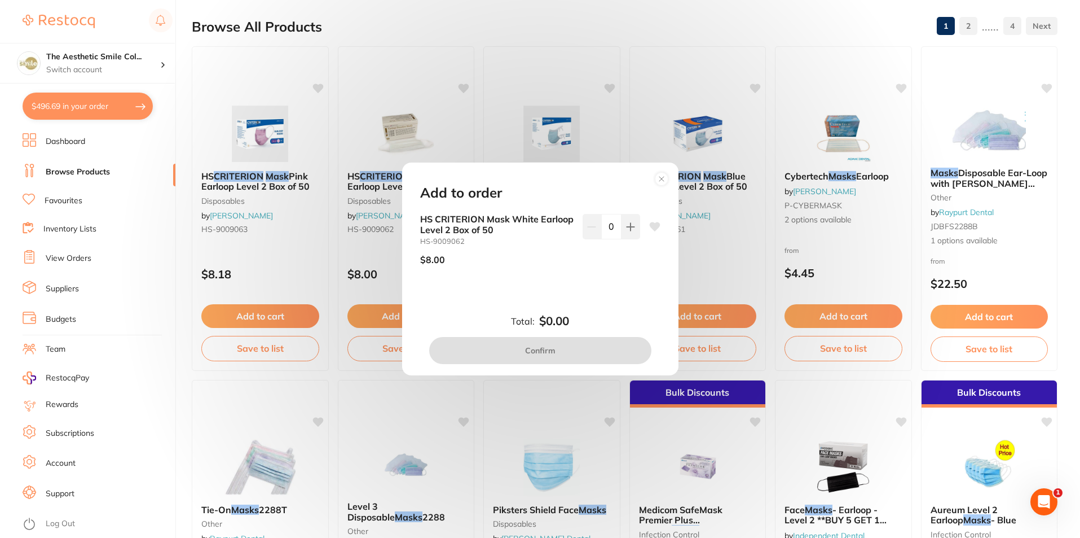
scroll to position [0, 0]
click at [662, 179] on circle at bounding box center [661, 178] width 13 height 13
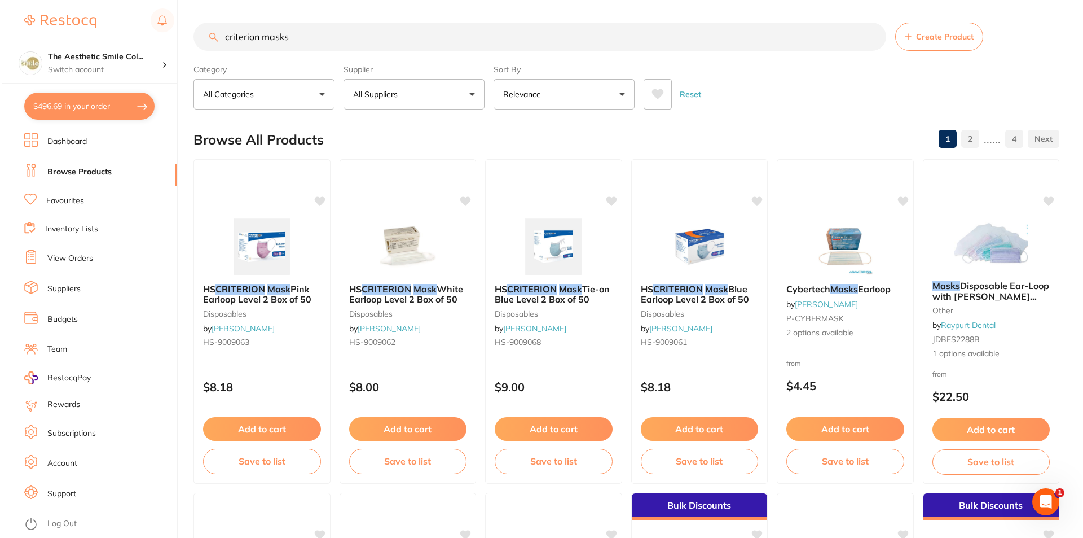
scroll to position [1, 0]
drag, startPoint x: 310, startPoint y: 43, endPoint x: 219, endPoint y: 46, distance: 90.9
click at [219, 46] on input "criterion masks" at bounding box center [538, 37] width 693 height 28
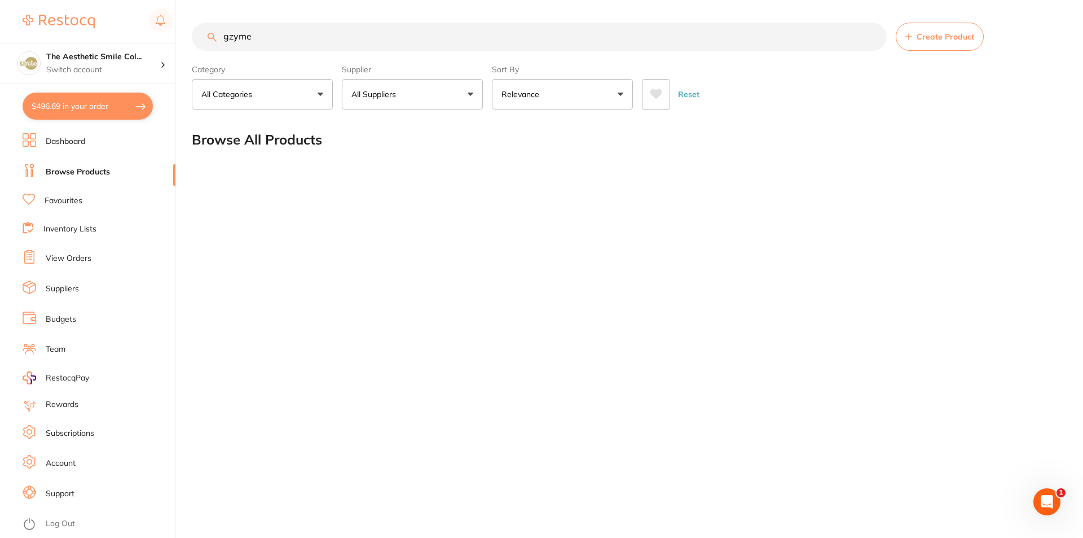
click at [301, 34] on input "gzyme" at bounding box center [539, 37] width 695 height 28
click at [229, 40] on input "gzyme" at bounding box center [539, 37] width 695 height 28
type input "g-zyme"
click at [456, 319] on div "g-zyme Create Product Category All Categories All Categories No categories foun…" at bounding box center [637, 269] width 891 height 538
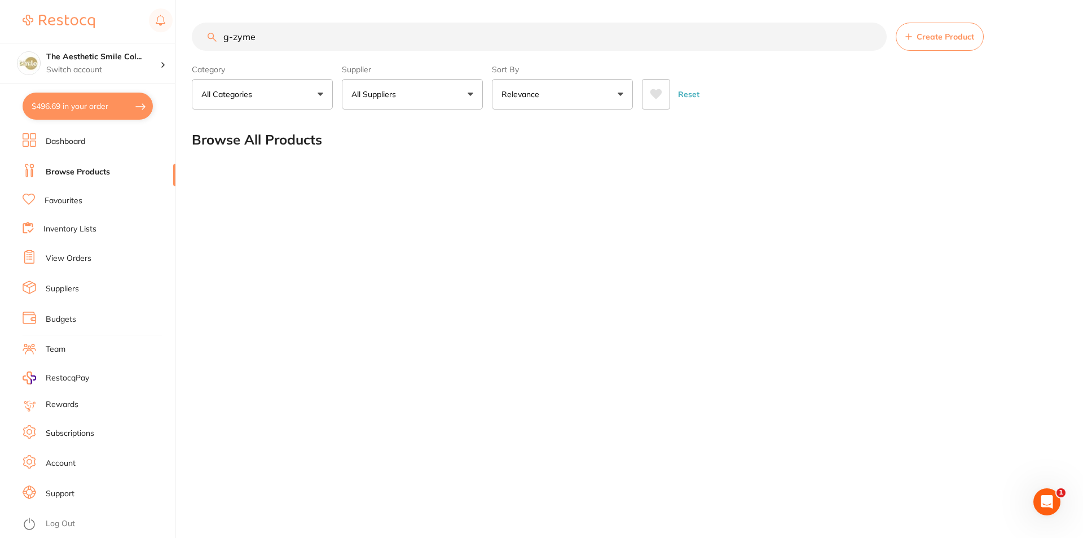
click at [456, 319] on div "g-zyme Create Product Category All Categories All Categories No categories foun…" at bounding box center [637, 269] width 891 height 538
click at [304, 41] on input "g-zyme" at bounding box center [539, 37] width 695 height 28
drag, startPoint x: 509, startPoint y: 180, endPoint x: 478, endPoint y: 155, distance: 39.7
click at [506, 181] on main "g-zyme Create Product Category All Categories All Categories No categories foun…" at bounding box center [637, 91] width 891 height 182
click at [469, 96] on button "All Suppliers" at bounding box center [412, 94] width 141 height 30
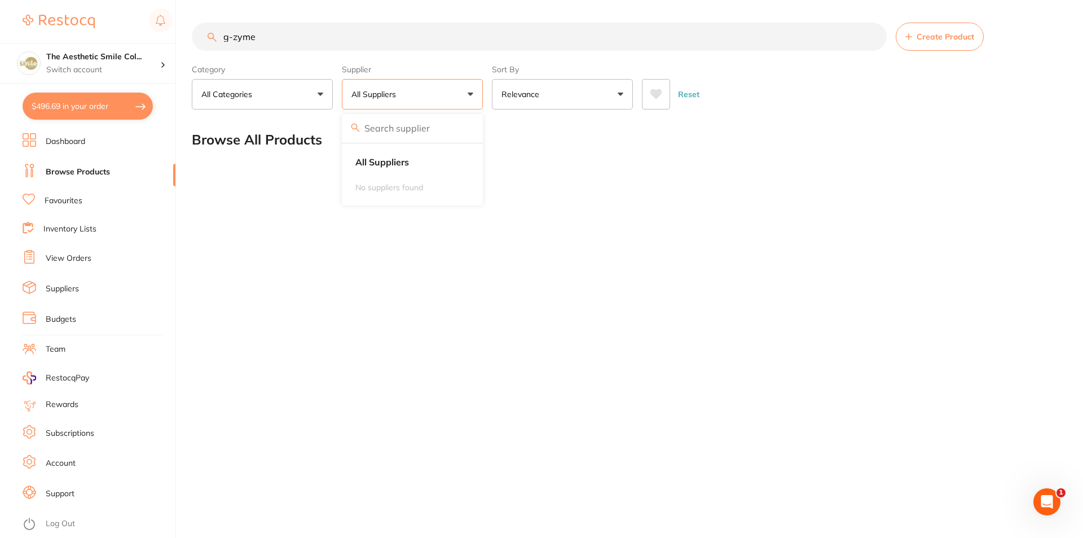
click at [469, 96] on button "All Suppliers" at bounding box center [412, 94] width 141 height 30
click at [494, 326] on div "g-zyme Create Product Category All Categories All Categories No categories foun…" at bounding box center [637, 269] width 891 height 538
drag, startPoint x: 315, startPoint y: 36, endPoint x: 204, endPoint y: 53, distance: 112.0
click at [202, 49] on input "g-zyme" at bounding box center [539, 37] width 695 height 28
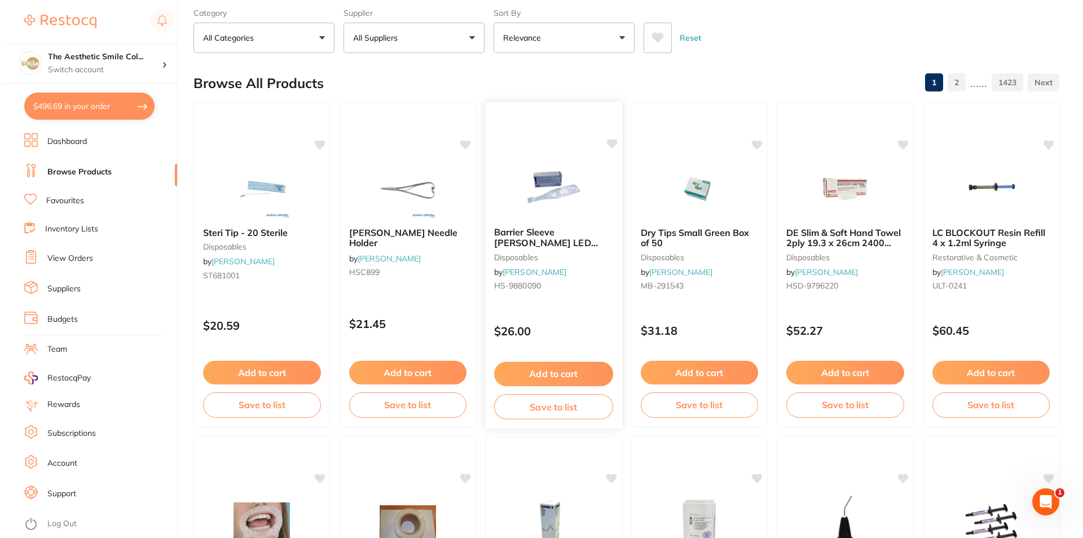
scroll to position [0, 0]
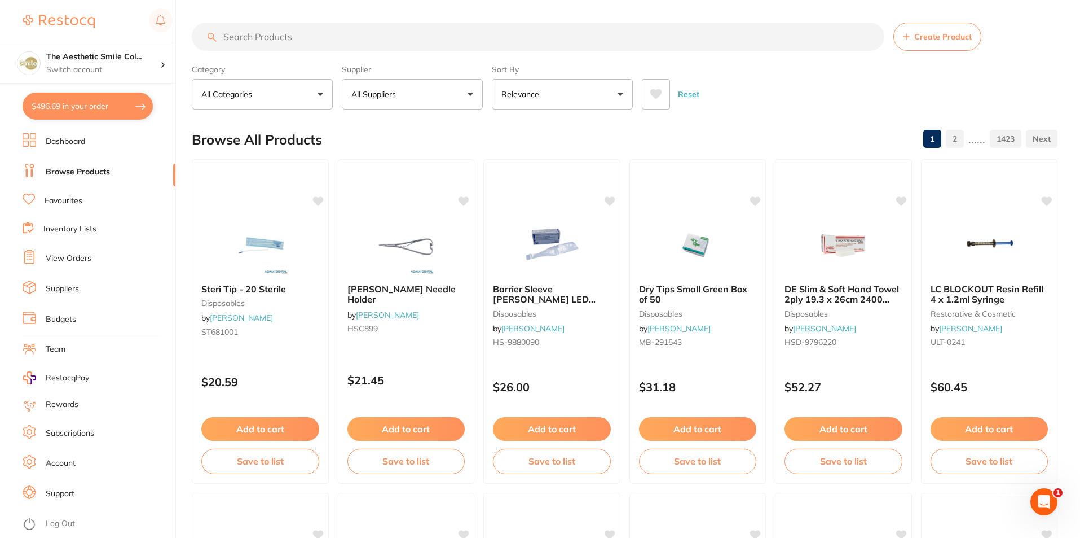
click at [350, 41] on input "search" at bounding box center [538, 37] width 693 height 28
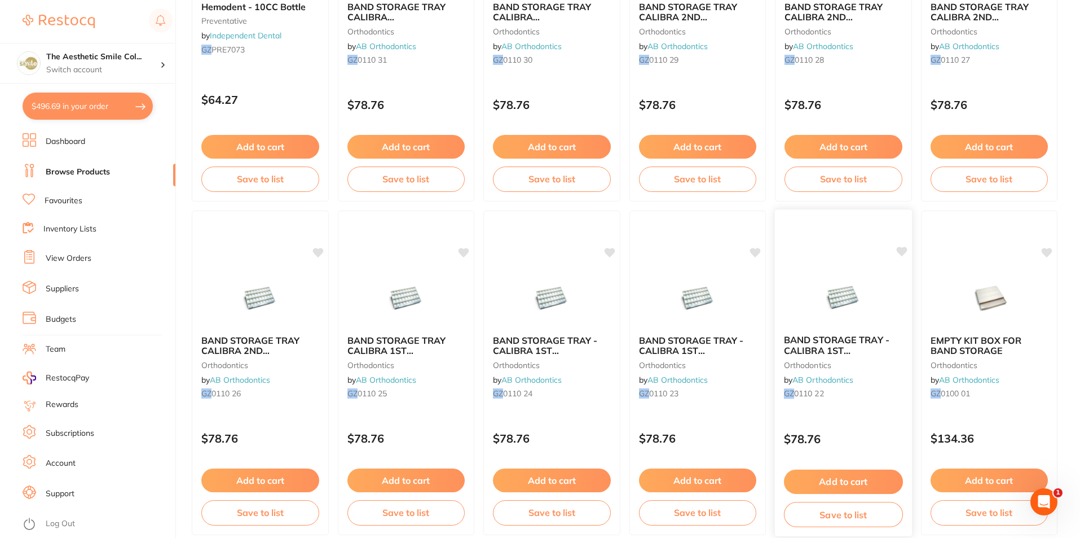
scroll to position [226, 0]
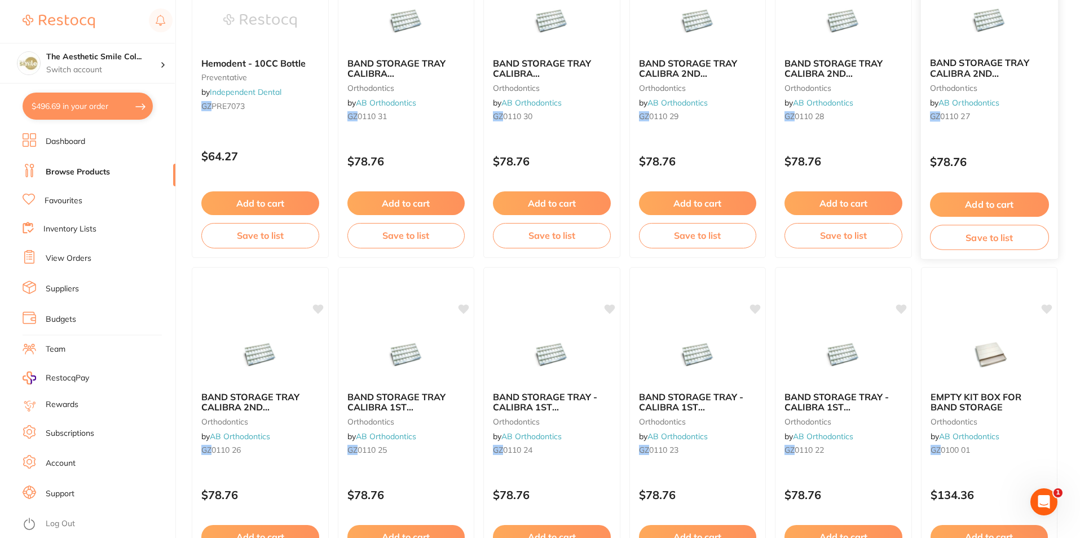
type input "g-z"
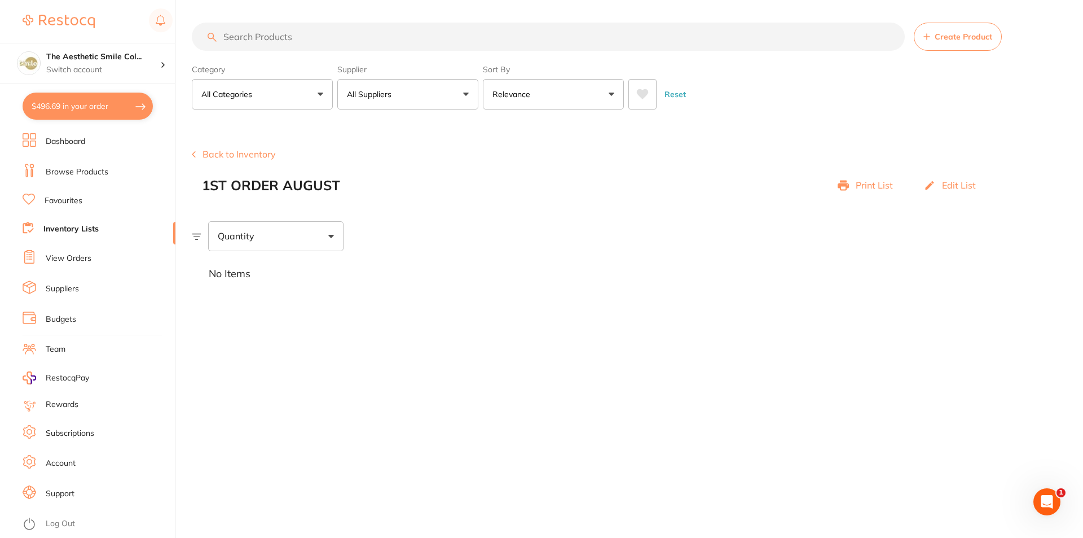
click at [262, 38] on input "search" at bounding box center [548, 37] width 713 height 28
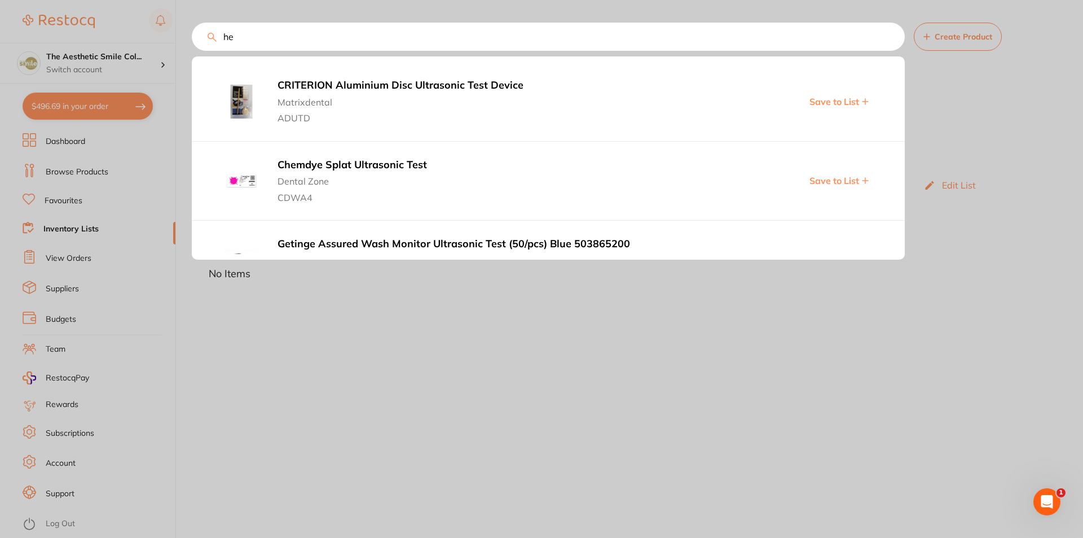
type input "h"
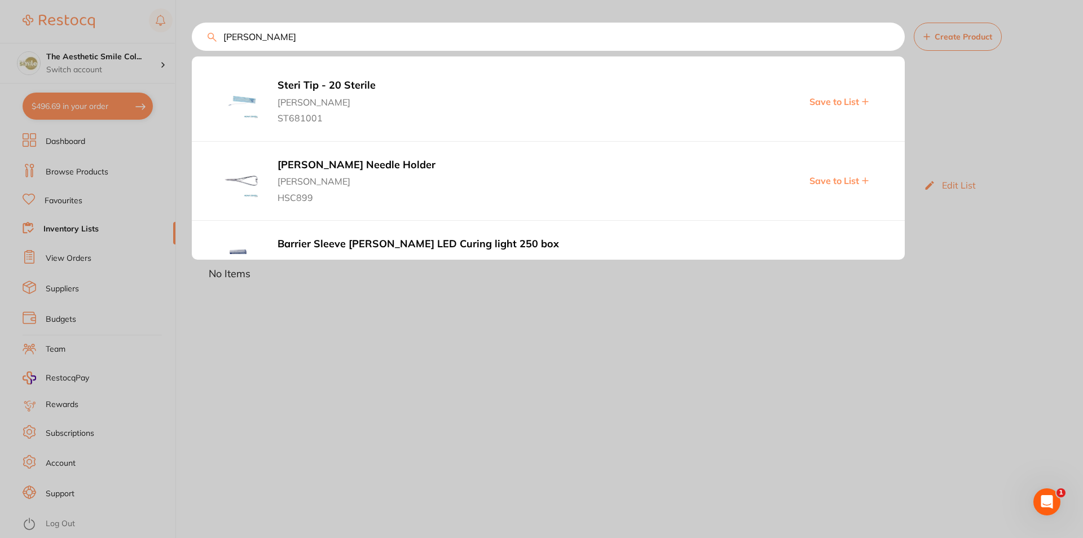
type input "[PERSON_NAME]"
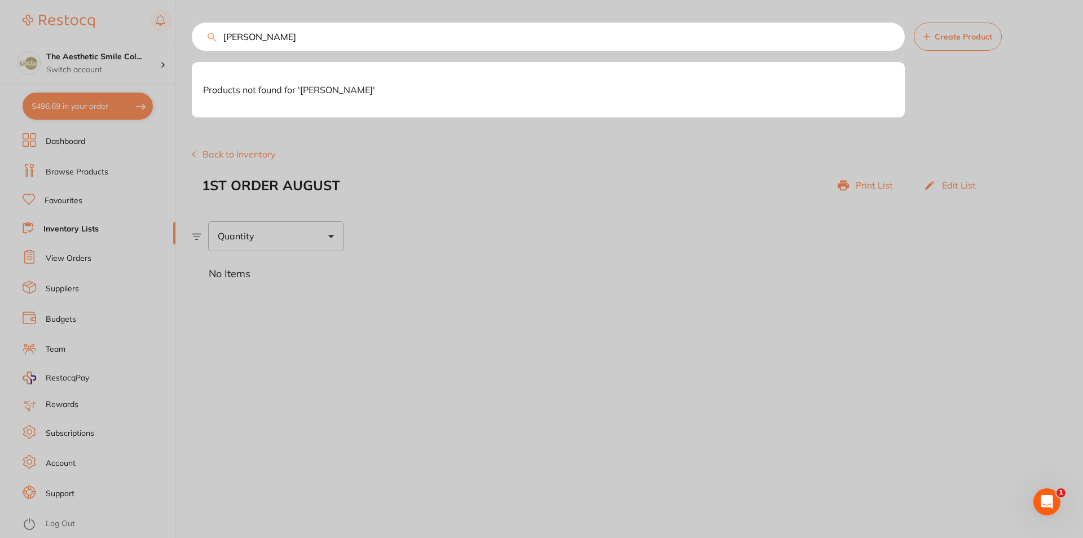
click at [606, 34] on input "[PERSON_NAME]" at bounding box center [548, 37] width 713 height 28
drag, startPoint x: 294, startPoint y: 30, endPoint x: 196, endPoint y: 37, distance: 98.4
click at [196, 37] on input "[PERSON_NAME]" at bounding box center [548, 37] width 713 height 28
type input "[PERSON_NAME]"
click at [623, 165] on div at bounding box center [541, 269] width 1083 height 538
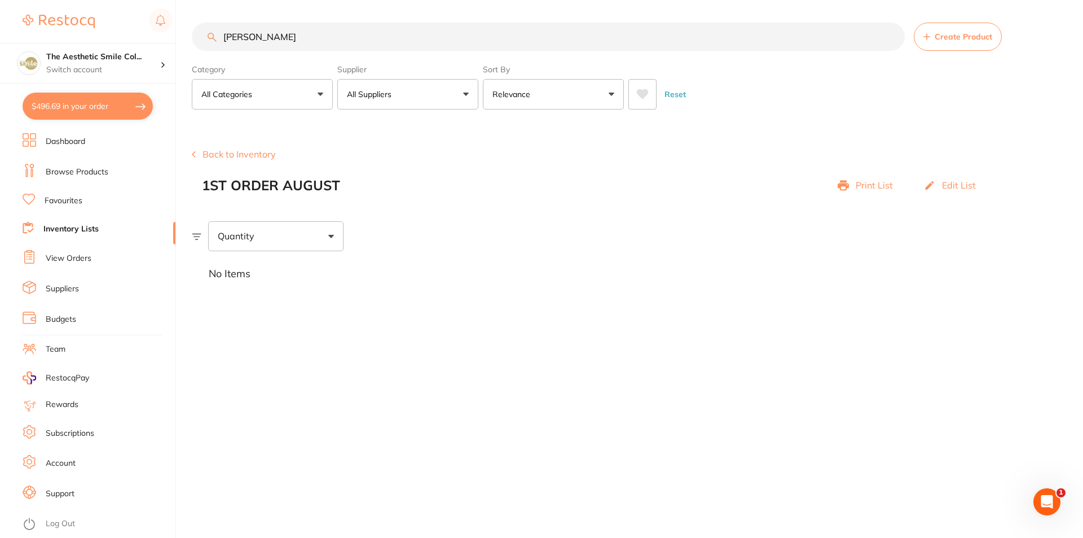
click at [89, 112] on button "$496.69 in your order" at bounding box center [88, 106] width 130 height 27
checkbox input "true"
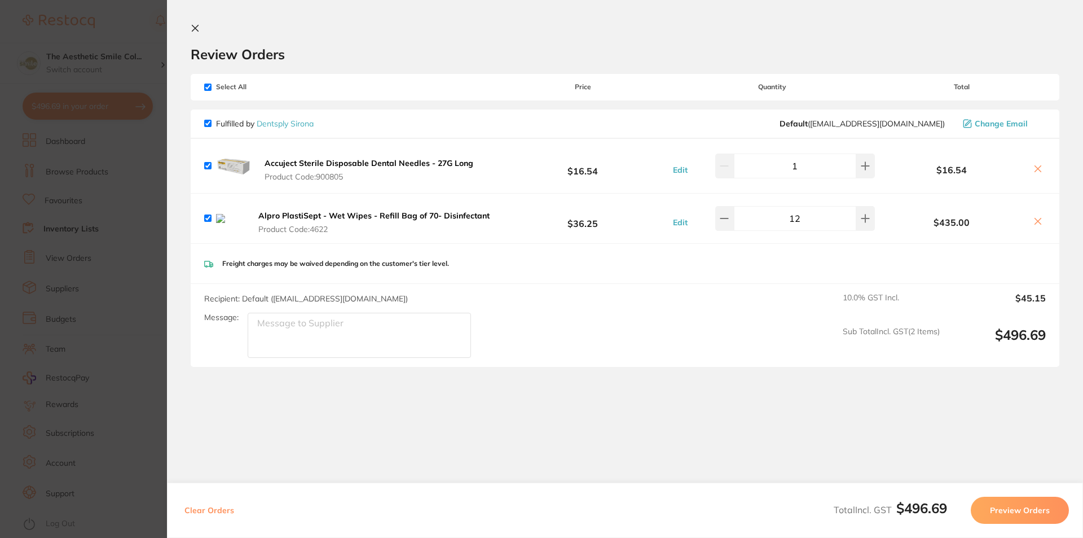
click at [1013, 515] on button "Preview Orders" at bounding box center [1020, 509] width 98 height 27
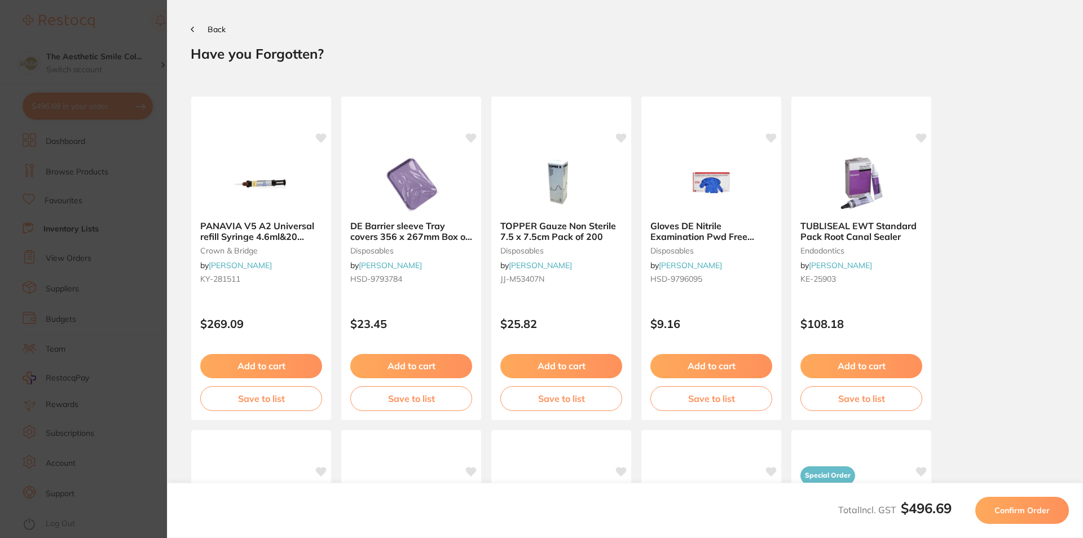
click at [200, 28] on button "Back" at bounding box center [208, 29] width 35 height 9
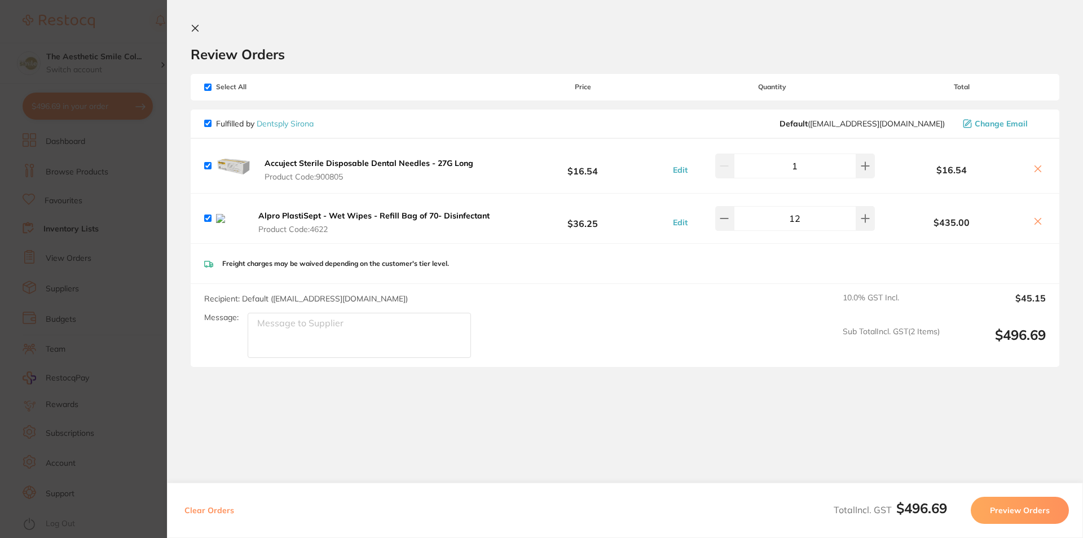
click at [192, 24] on icon at bounding box center [195, 28] width 9 height 9
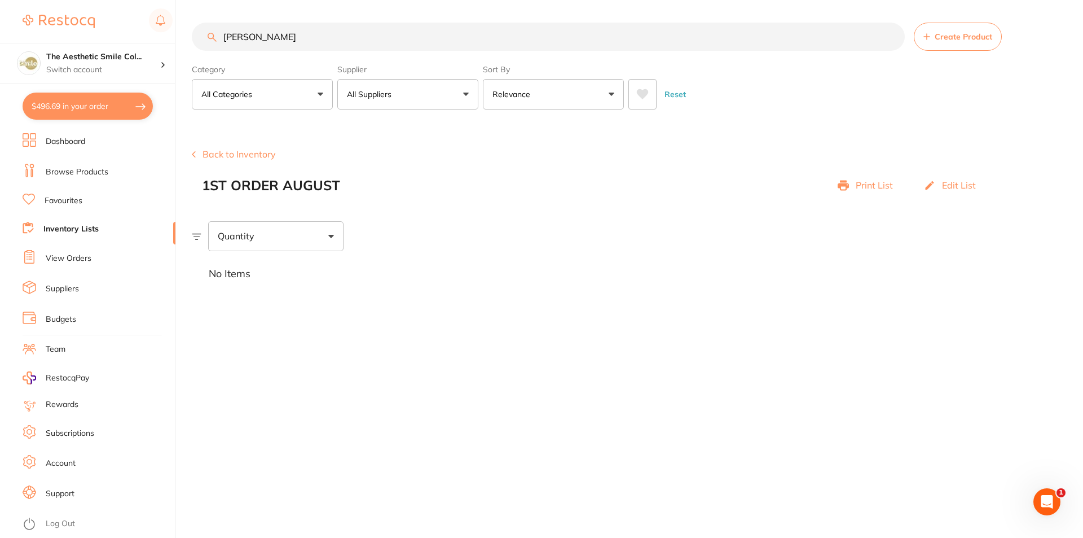
drag, startPoint x: 301, startPoint y: 38, endPoint x: 208, endPoint y: 38, distance: 92.5
click at [208, 38] on div "[PERSON_NAME] Create Product" at bounding box center [637, 37] width 891 height 28
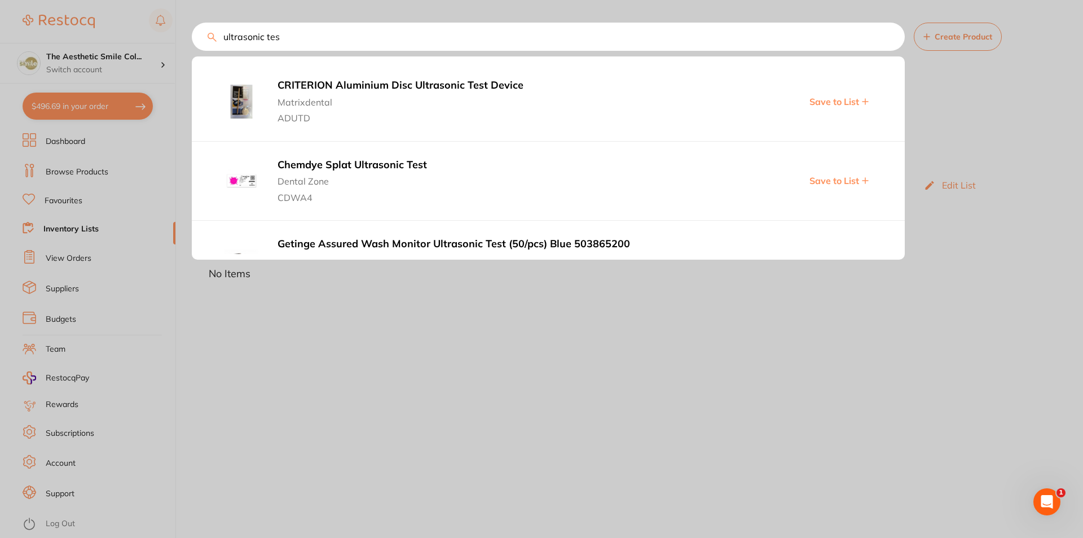
type input "ultrasonic test"
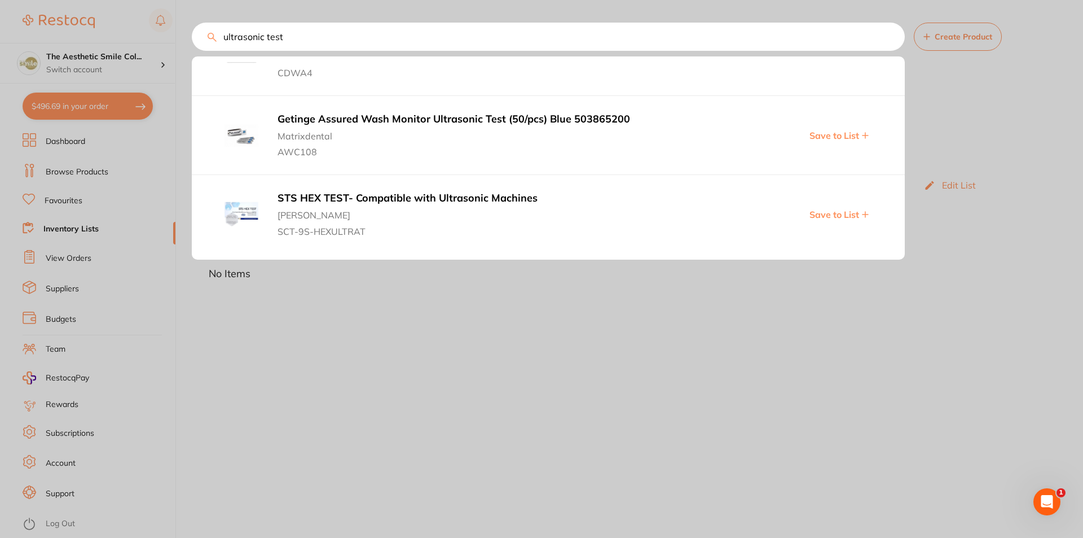
click at [890, 37] on input "ultrasonic test" at bounding box center [548, 37] width 713 height 28
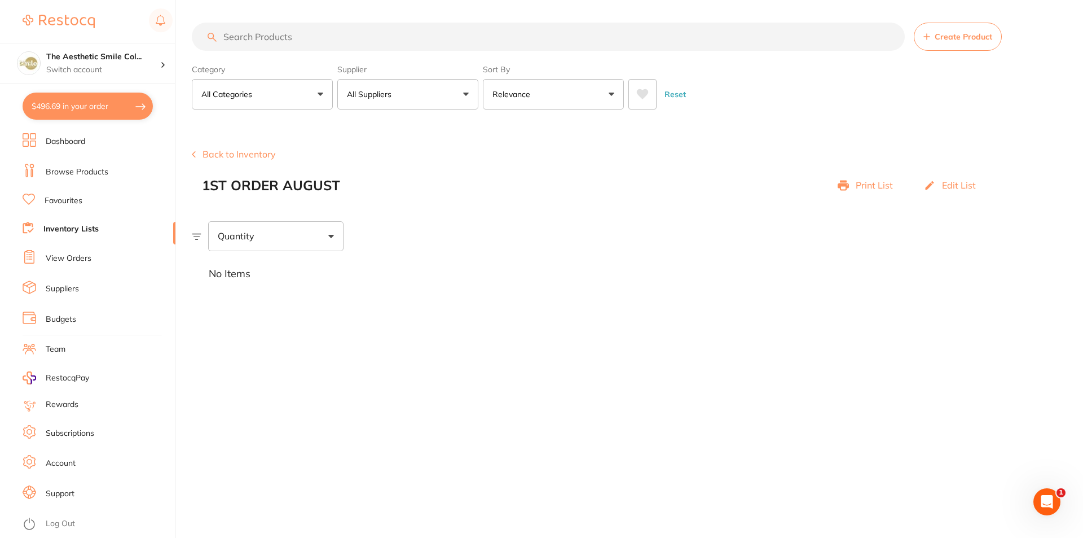
click at [1049, 502] on icon "Open Intercom Messenger" at bounding box center [1047, 501] width 8 height 9
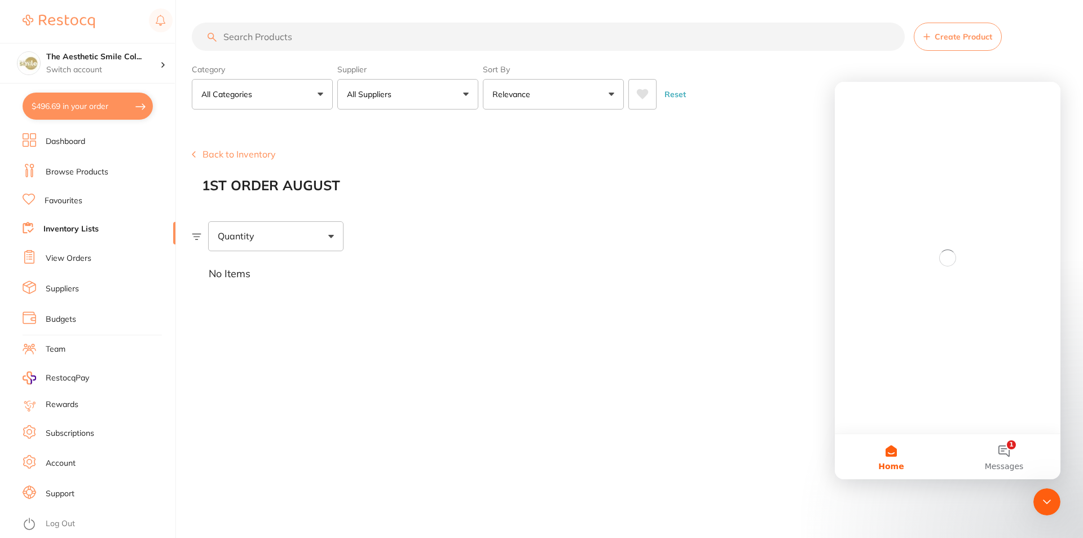
scroll to position [0, 0]
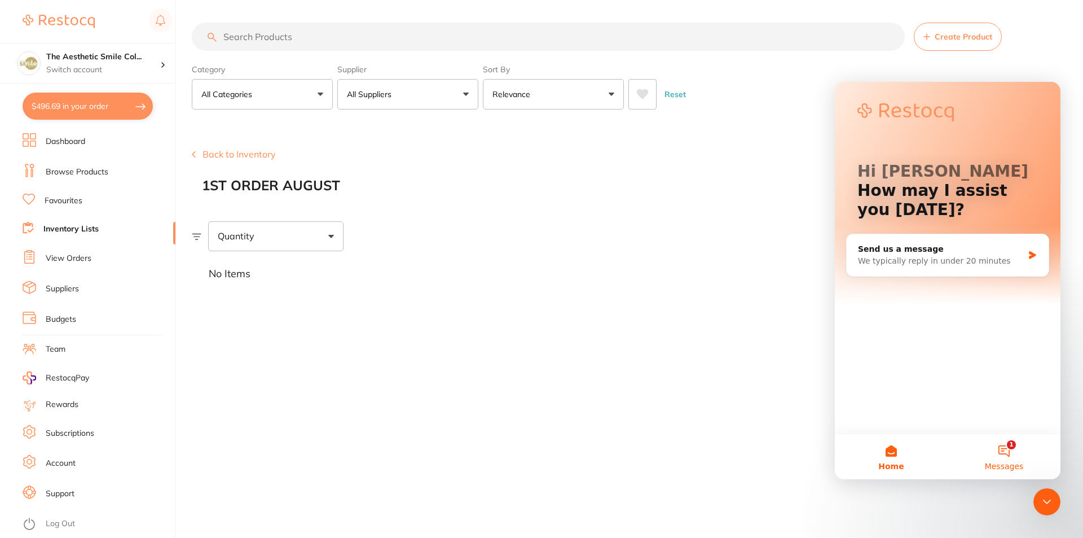
click at [1010, 443] on button "1 Messages" at bounding box center [1004, 456] width 113 height 45
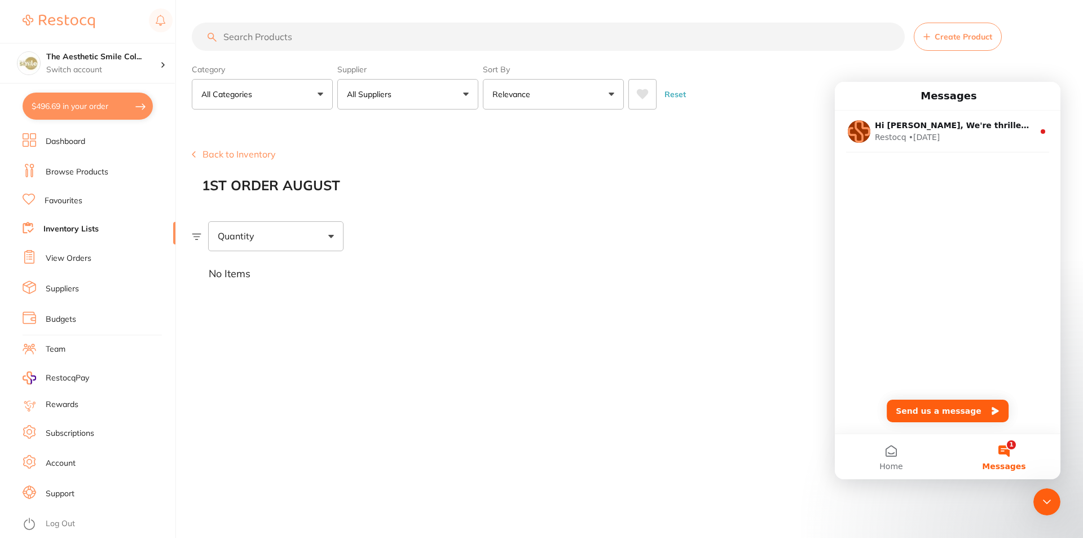
click at [1008, 463] on span "Messages" at bounding box center [1003, 466] width 43 height 8
click at [627, 276] on div "No Items" at bounding box center [637, 274] width 891 height 46
click at [111, 111] on button "$496.69 in your order" at bounding box center [88, 106] width 130 height 27
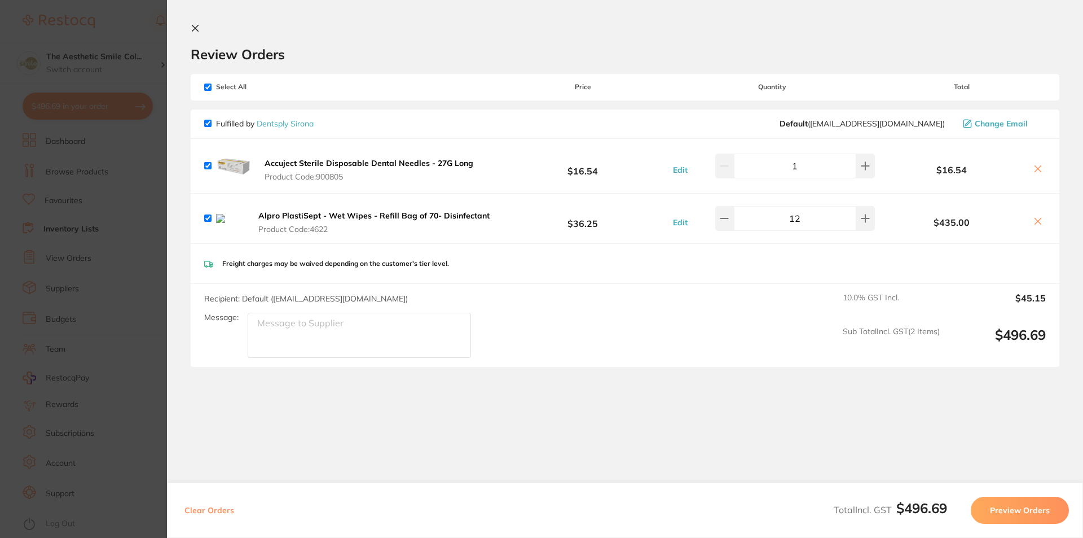
scroll to position [14, 0]
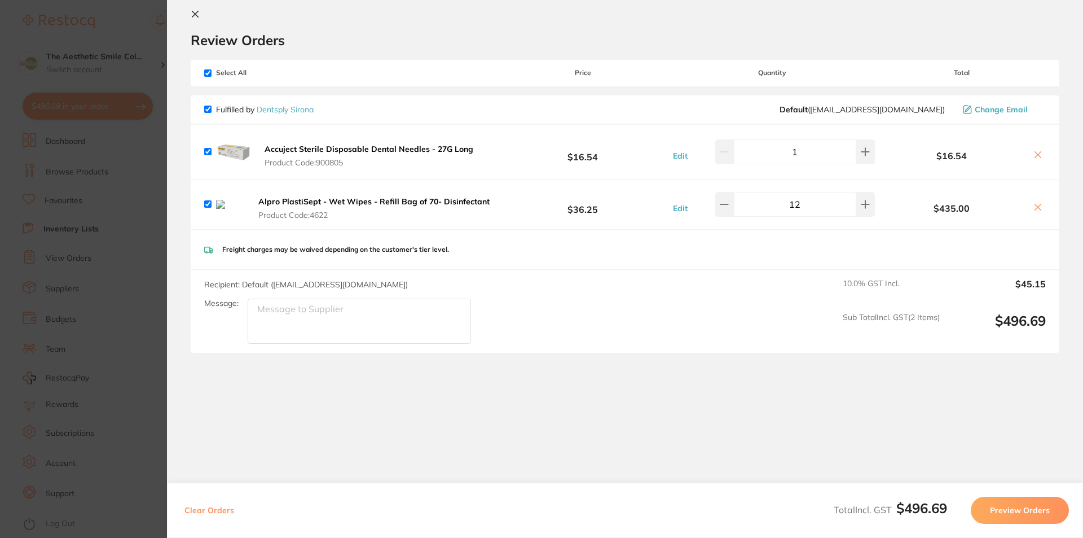
click at [1021, 512] on button "Preview Orders" at bounding box center [1020, 509] width 98 height 27
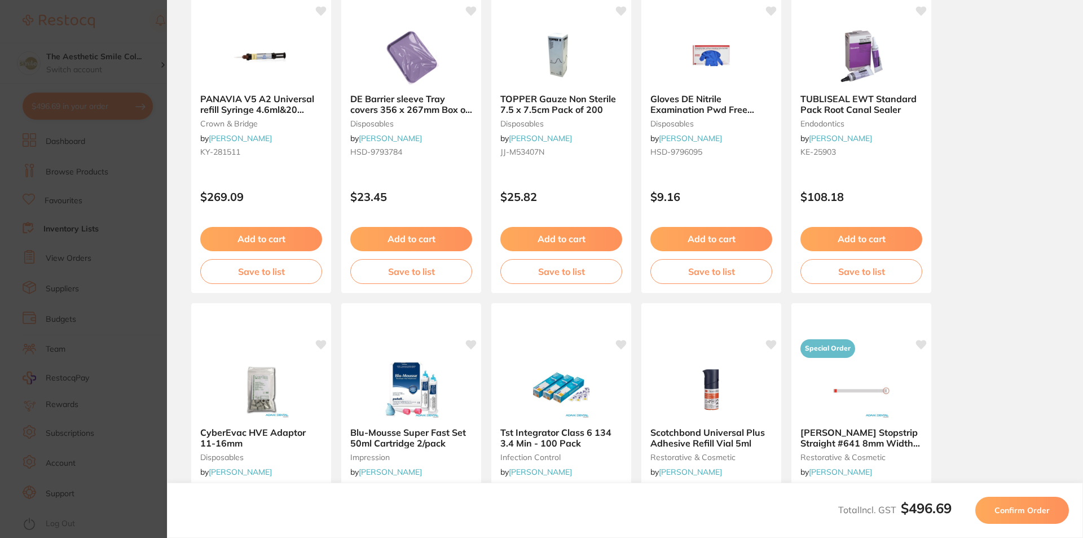
scroll to position [0, 0]
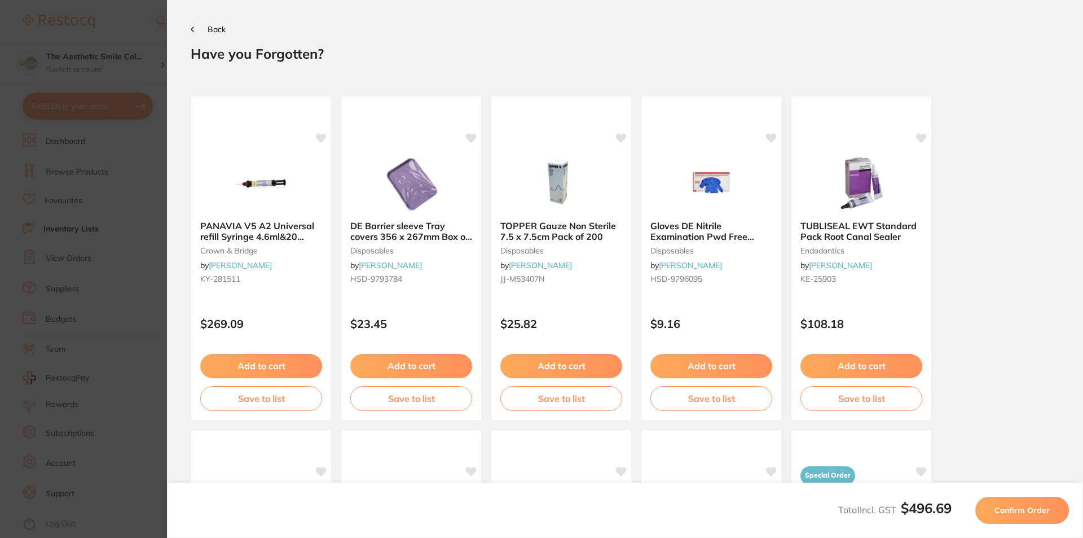
click at [196, 31] on button "Back" at bounding box center [208, 29] width 35 height 9
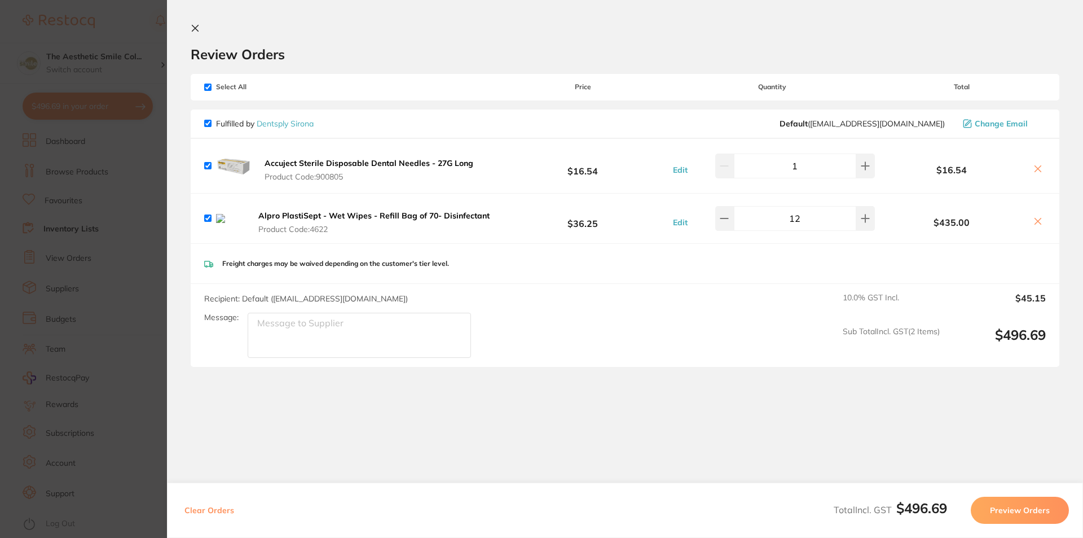
click at [191, 24] on section "Review Orders Your orders are being processed and we will notify you once we ha…" at bounding box center [625, 269] width 916 height 538
click at [197, 25] on icon at bounding box center [195, 28] width 9 height 9
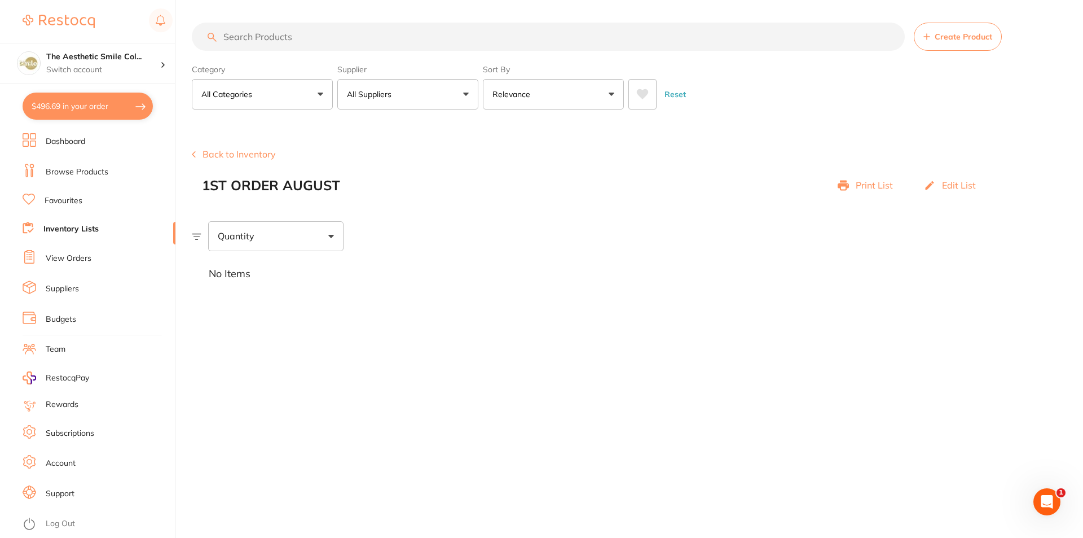
click at [135, 103] on button "$496.69 in your order" at bounding box center [88, 106] width 130 height 27
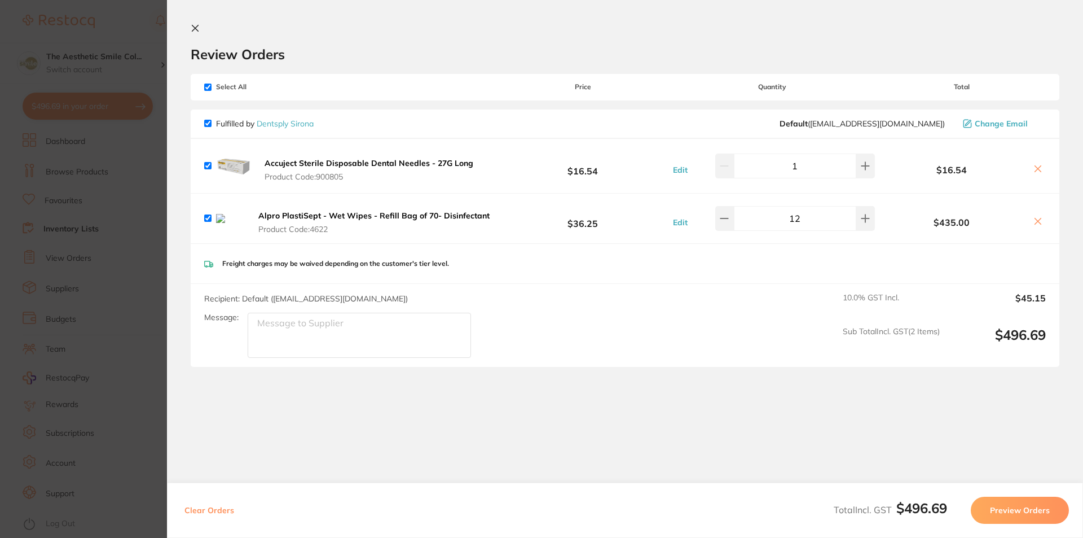
click at [1026, 509] on button "Preview Orders" at bounding box center [1020, 509] width 98 height 27
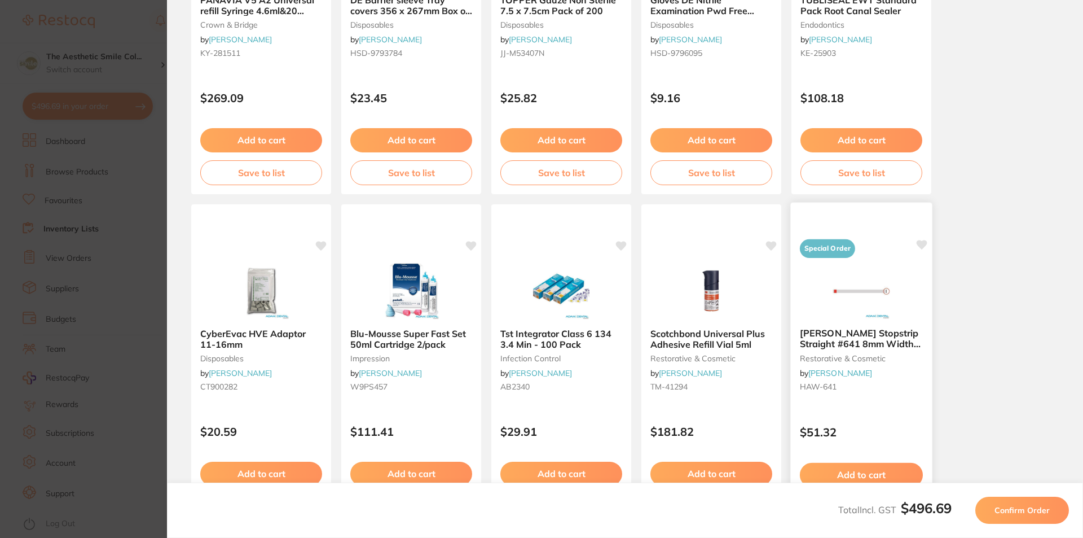
scroll to position [296, 0]
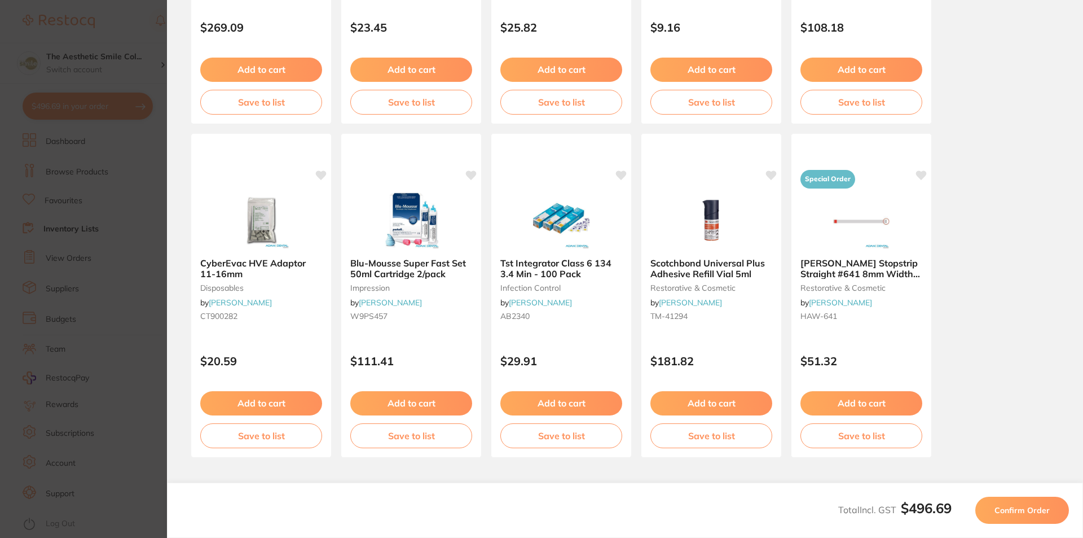
click at [1019, 511] on span "Confirm Order" at bounding box center [1022, 510] width 55 height 10
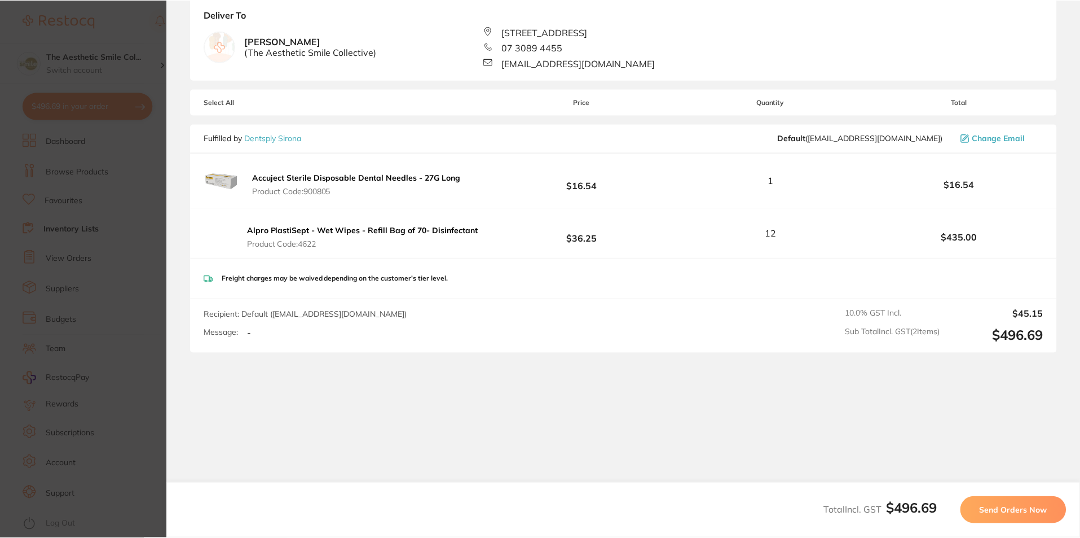
scroll to position [0, 0]
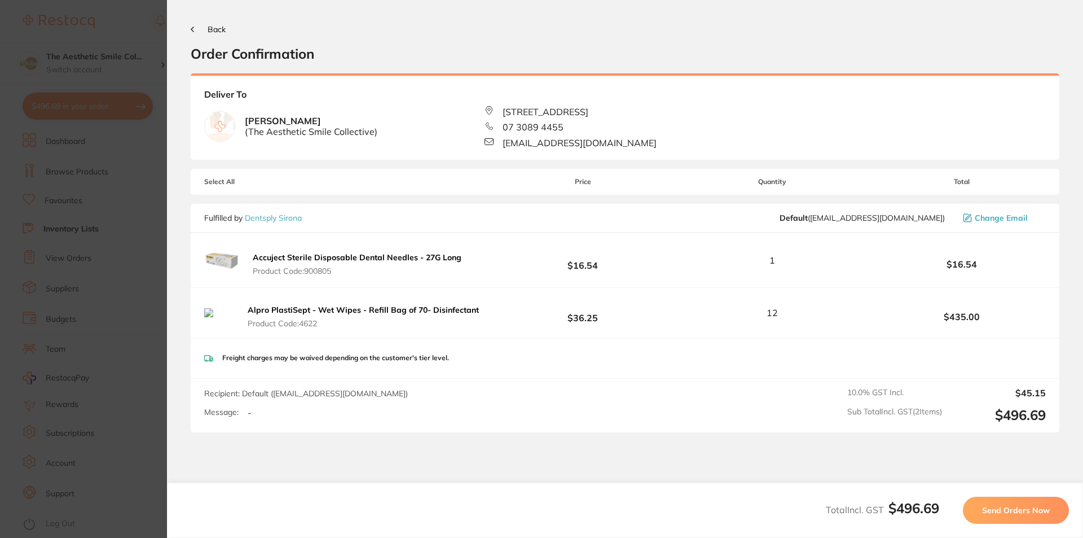
click at [1022, 509] on span "Send Orders Now" at bounding box center [1016, 510] width 68 height 10
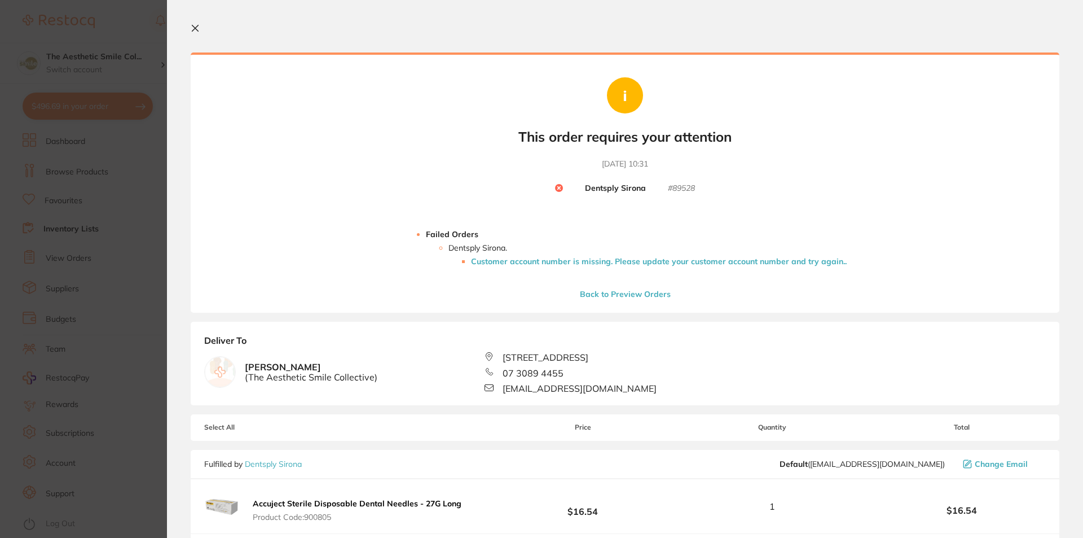
click at [610, 295] on button "Back to Preview Orders" at bounding box center [626, 294] width 98 height 10
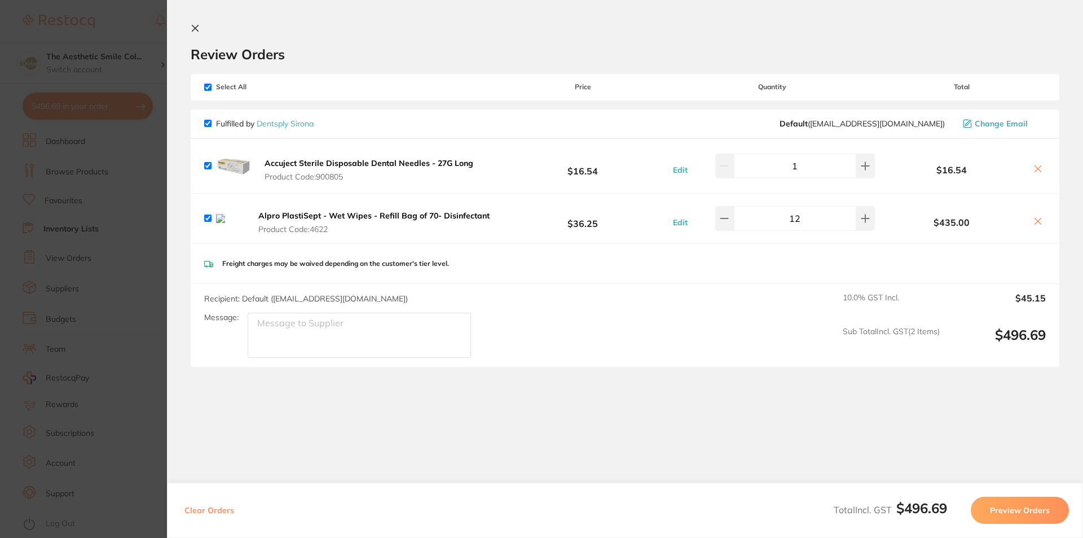
click at [287, 125] on link "Dentsply Sirona" at bounding box center [285, 123] width 57 height 10
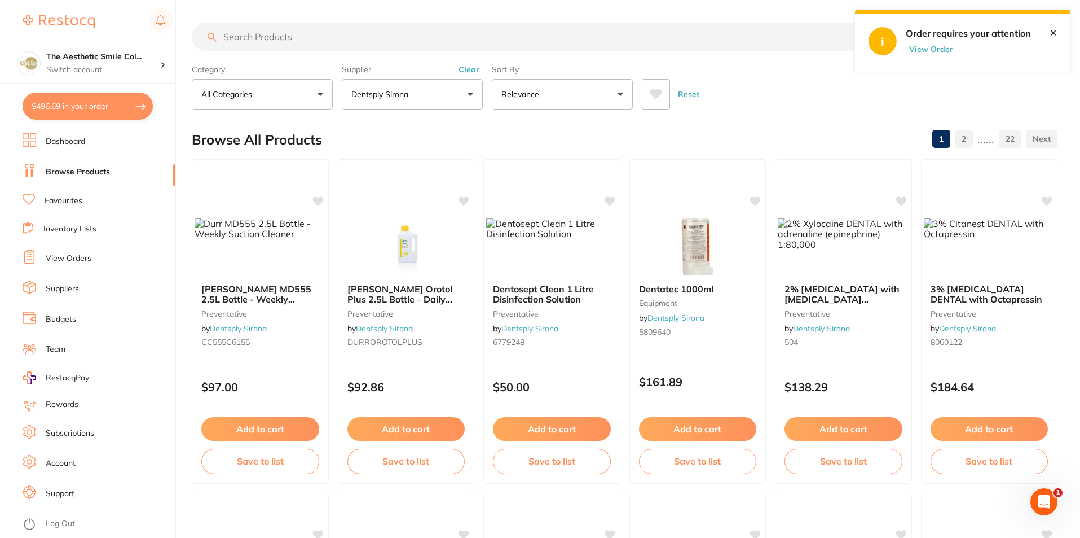
click at [74, 231] on link "Inventory Lists" at bounding box center [69, 228] width 53 height 11
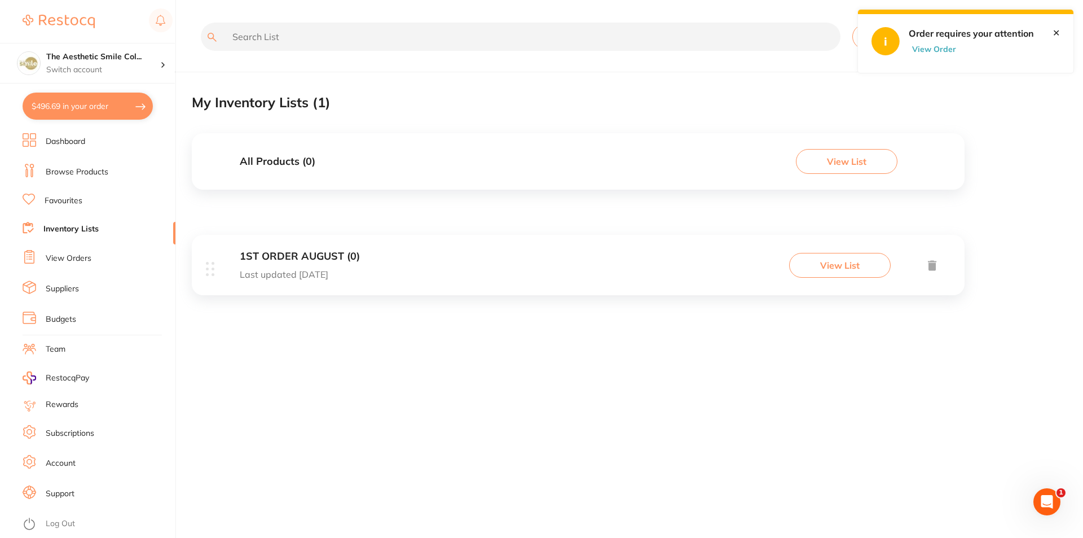
click at [74, 104] on button "$496.69 in your order" at bounding box center [88, 106] width 130 height 27
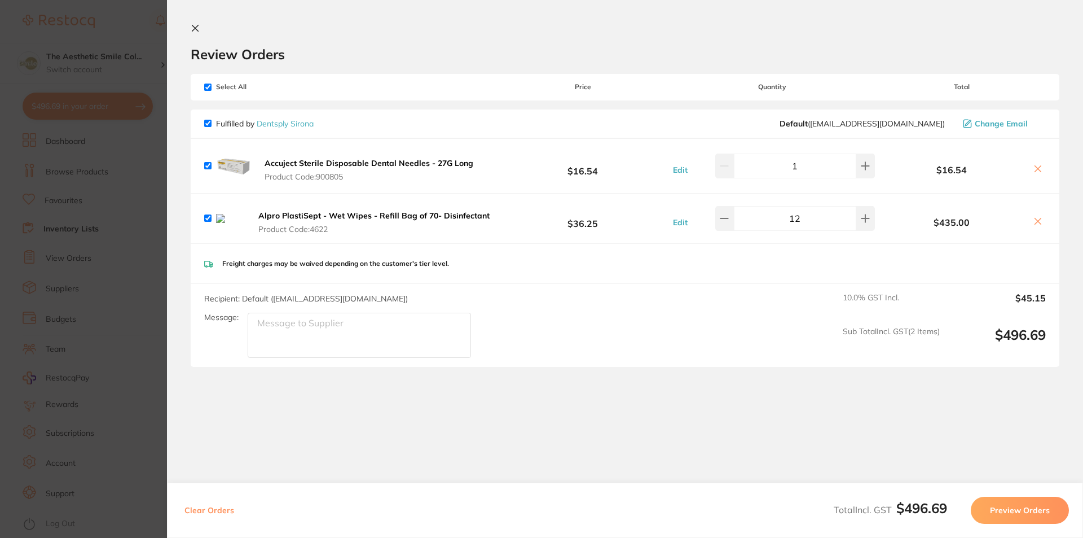
click at [195, 27] on icon at bounding box center [195, 28] width 9 height 9
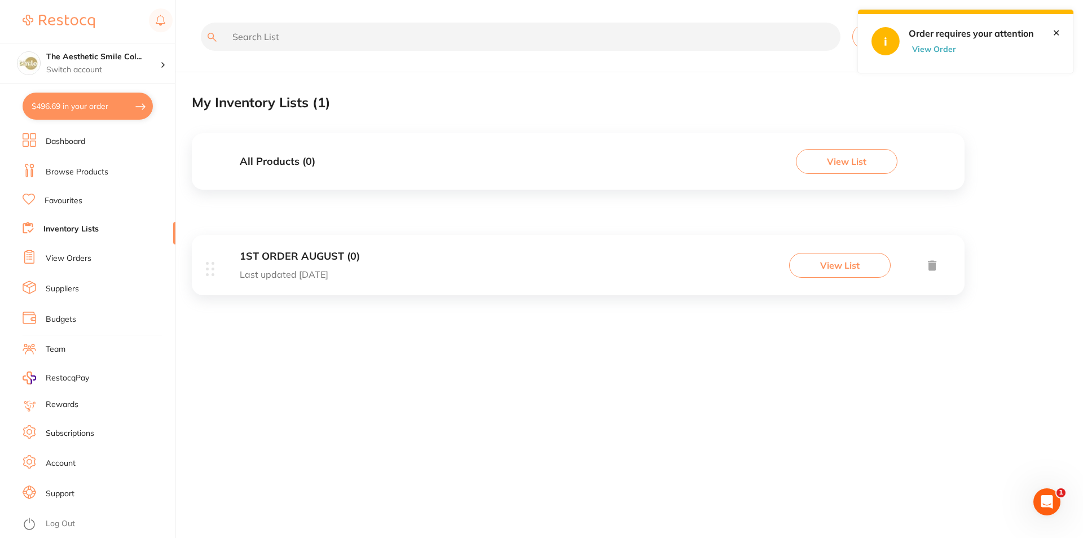
click at [926, 49] on button "View Order" at bounding box center [937, 49] width 56 height 10
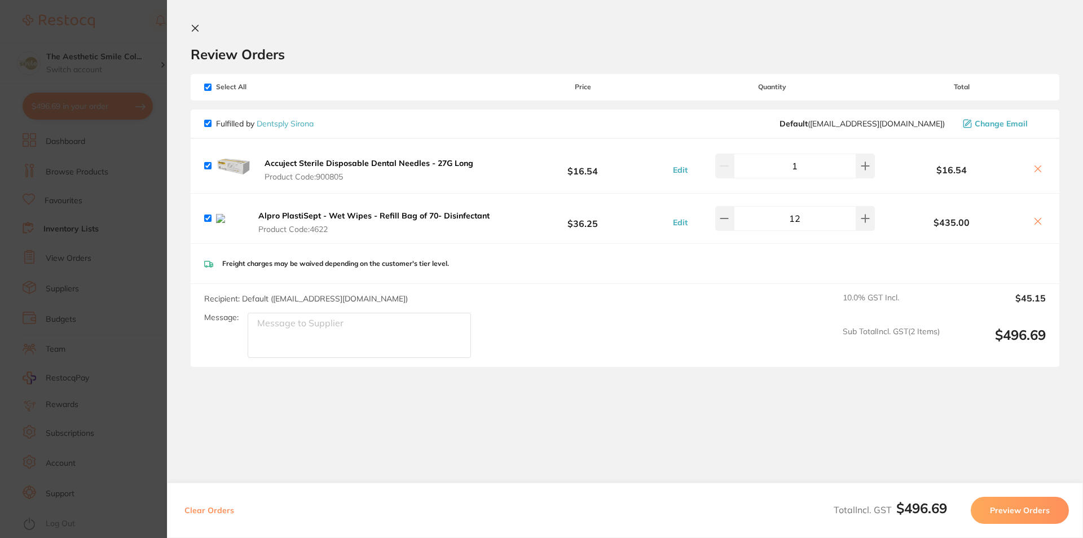
click at [129, 202] on section "Update RRP Set your pre negotiated price for this item. Item Agreed RRP (excl. …" at bounding box center [541, 269] width 1083 height 538
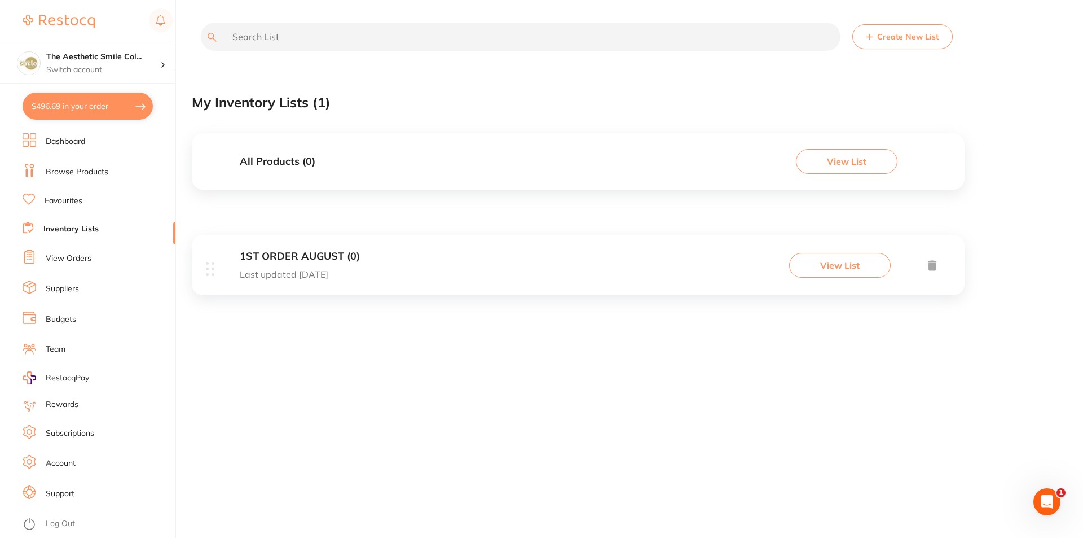
click at [72, 144] on link "Dashboard" at bounding box center [65, 141] width 39 height 11
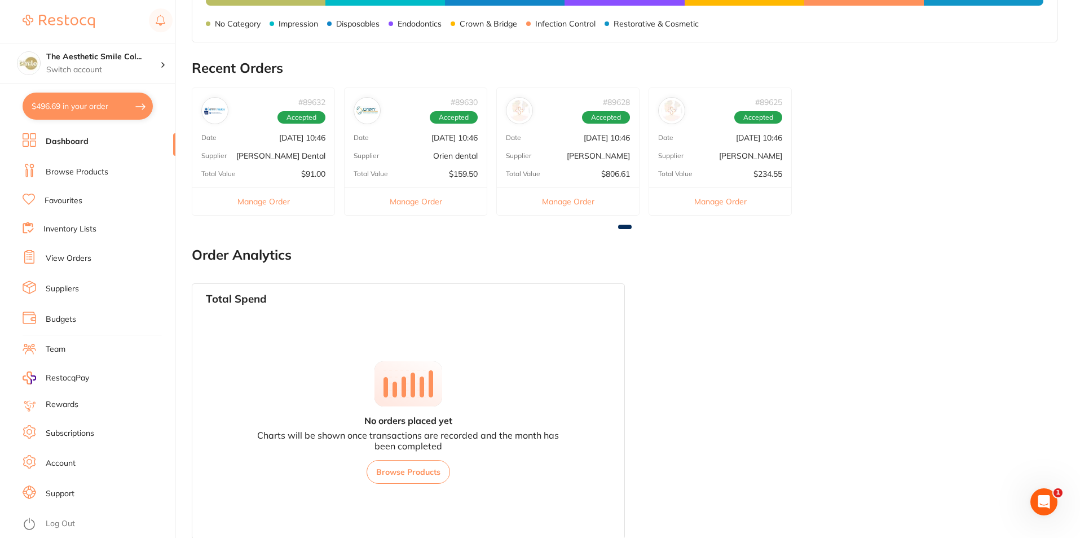
scroll to position [574, 0]
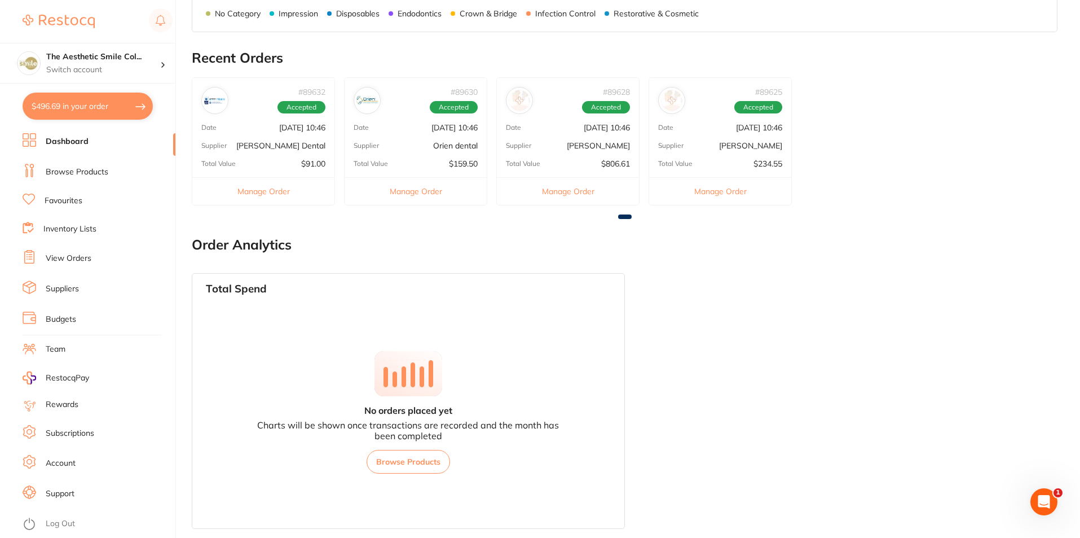
click at [74, 462] on link "Account" at bounding box center [61, 463] width 30 height 11
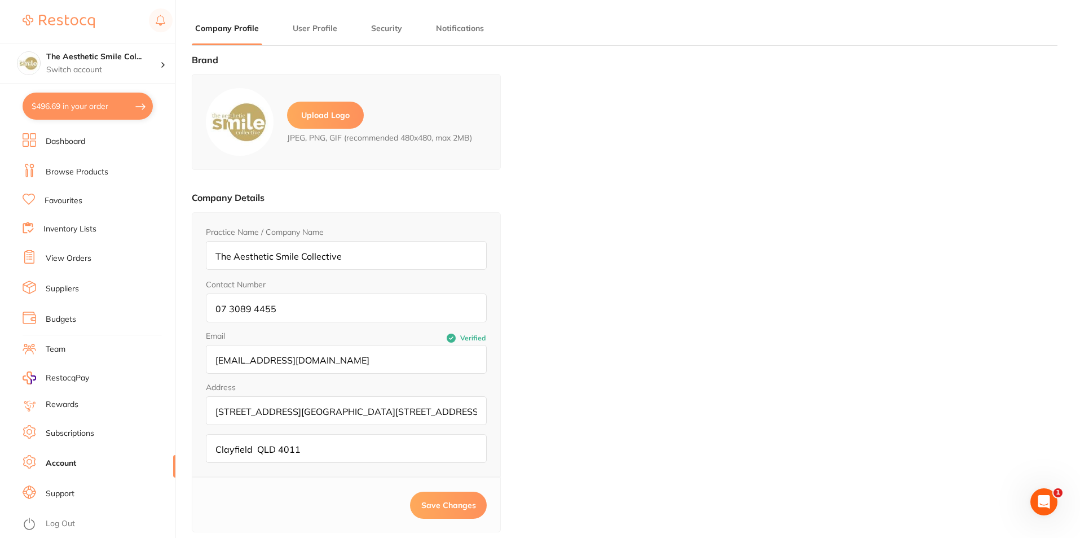
type input "[PERSON_NAME]"
type input "[EMAIL_ADDRESS][DOMAIN_NAME]"
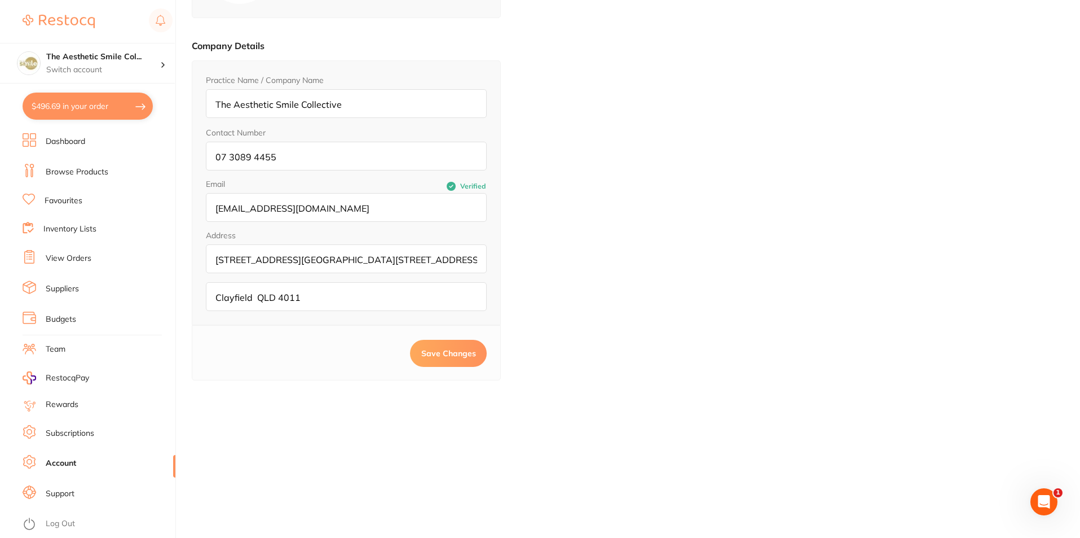
click at [52, 318] on link "Budgets" at bounding box center [61, 319] width 30 height 11
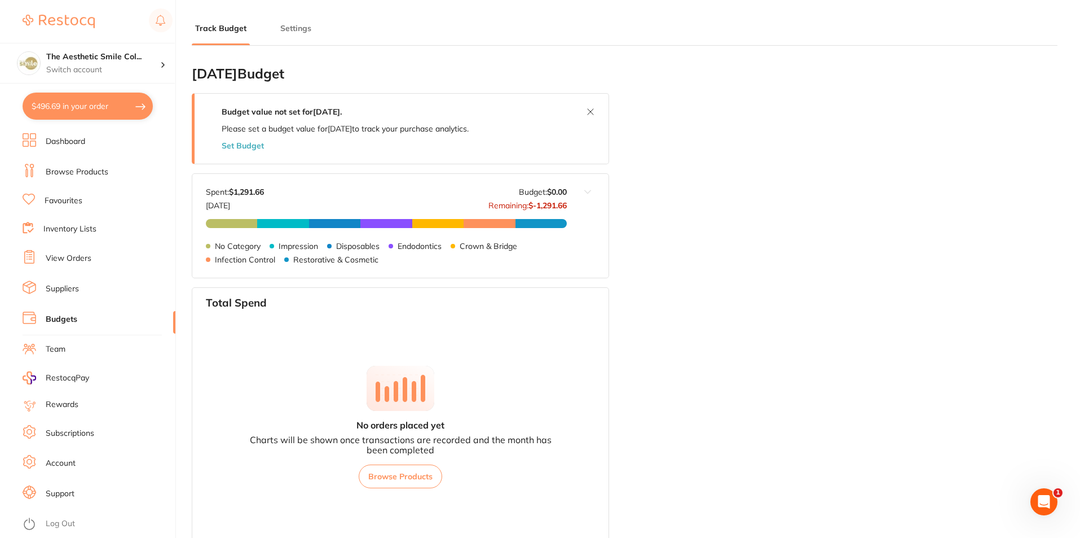
click at [61, 284] on link "Suppliers" at bounding box center [62, 288] width 33 height 11
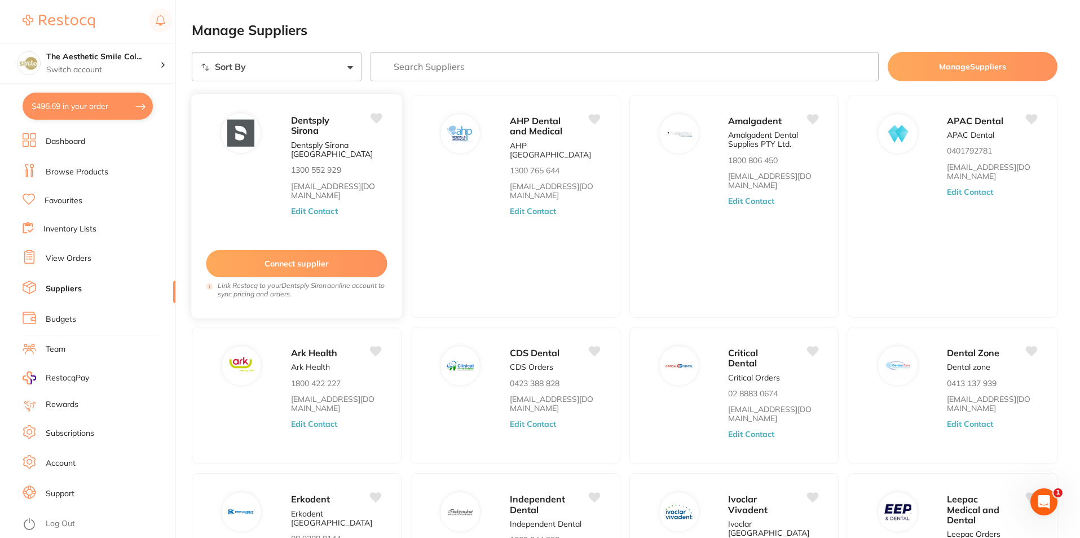
click at [321, 271] on button "Connect supplier" at bounding box center [296, 264] width 181 height 28
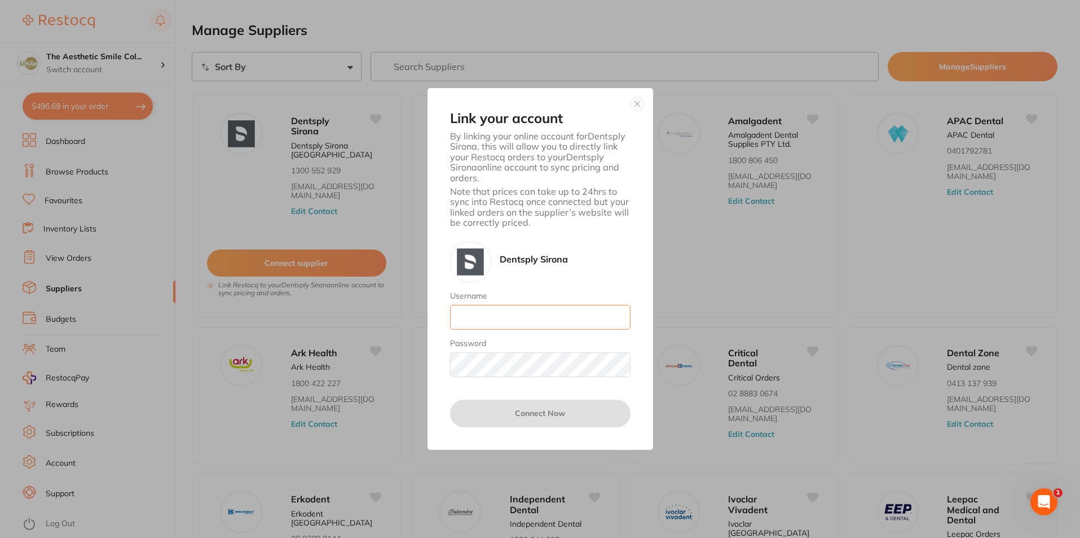
type input "[EMAIL_ADDRESS][DOMAIN_NAME]"
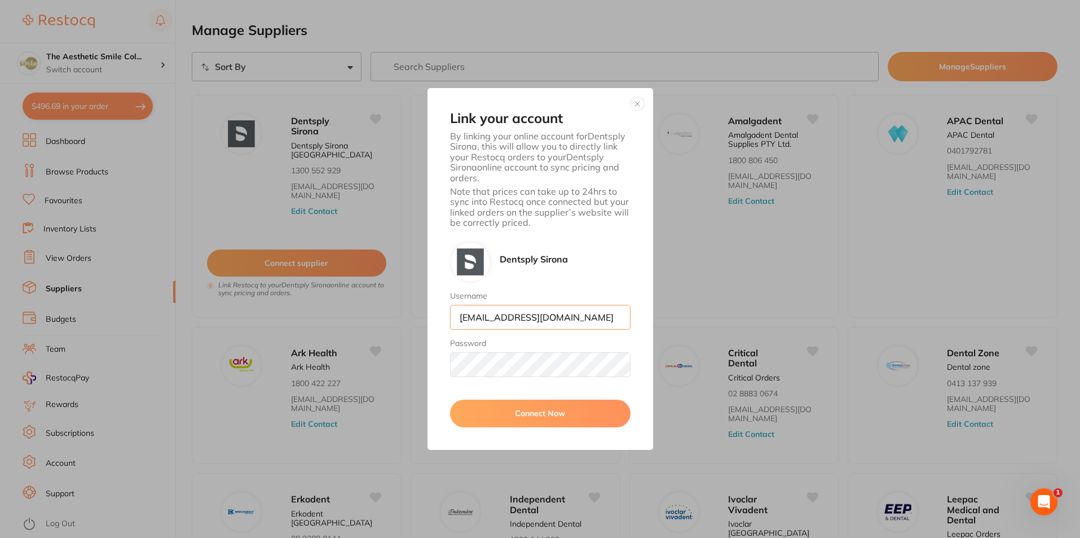
click at [563, 312] on input "[EMAIL_ADDRESS][DOMAIN_NAME]" at bounding box center [540, 317] width 181 height 25
click at [531, 417] on button "Connect Now" at bounding box center [540, 412] width 181 height 27
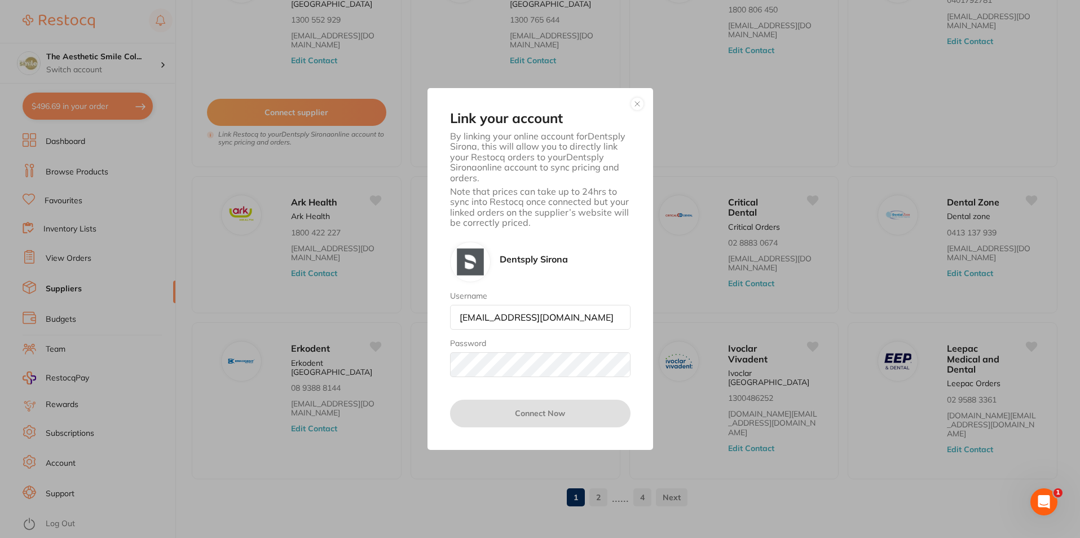
click at [501, 487] on div "Link your account By linking your online account for Dentsply Sirona , this wil…" at bounding box center [540, 269] width 1080 height 538
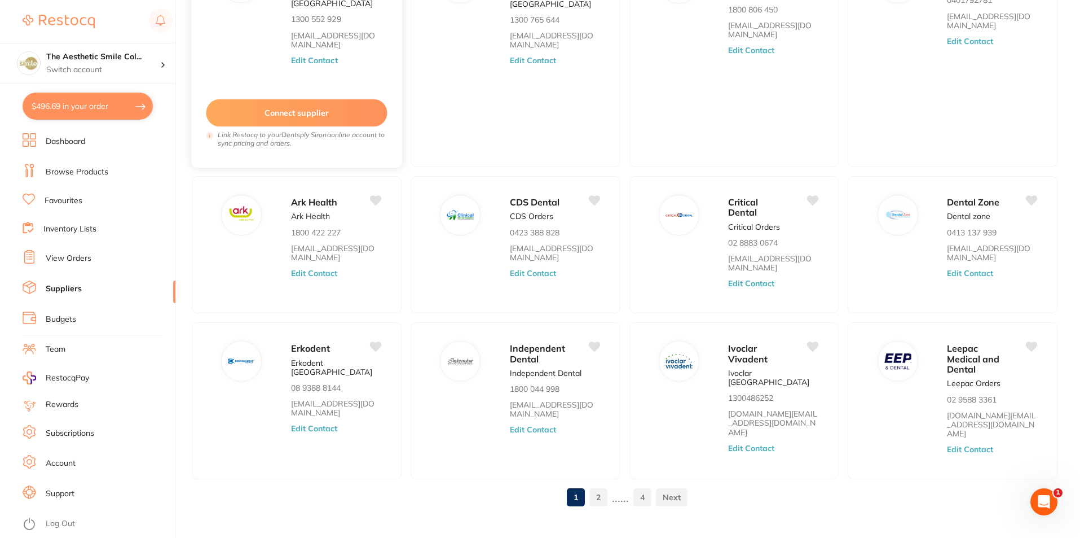
scroll to position [94, 0]
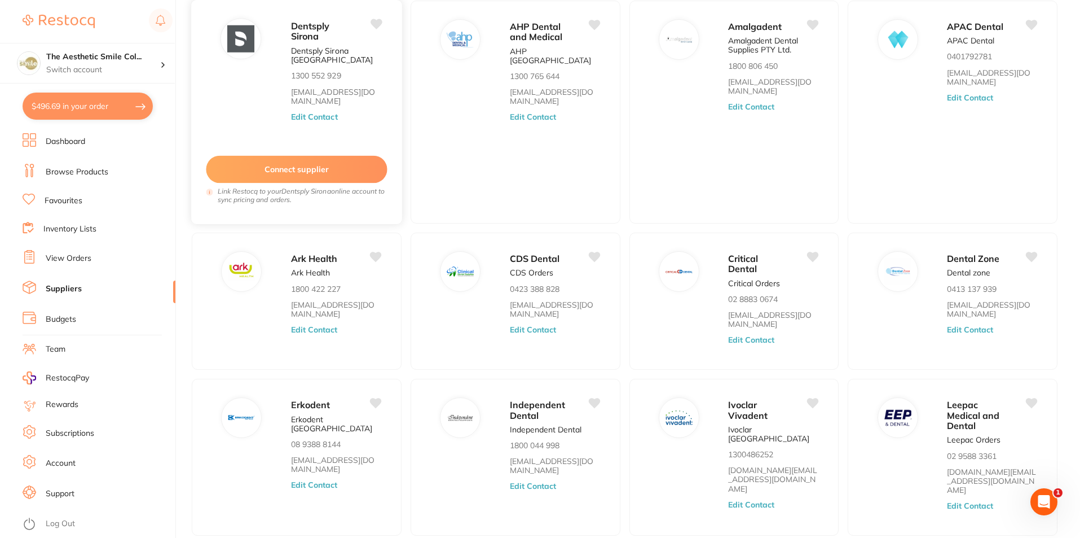
click at [284, 170] on button "Connect supplier" at bounding box center [296, 170] width 181 height 28
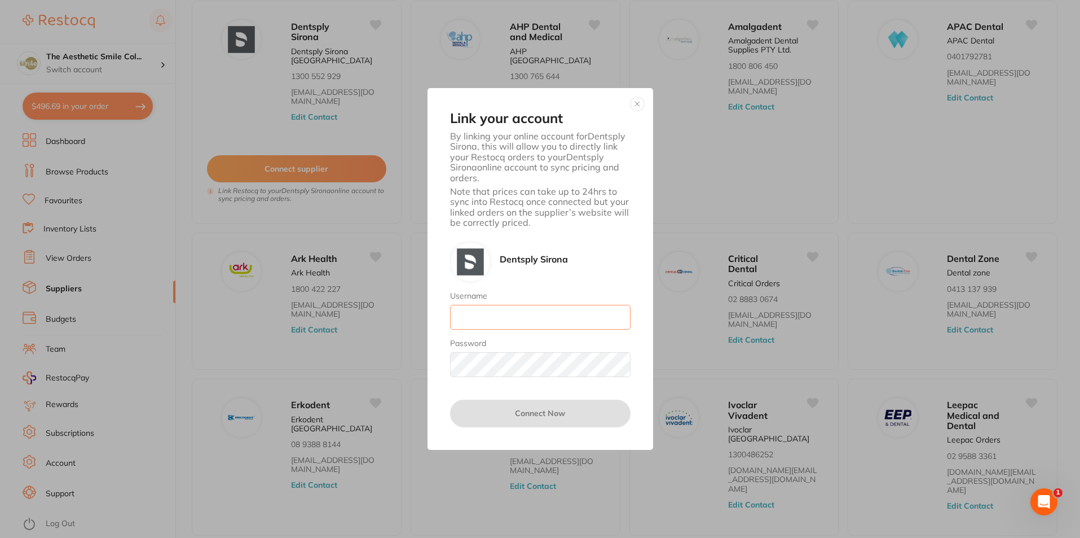
type input "[EMAIL_ADDRESS][DOMAIN_NAME]"
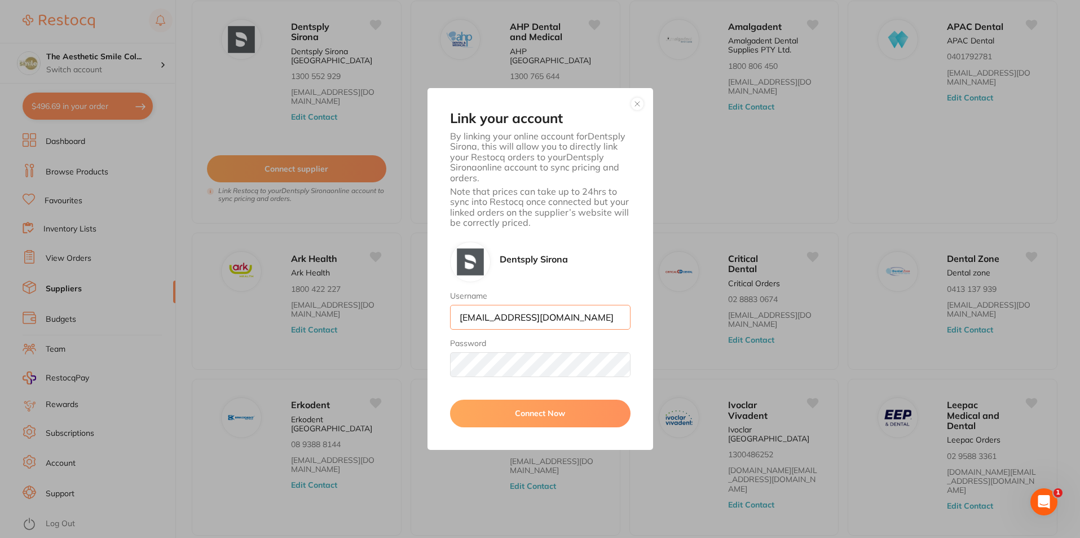
scroll to position [0, 4]
drag, startPoint x: 458, startPoint y: 317, endPoint x: 669, endPoint y: 320, distance: 211.6
click at [669, 320] on div "Link your account By linking your online account for Dentsply Sirona , this wil…" at bounding box center [540, 269] width 1080 height 538
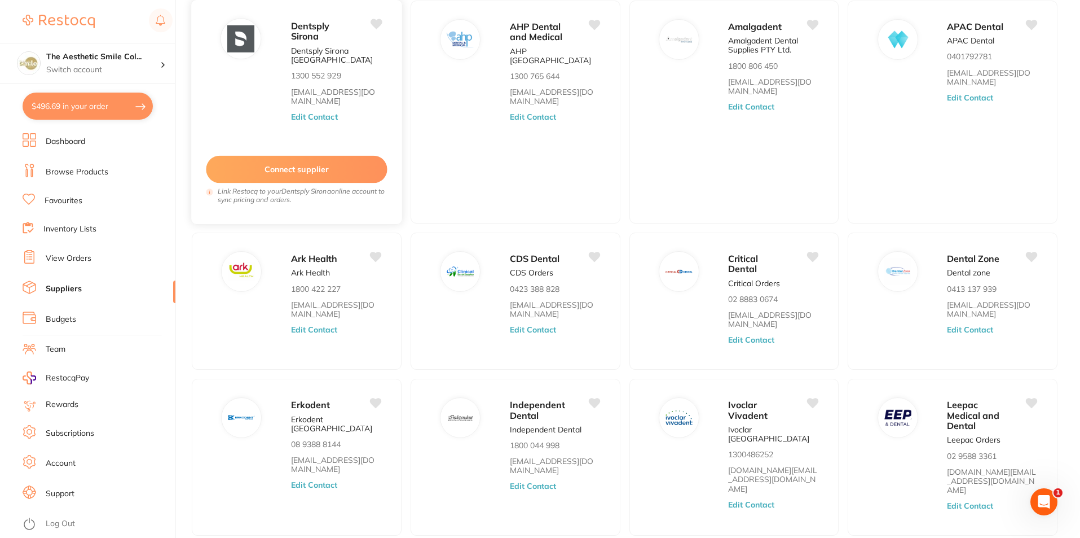
click at [310, 160] on button "Connect supplier" at bounding box center [296, 170] width 181 height 28
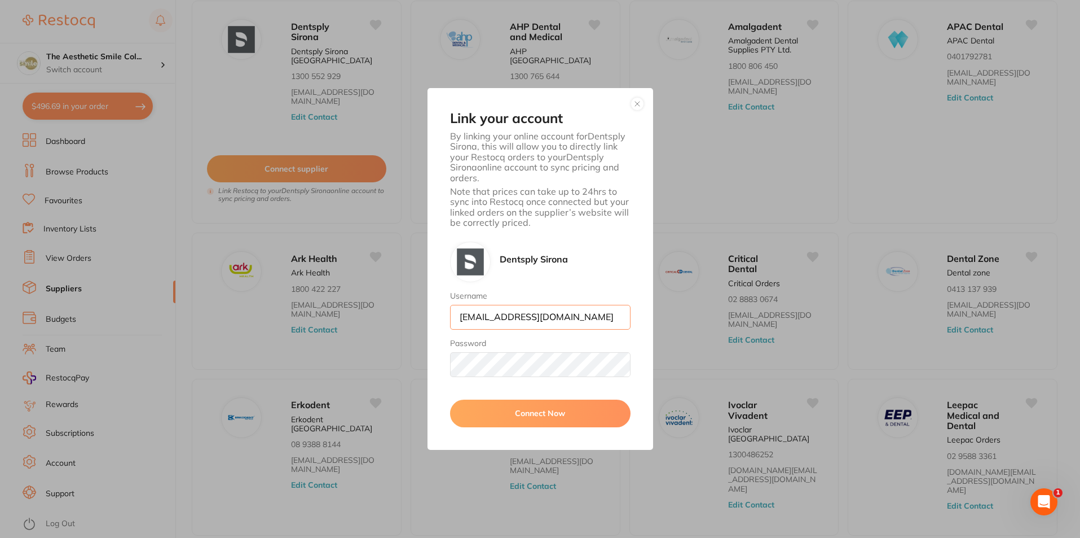
scroll to position [1, 4]
drag, startPoint x: 460, startPoint y: 320, endPoint x: 630, endPoint y: 326, distance: 169.9
click at [630, 326] on input "[EMAIL_ADDRESS][DOMAIN_NAME]" at bounding box center [540, 317] width 181 height 25
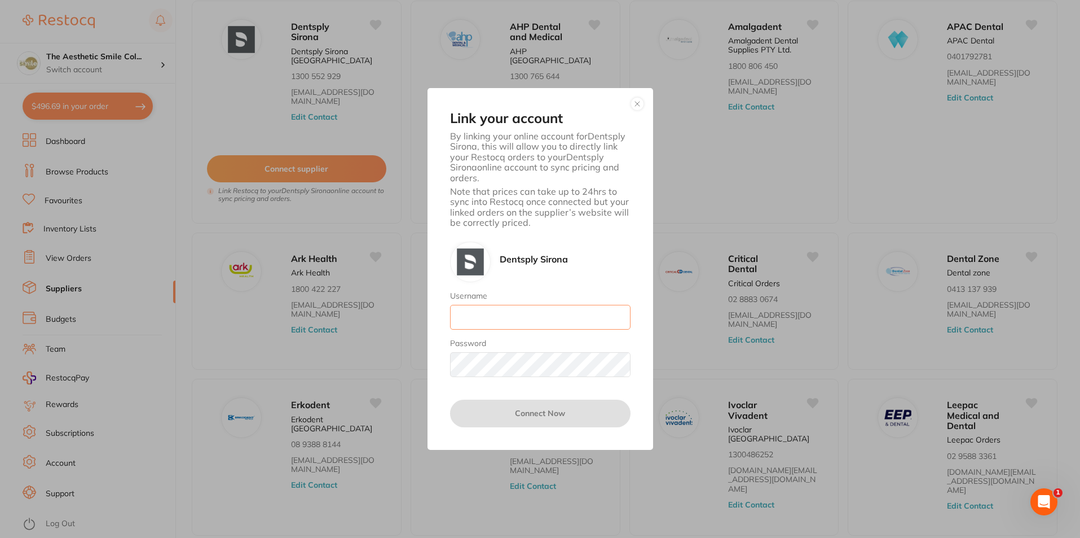
scroll to position [0, 0]
type input "j"
type input "dr"
click at [639, 104] on button "button" at bounding box center [638, 104] width 14 height 14
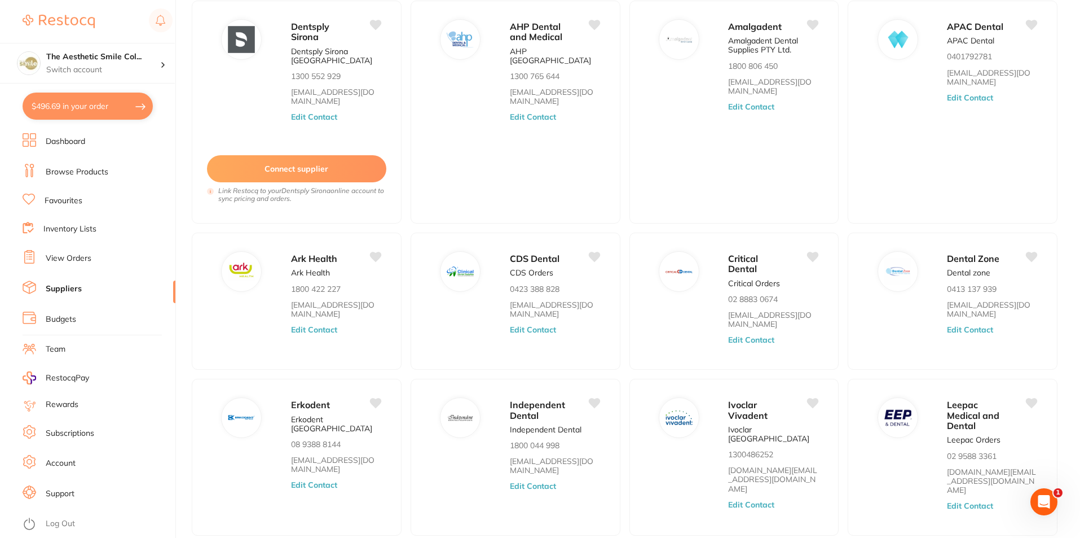
click at [61, 284] on link "Suppliers" at bounding box center [64, 288] width 36 height 11
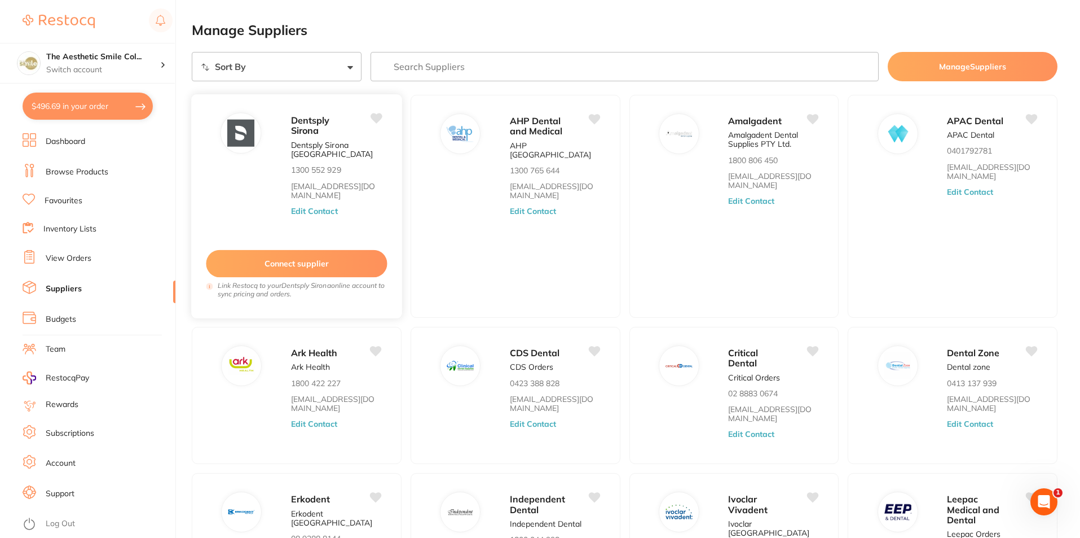
click at [315, 133] on span "Dentsply Sirona" at bounding box center [310, 125] width 39 height 22
click at [314, 207] on button "Edit Contact" at bounding box center [314, 210] width 46 height 9
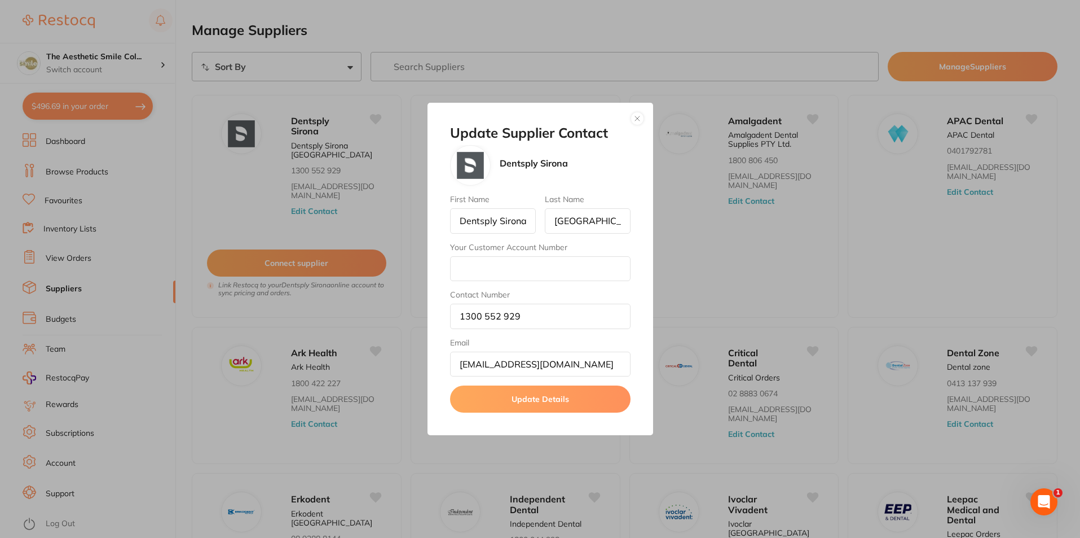
click at [638, 115] on button "button" at bounding box center [638, 119] width 14 height 14
